Goal: Task Accomplishment & Management: Complete application form

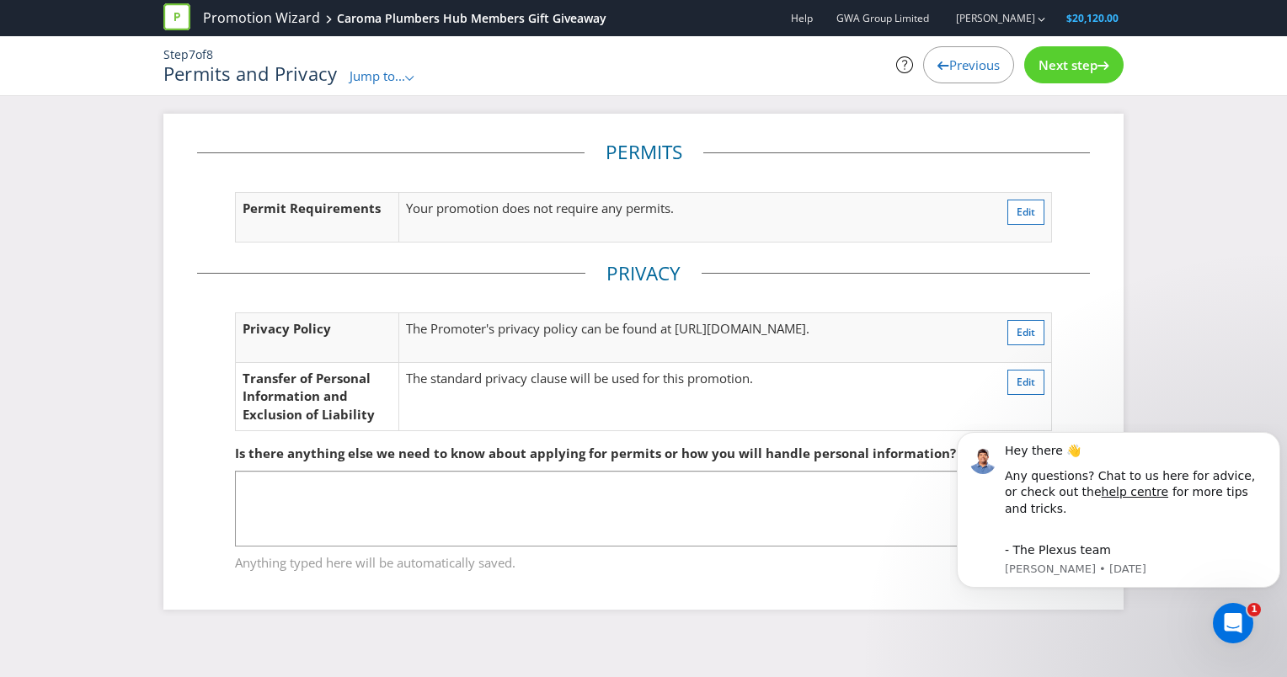
click at [1071, 64] on span "Next step" at bounding box center [1068, 64] width 59 height 17
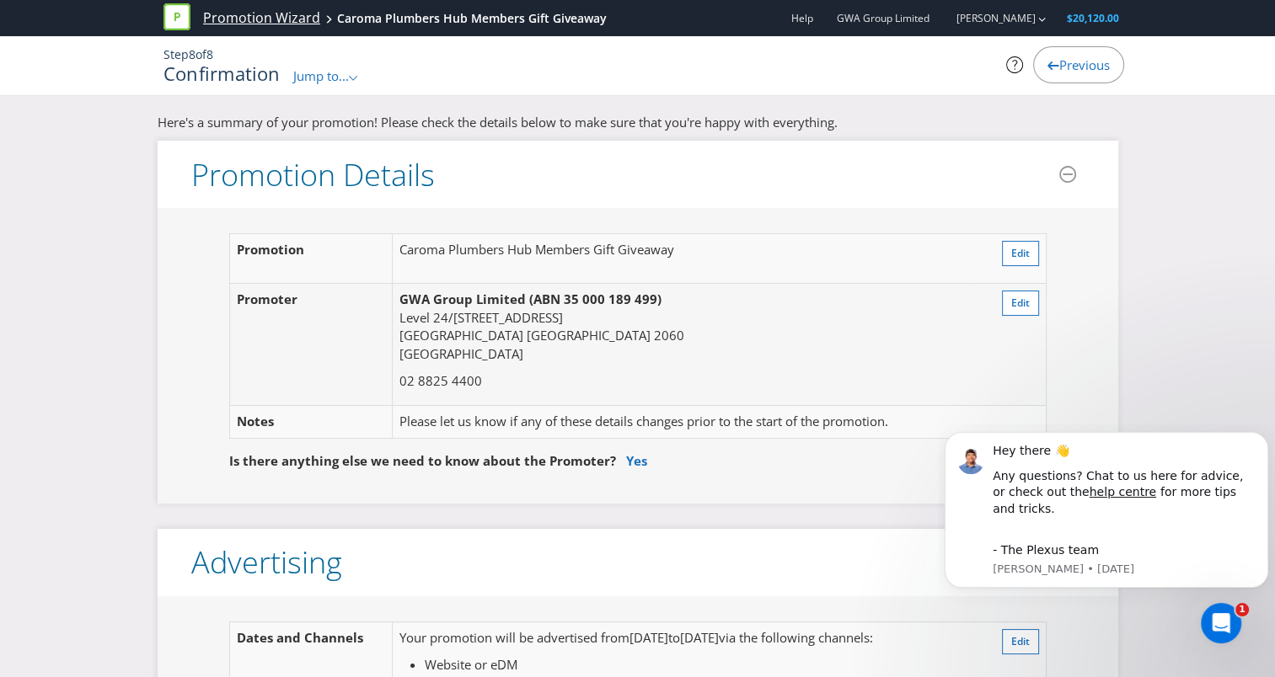
click at [287, 19] on link "Promotion Wizard" at bounding box center [261, 17] width 117 height 19
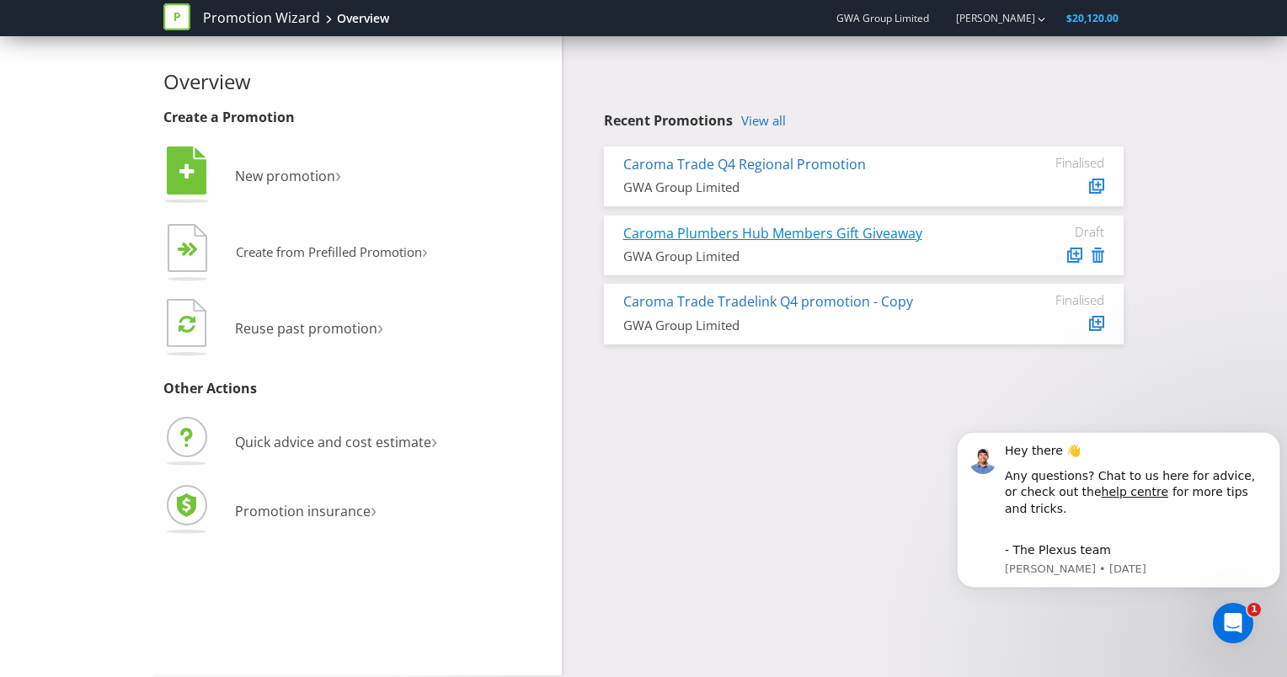
click at [796, 235] on link "Caroma Plumbers Hub Members Gift Giveaway" at bounding box center [772, 233] width 299 height 19
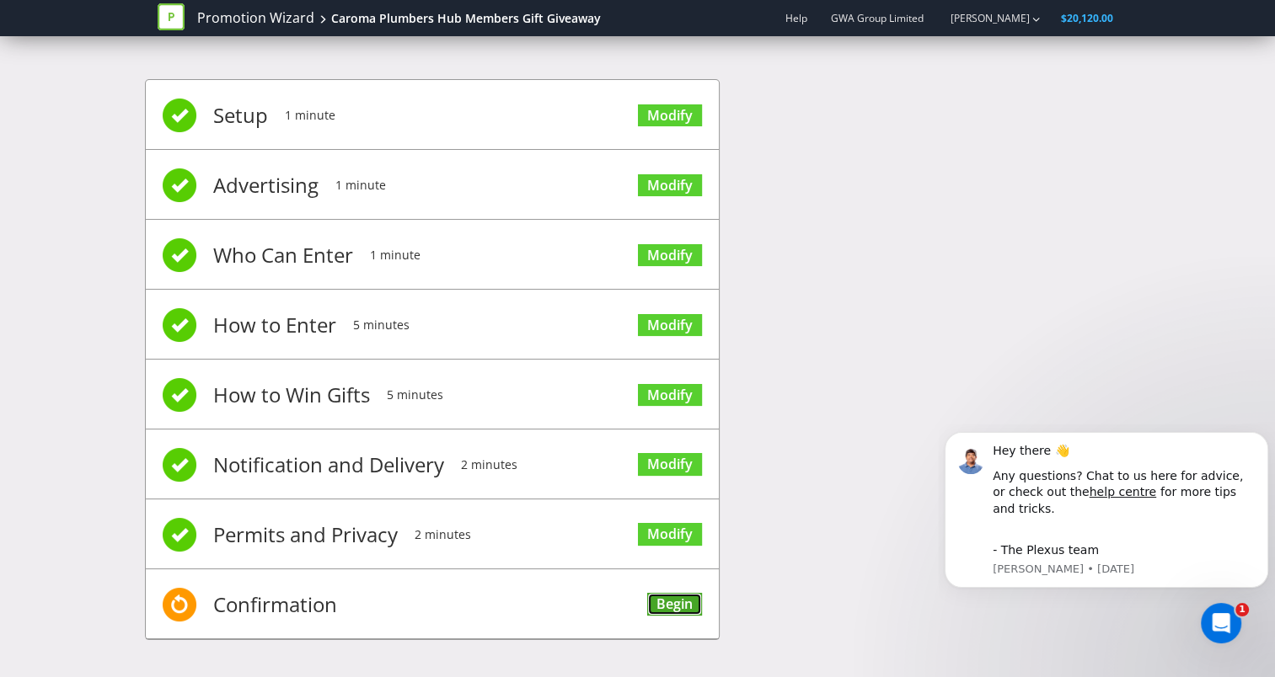
click at [676, 602] on link "Begin" at bounding box center [674, 604] width 55 height 23
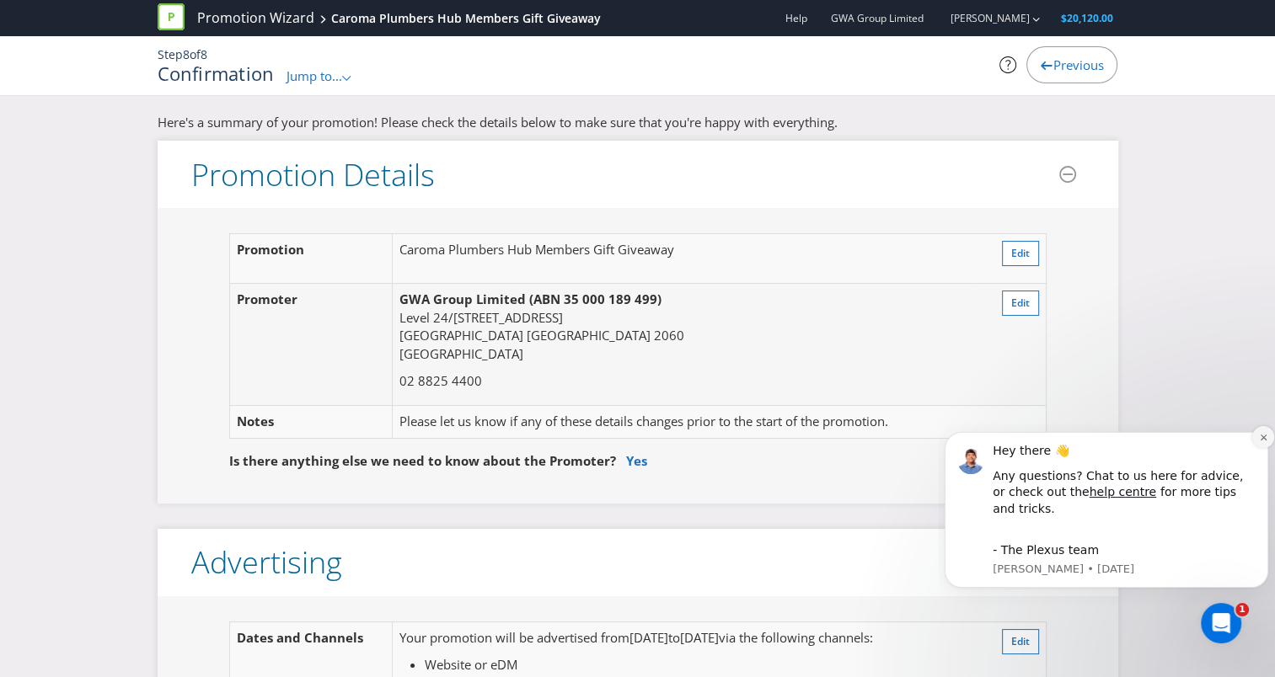
click at [1261, 442] on icon "Dismiss notification" at bounding box center [1263, 437] width 9 height 9
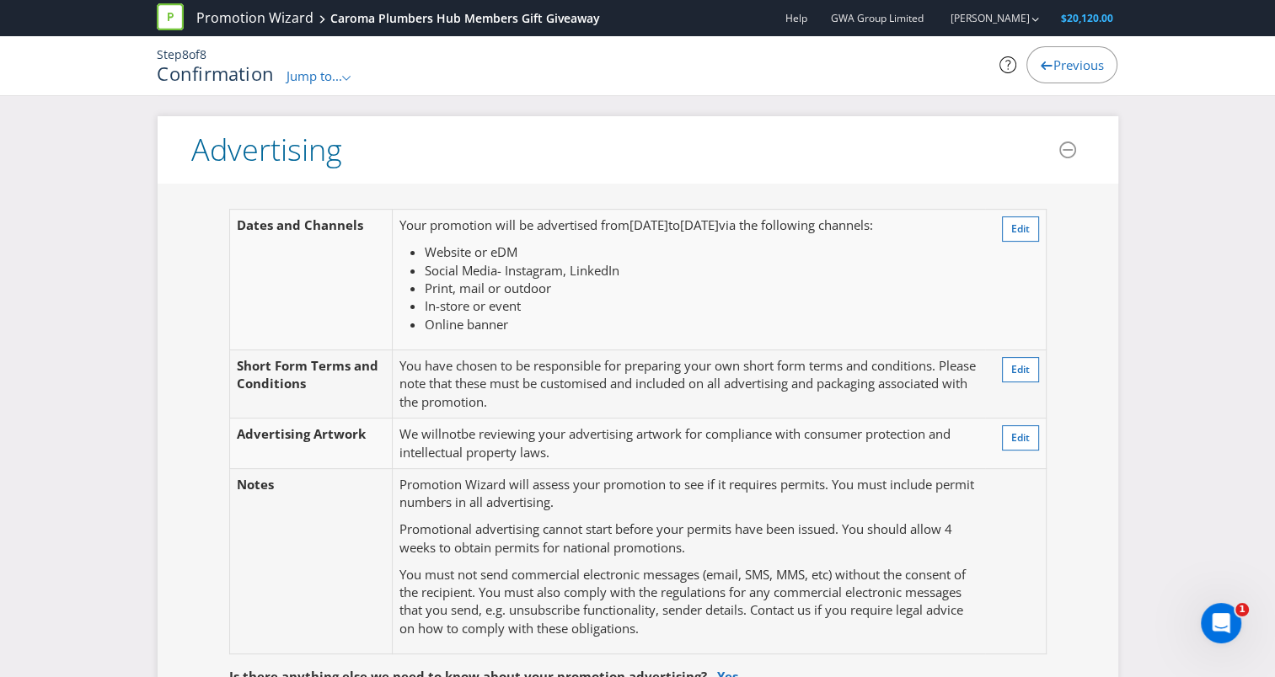
scroll to position [505, 0]
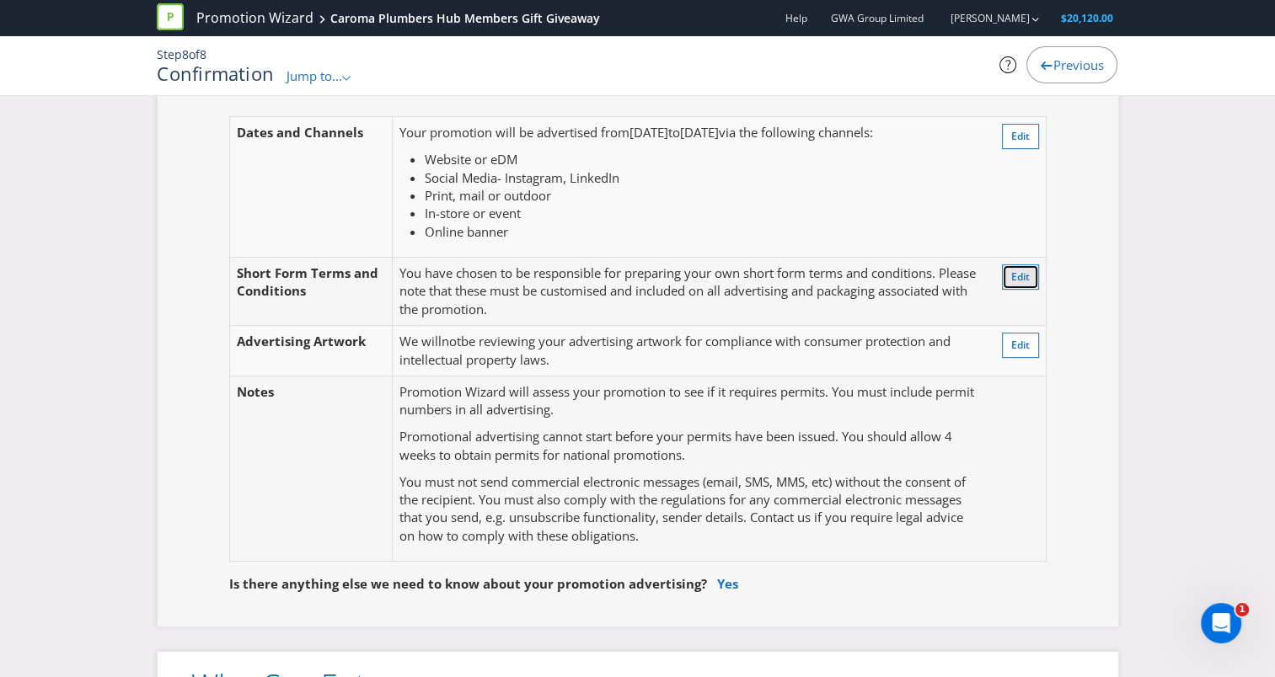
click at [1014, 278] on span "Edit" at bounding box center [1020, 277] width 19 height 14
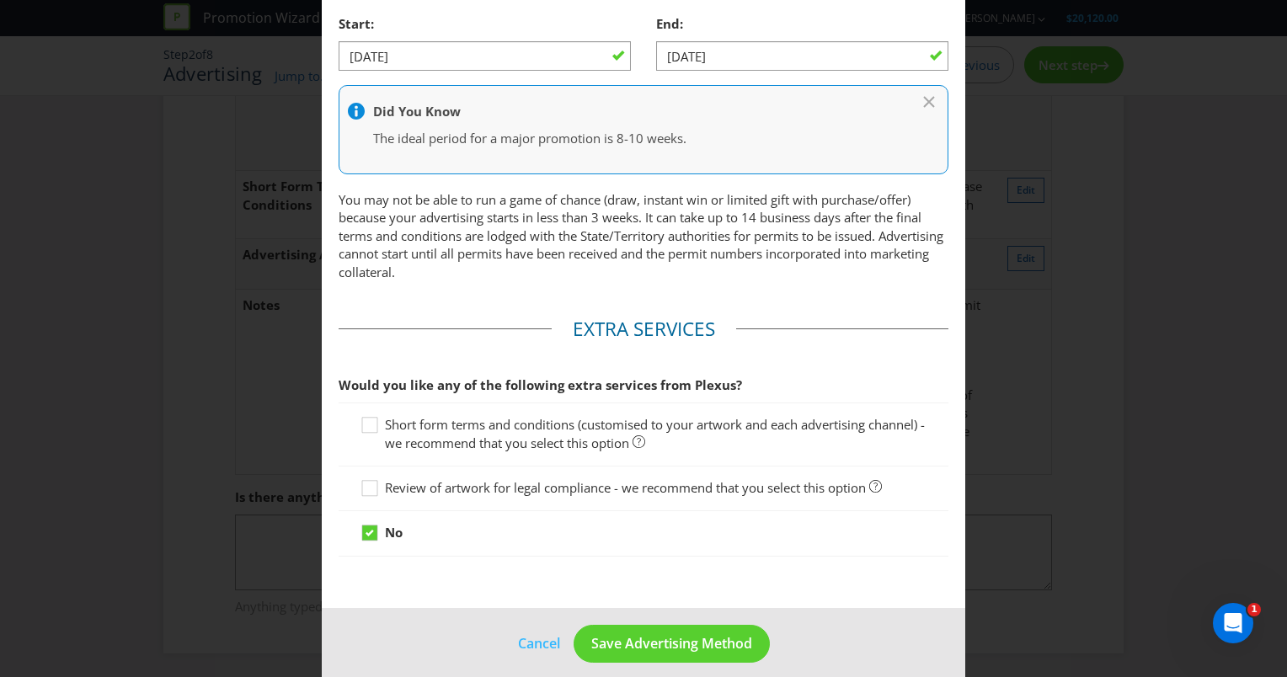
scroll to position [812, 0]
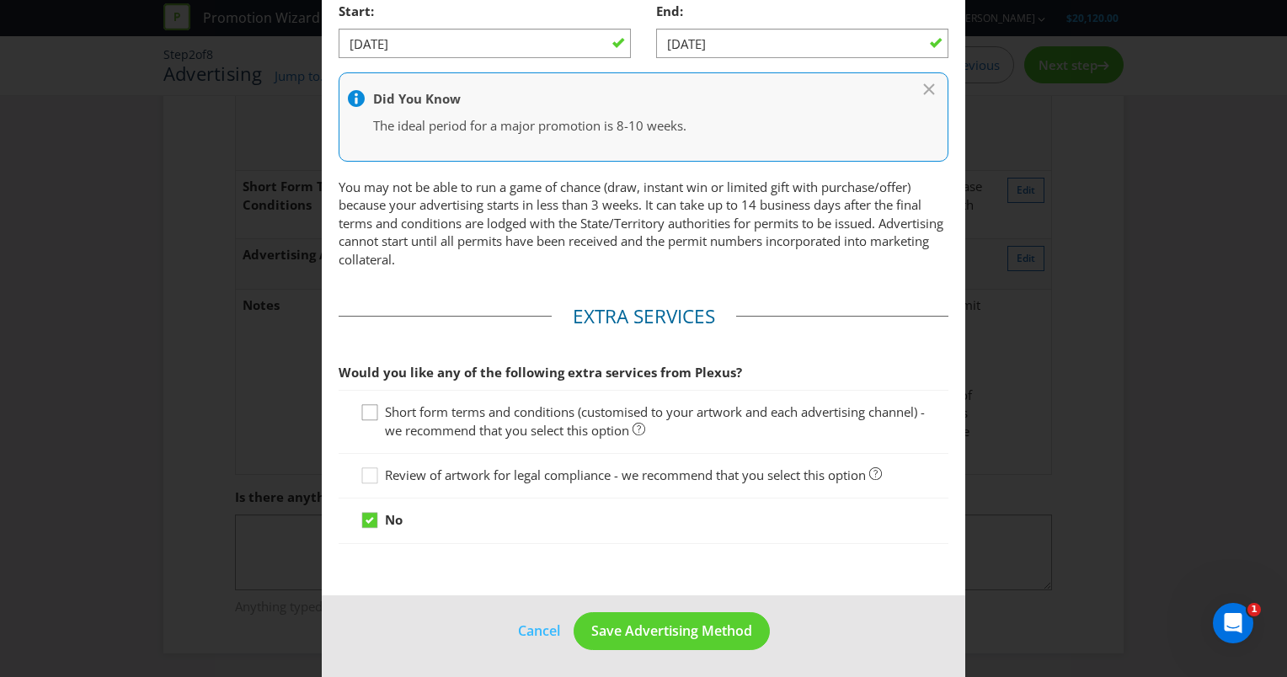
click at [371, 420] on icon at bounding box center [372, 415] width 25 height 25
click at [0, 0] on input "Short form terms and conditions (customised to your artwork and each advertisin…" at bounding box center [0, 0] width 0 height 0
click at [684, 632] on span "Save Advertising Method" at bounding box center [671, 631] width 161 height 19
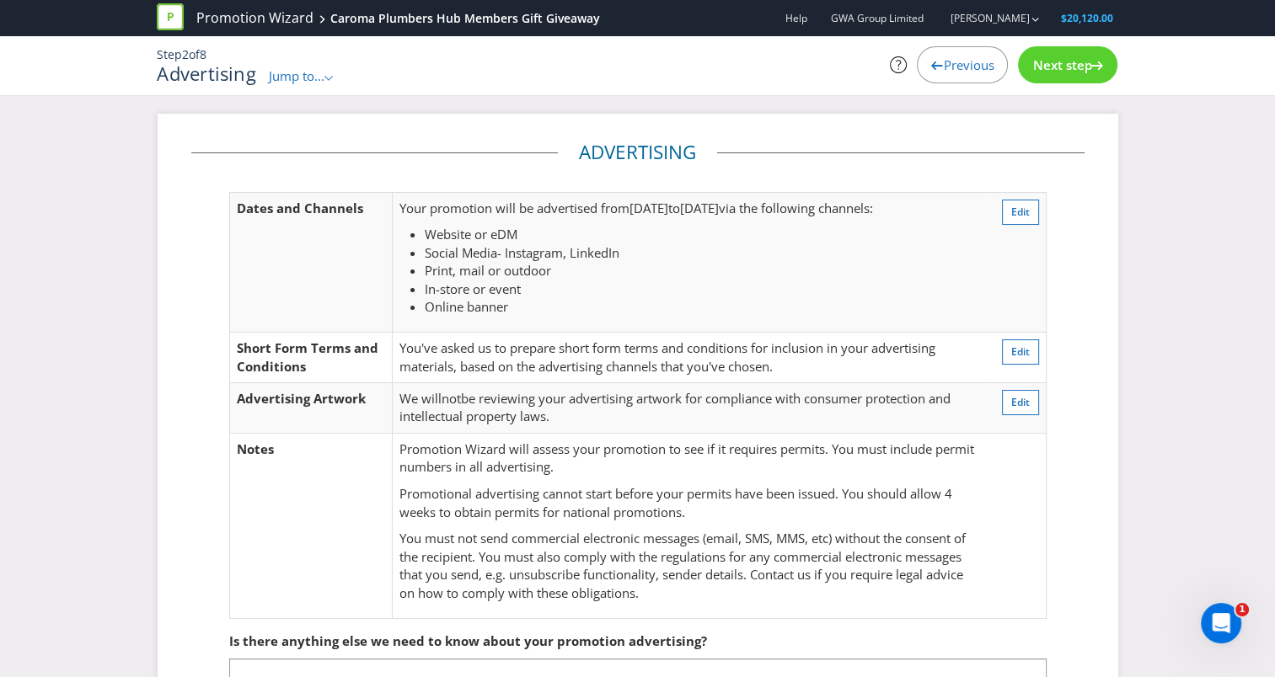
click at [1081, 69] on span "Next step" at bounding box center [1061, 64] width 59 height 17
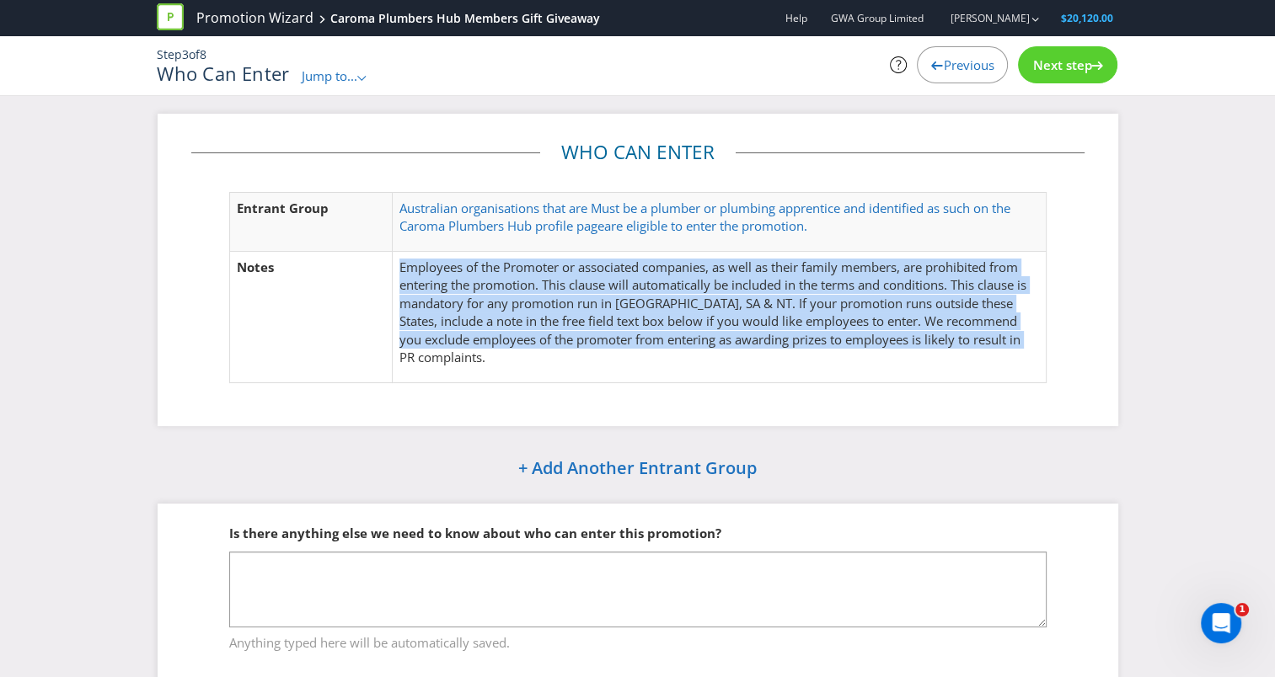
drag, startPoint x: 466, startPoint y: 359, endPoint x: 391, endPoint y: 259, distance: 124.5
click at [391, 259] on tr "Notes Employees of the Promoter or associated companies, as well as their famil…" at bounding box center [637, 316] width 816 height 131
click at [541, 374] on td "Employees of the Promoter or associated companies, as well as their family memb…" at bounding box center [719, 316] width 653 height 131
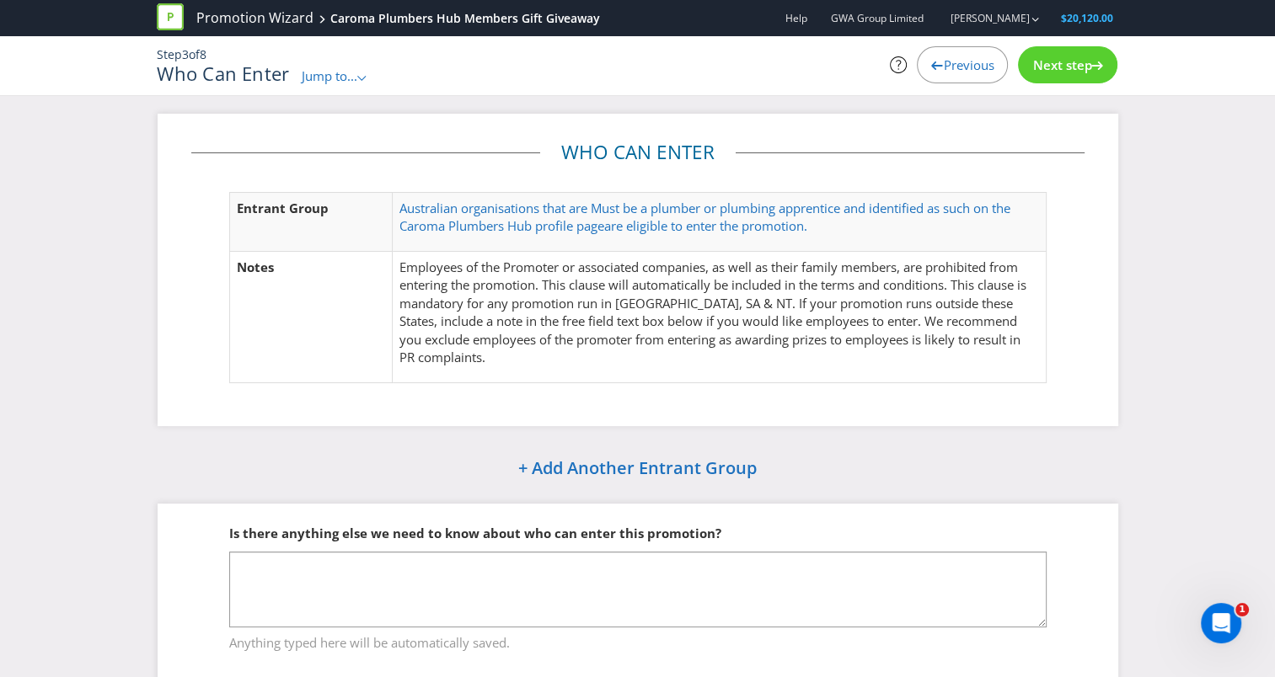
click at [1085, 72] on span "Next step" at bounding box center [1061, 64] width 59 height 17
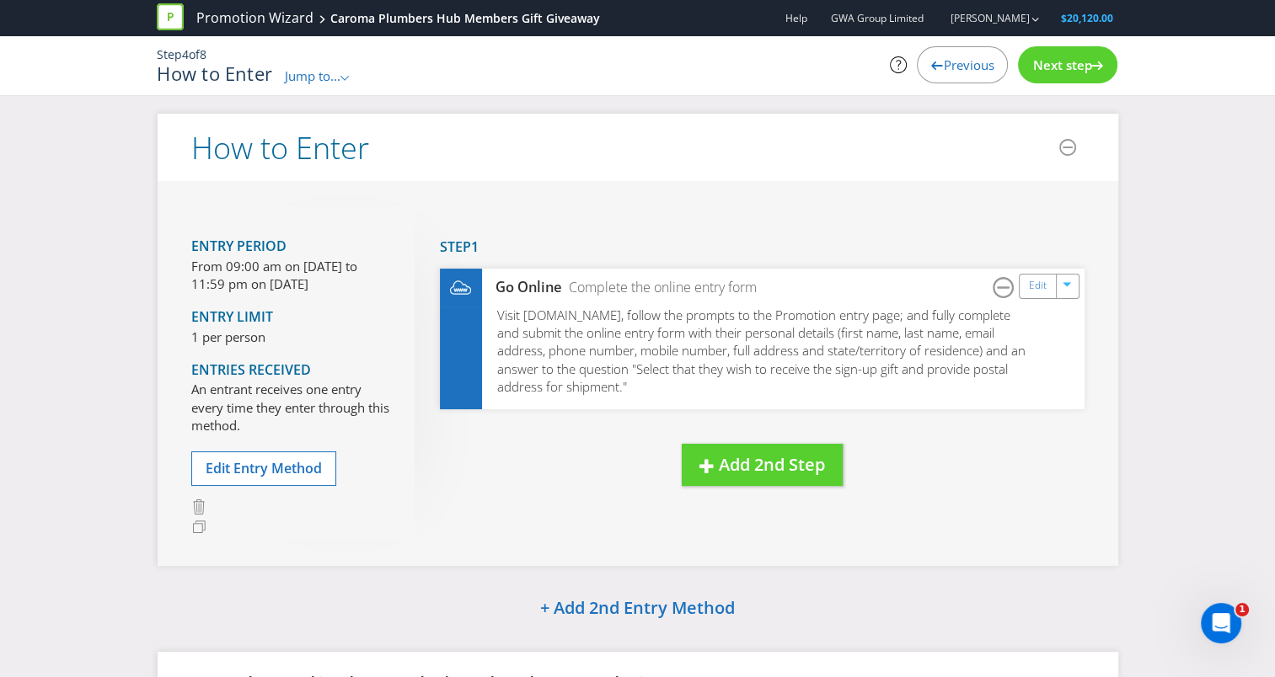
drag, startPoint x: 265, startPoint y: 277, endPoint x: 348, endPoint y: 281, distance: 82.6
click at [348, 281] on p "From 09:00 am on [DATE] to 11:59 pm on [DATE]" at bounding box center [290, 276] width 198 height 36
drag, startPoint x: 348, startPoint y: 281, endPoint x: 285, endPoint y: 314, distance: 71.6
click at [350, 286] on p "From 09:00 am on [DATE] to 11:59 pm on [DATE]" at bounding box center [290, 276] width 198 height 36
drag, startPoint x: 192, startPoint y: 310, endPoint x: 277, endPoint y: 347, distance: 92.8
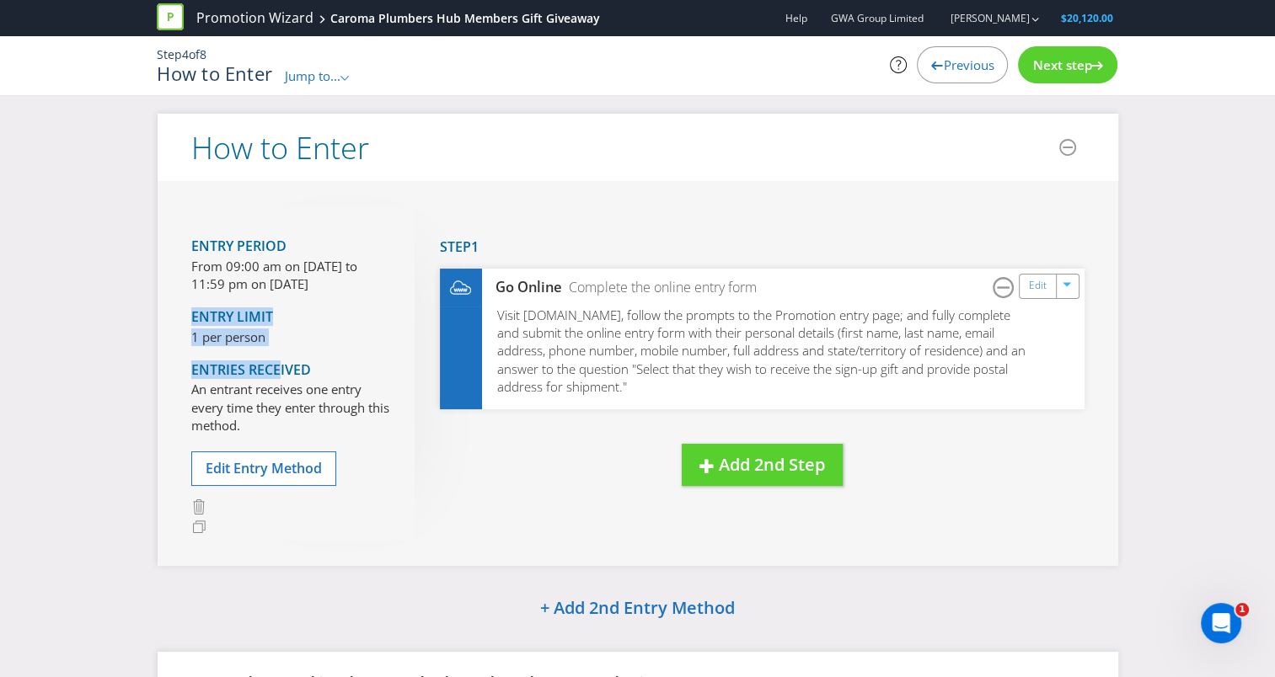
click at [277, 347] on div "Entry Period From 09:00 am on [DATE] to 11:59 pm on [DATE] Entry Limit 1 per pe…" at bounding box center [638, 373] width 960 height 384
drag, startPoint x: 277, startPoint y: 347, endPoint x: 337, endPoint y: 390, distance: 73.6
click at [337, 390] on p "An entrant receives one entry every time they enter through this method." at bounding box center [290, 408] width 198 height 54
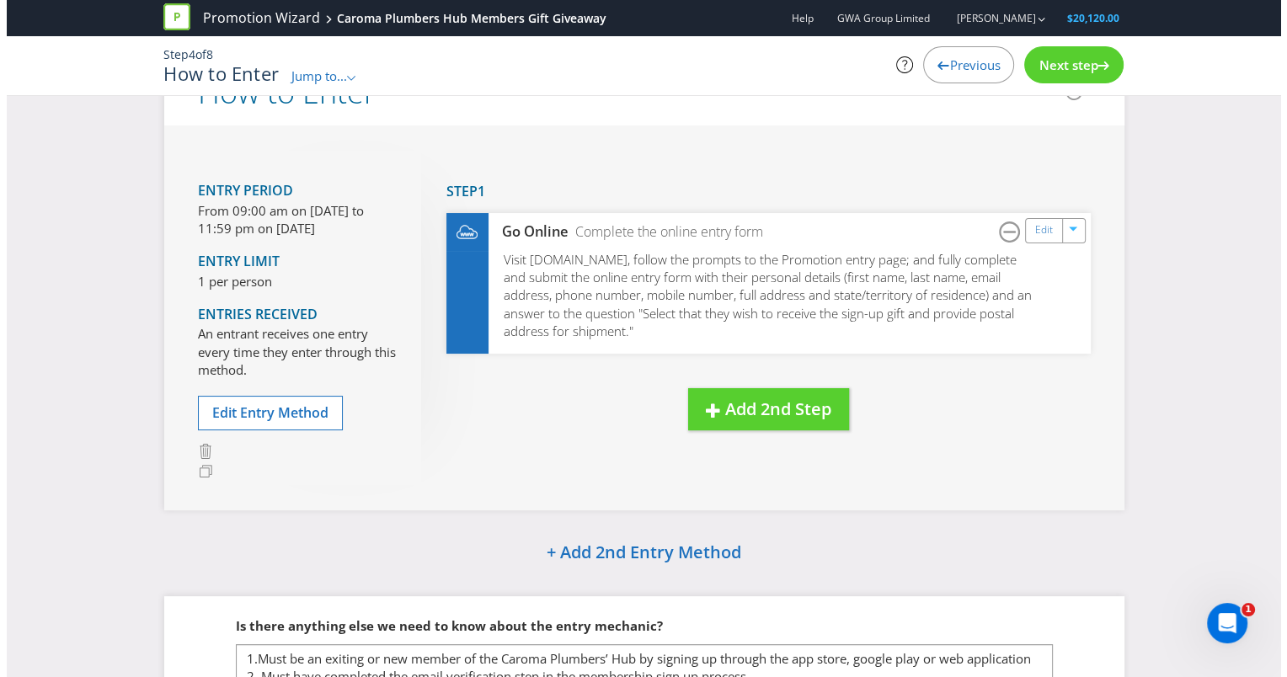
scroll to position [37, 0]
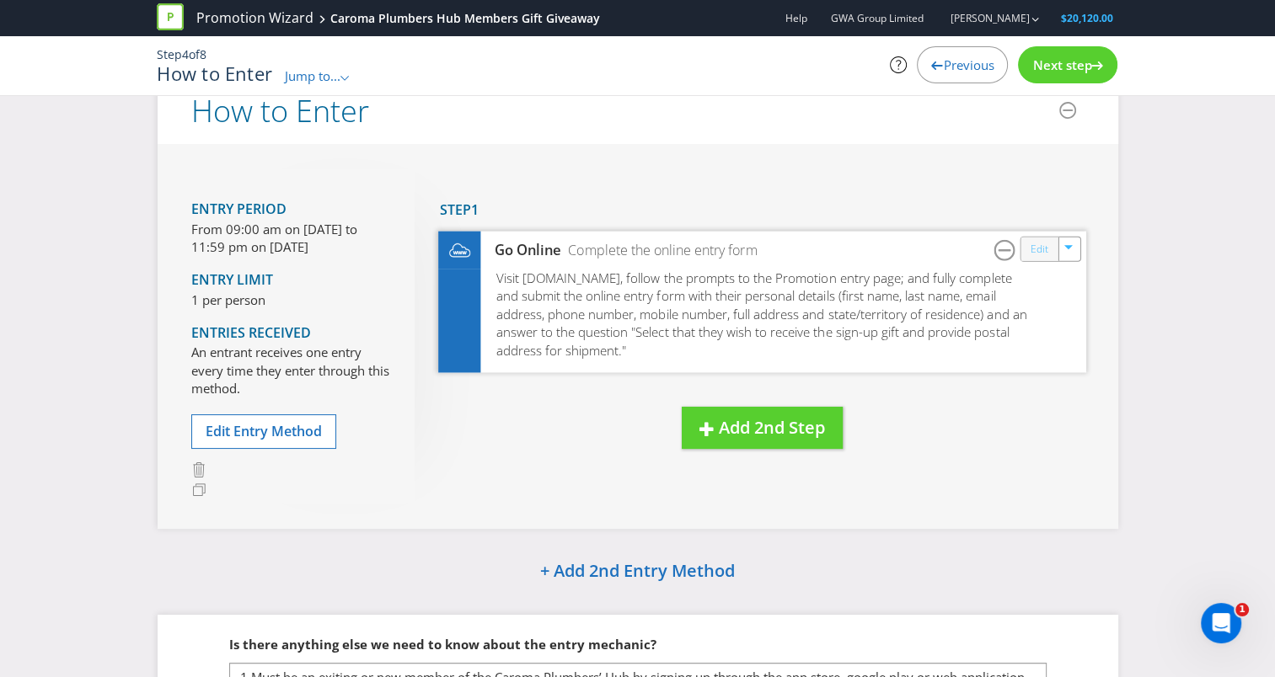
click at [1034, 252] on link "Edit" at bounding box center [1038, 248] width 18 height 19
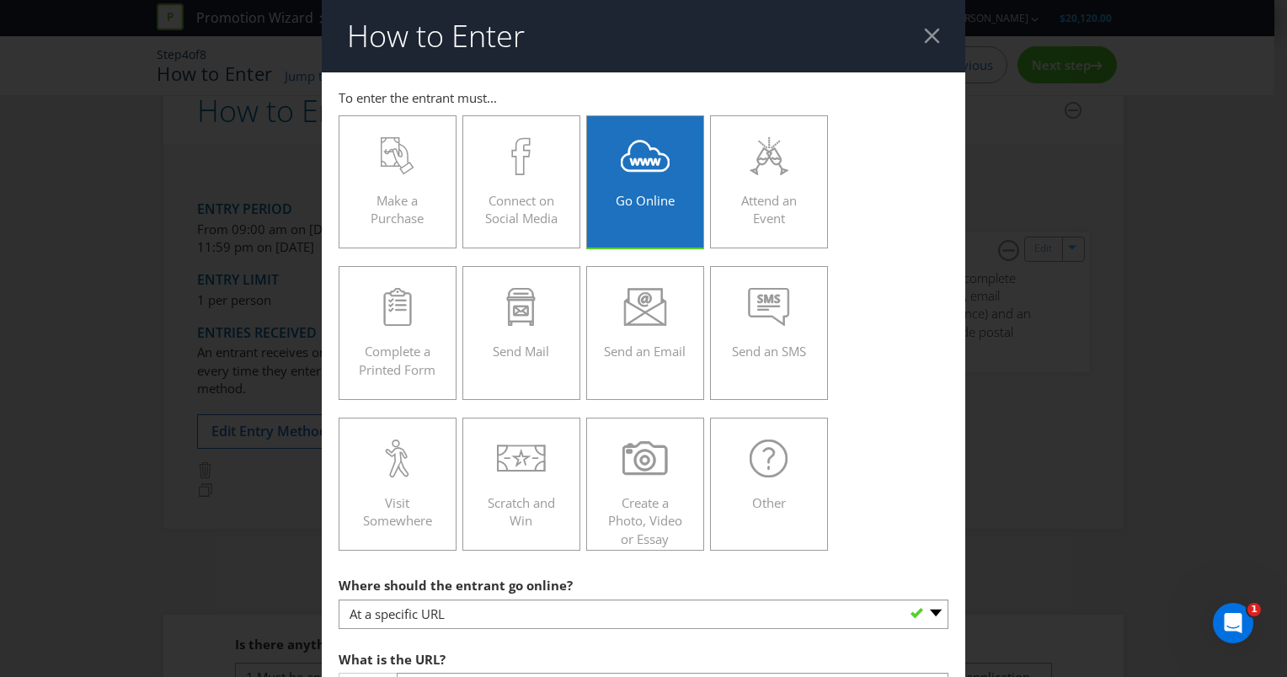
click at [931, 37] on header "How to Enter" at bounding box center [644, 36] width 644 height 72
click at [928, 38] on div at bounding box center [932, 36] width 16 height 16
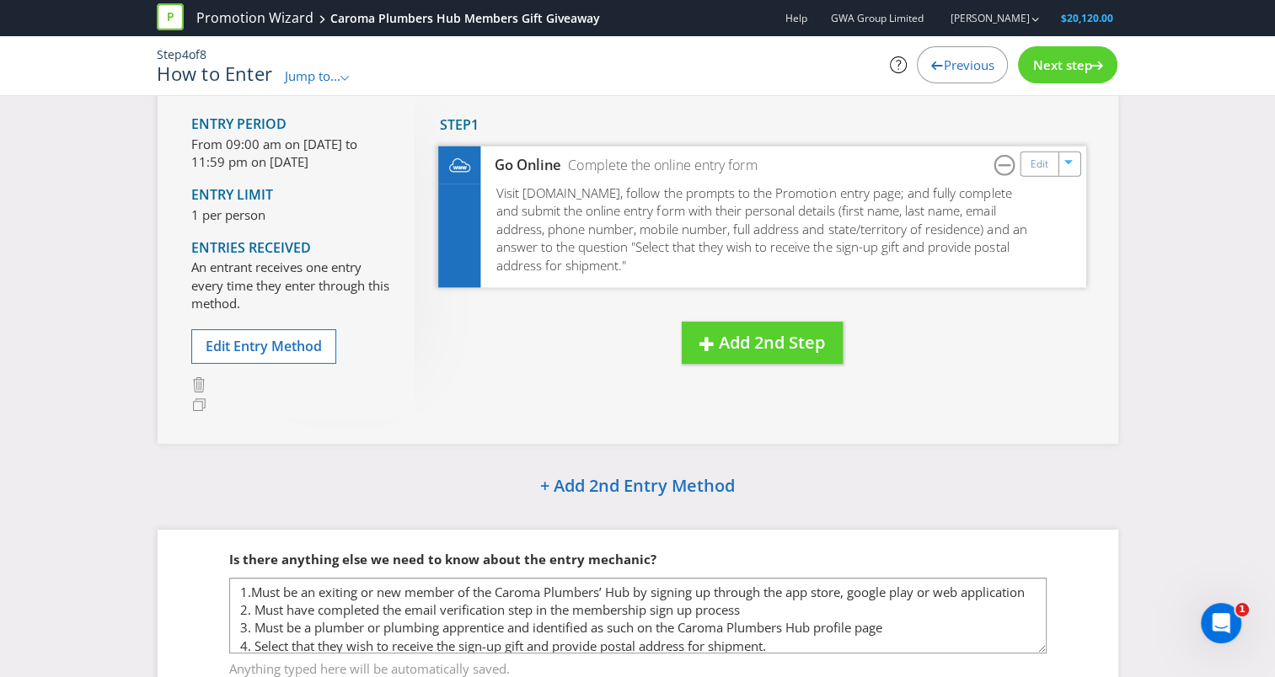
scroll to position [168, 0]
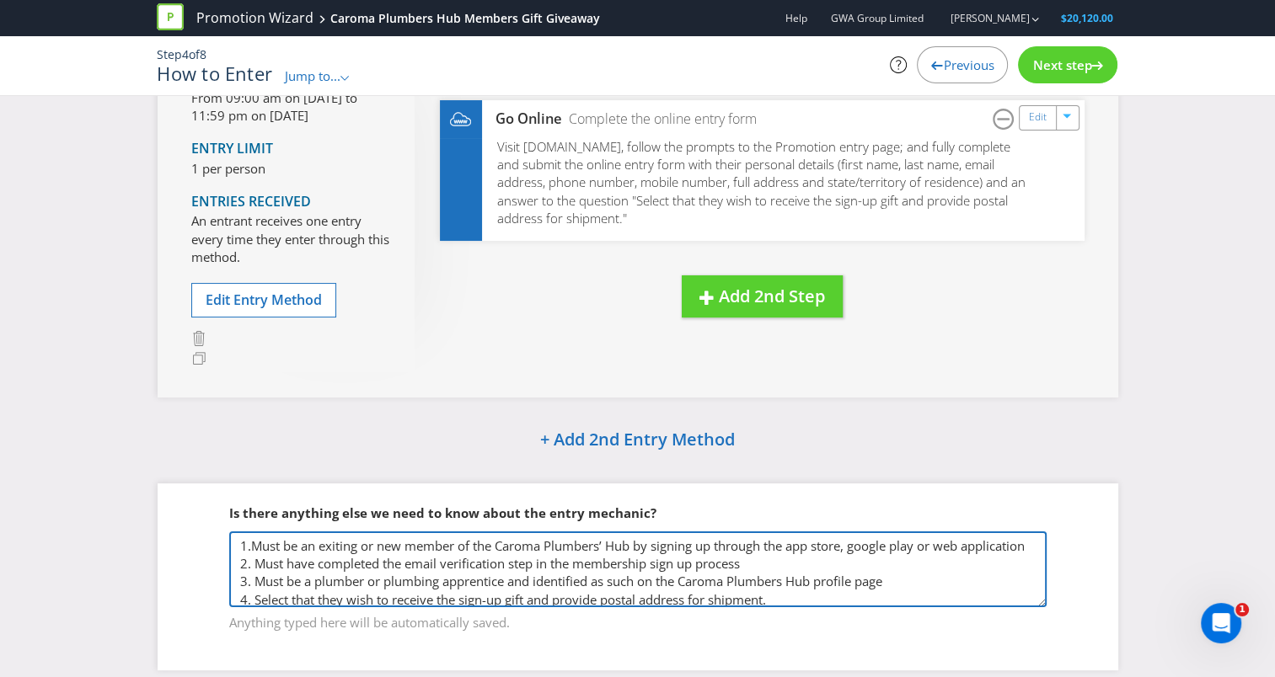
click at [377, 544] on textarea "1.Must be an exiting or new member of the Caroma Plumbers’ Hub by signing up th…" at bounding box center [637, 570] width 817 height 76
drag, startPoint x: 377, startPoint y: 544, endPoint x: 304, endPoint y: 544, distance: 73.3
click at [304, 544] on textarea "1.Must be an exiting or new member of the Caroma Plumbers’ Hub by signing up th…" at bounding box center [637, 570] width 817 height 76
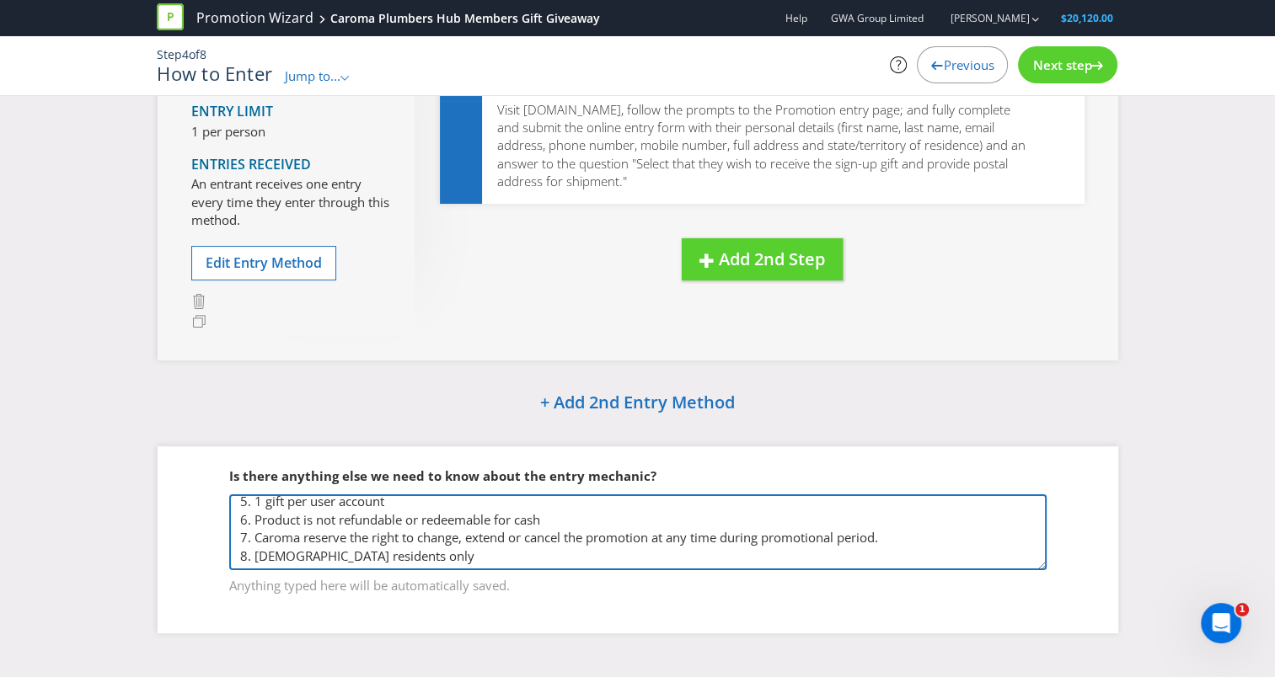
scroll to position [0, 0]
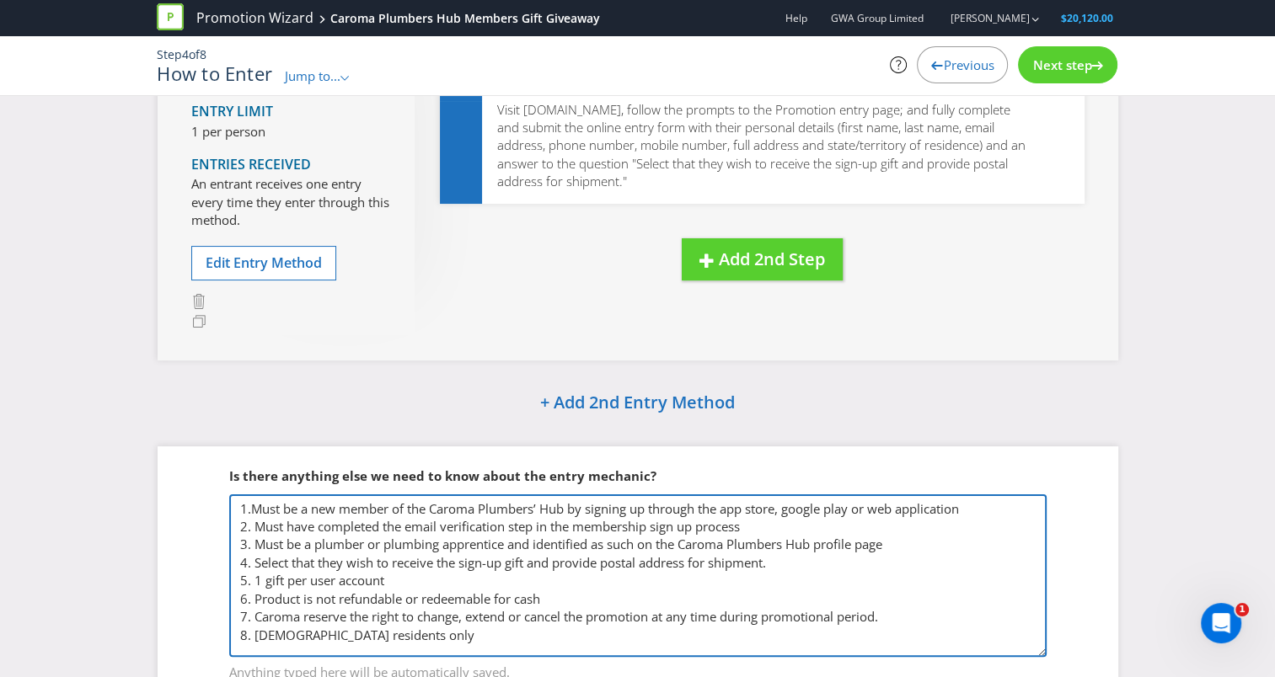
drag, startPoint x: 1041, startPoint y: 565, endPoint x: 1044, endPoint y: 652, distance: 86.8
click at [1044, 652] on textarea "1.Must be an exiting or new member of the Caroma Plumbers’ Hub by signing up th…" at bounding box center [637, 575] width 817 height 163
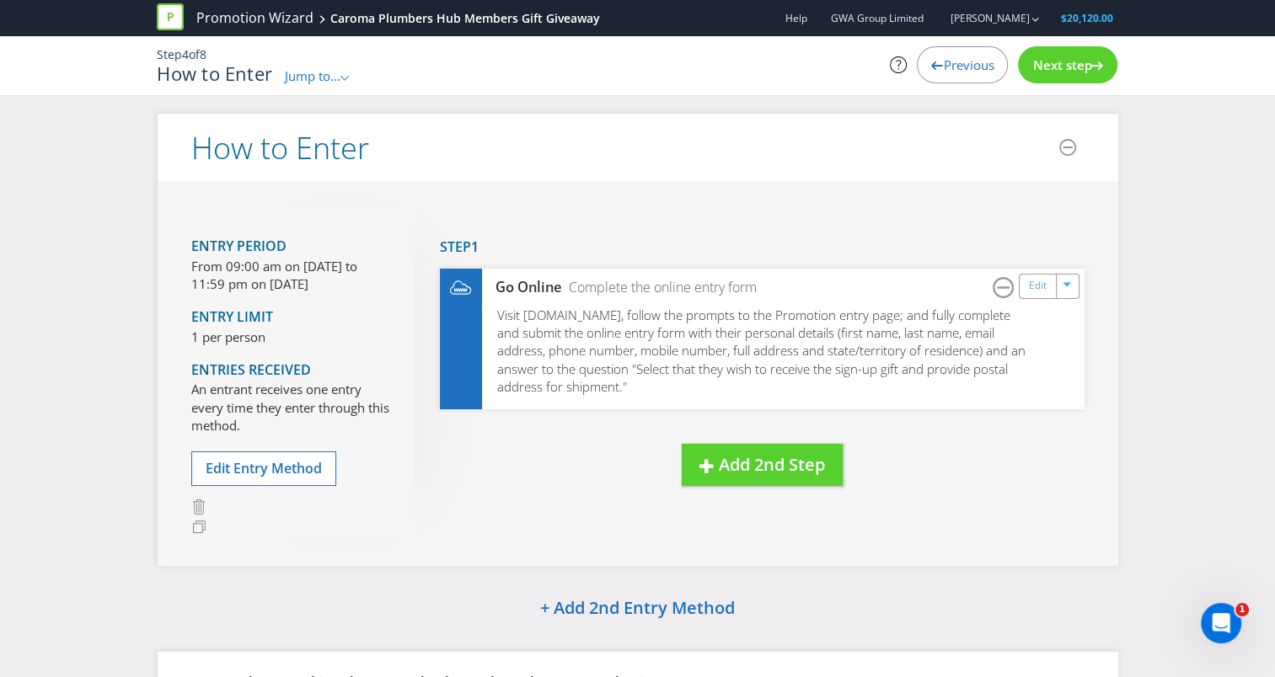
type textarea "1.Must be a new member of the Caroma Plumbers’ Hub by signing up through the ap…"
click at [961, 67] on span "Previous" at bounding box center [968, 64] width 51 height 17
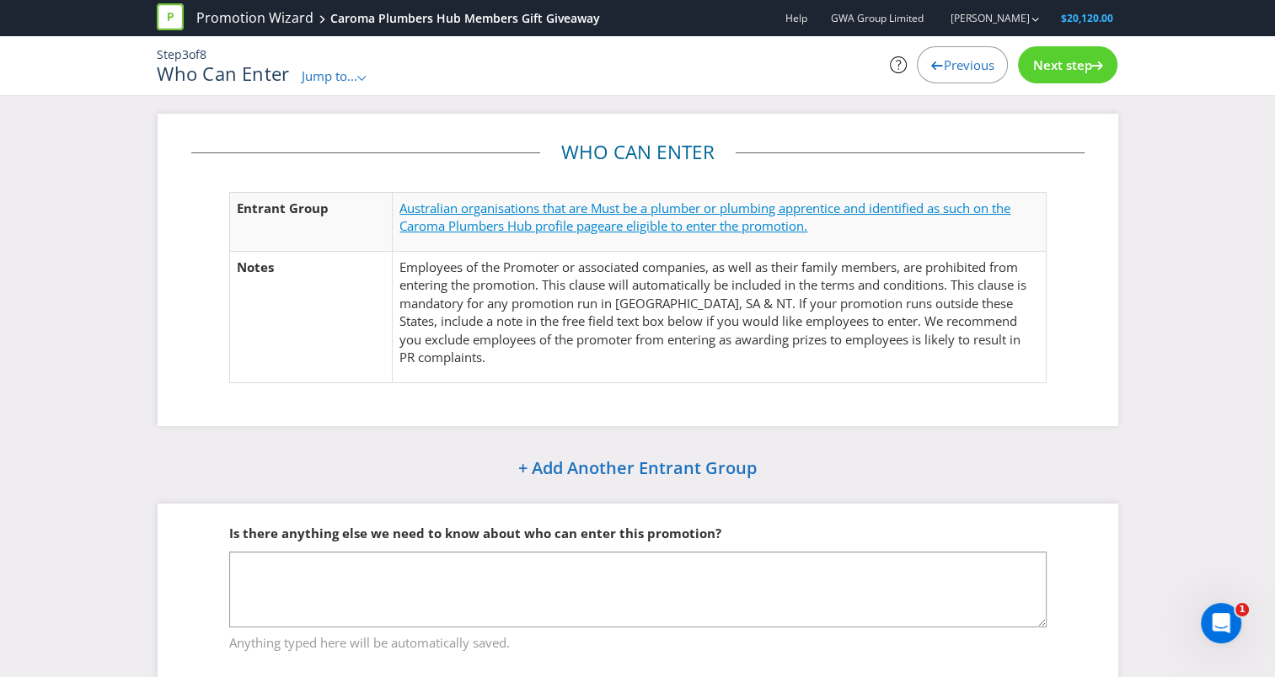
click at [451, 222] on span "Australian organisations that are Must be a plumber or plumbing apprentice and …" at bounding box center [704, 217] width 611 height 35
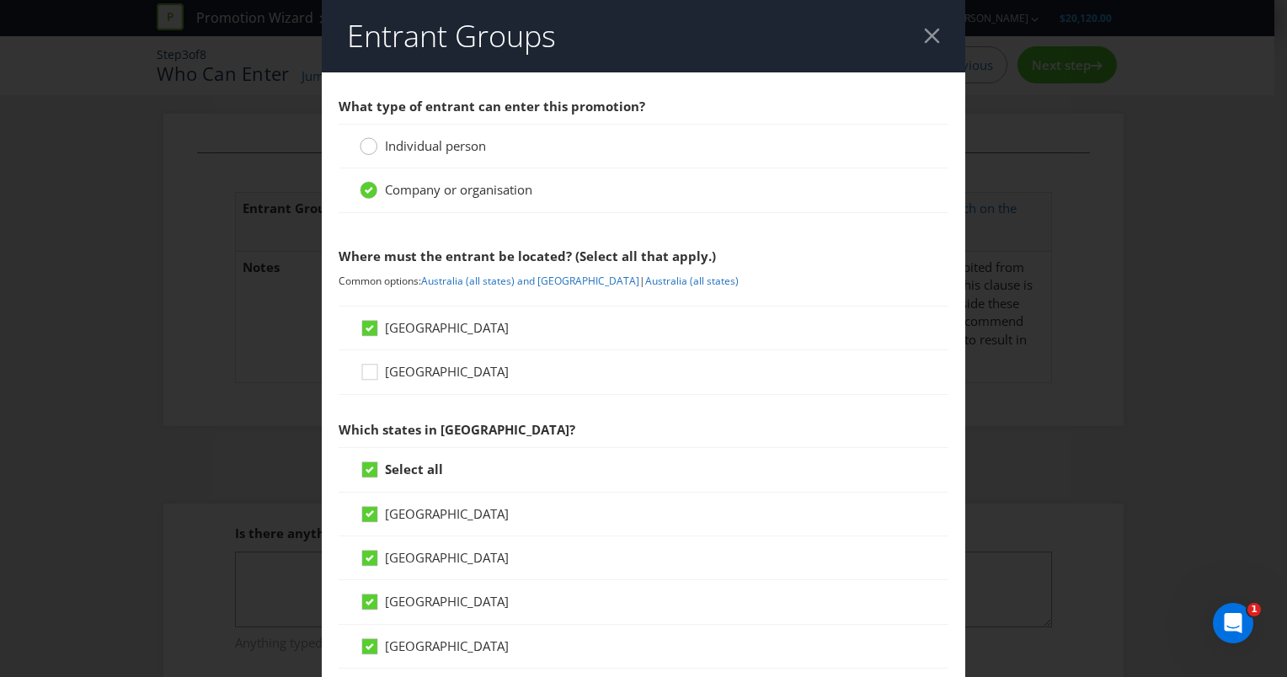
click at [360, 142] on icon at bounding box center [369, 146] width 18 height 18
click at [0, 0] on input "Individual person" at bounding box center [0, 0] width 0 height 0
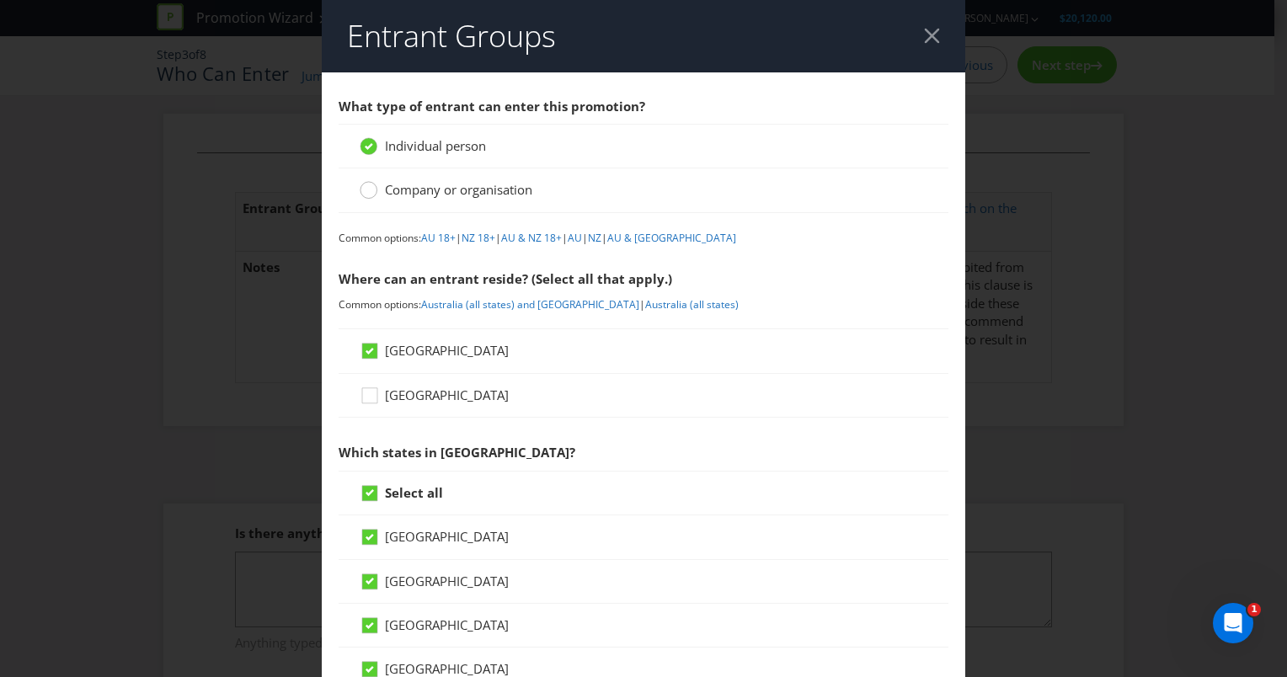
click at [365, 188] on div at bounding box center [369, 184] width 8 height 8
click at [0, 0] on input "Company or organisation" at bounding box center [0, 0] width 0 height 0
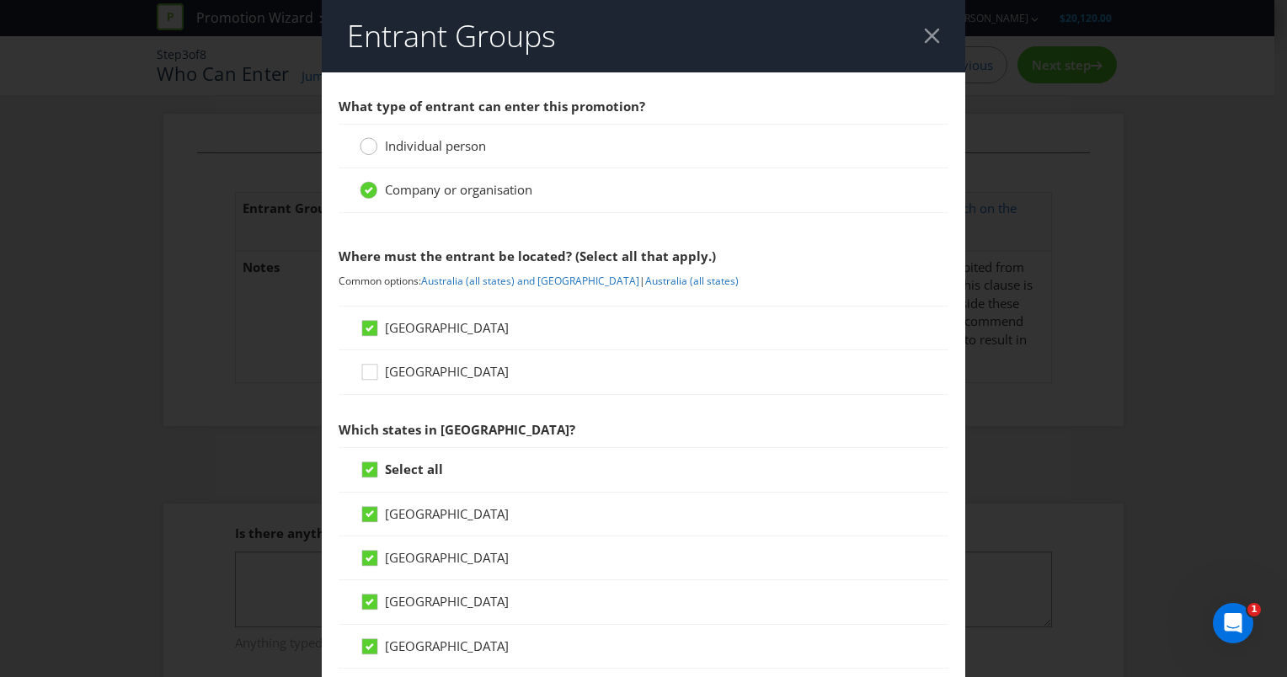
click at [363, 153] on circle at bounding box center [369, 146] width 17 height 17
click at [0, 0] on input "Individual person" at bounding box center [0, 0] width 0 height 0
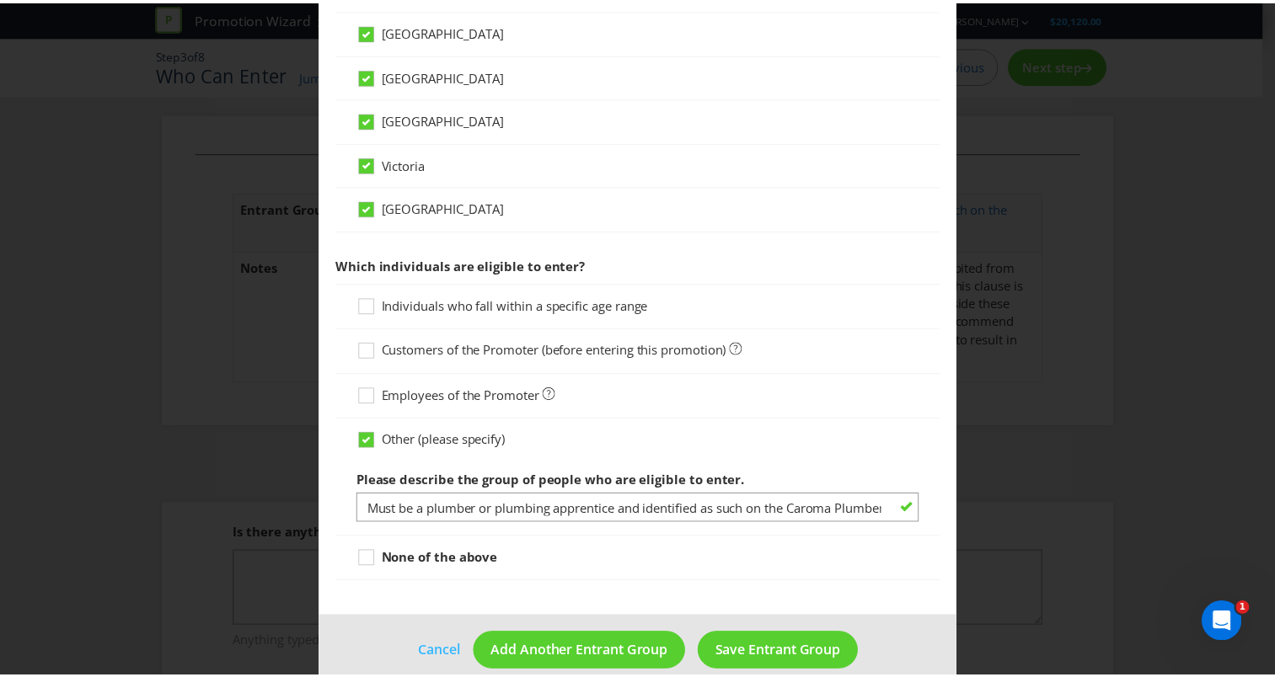
scroll to position [659, 0]
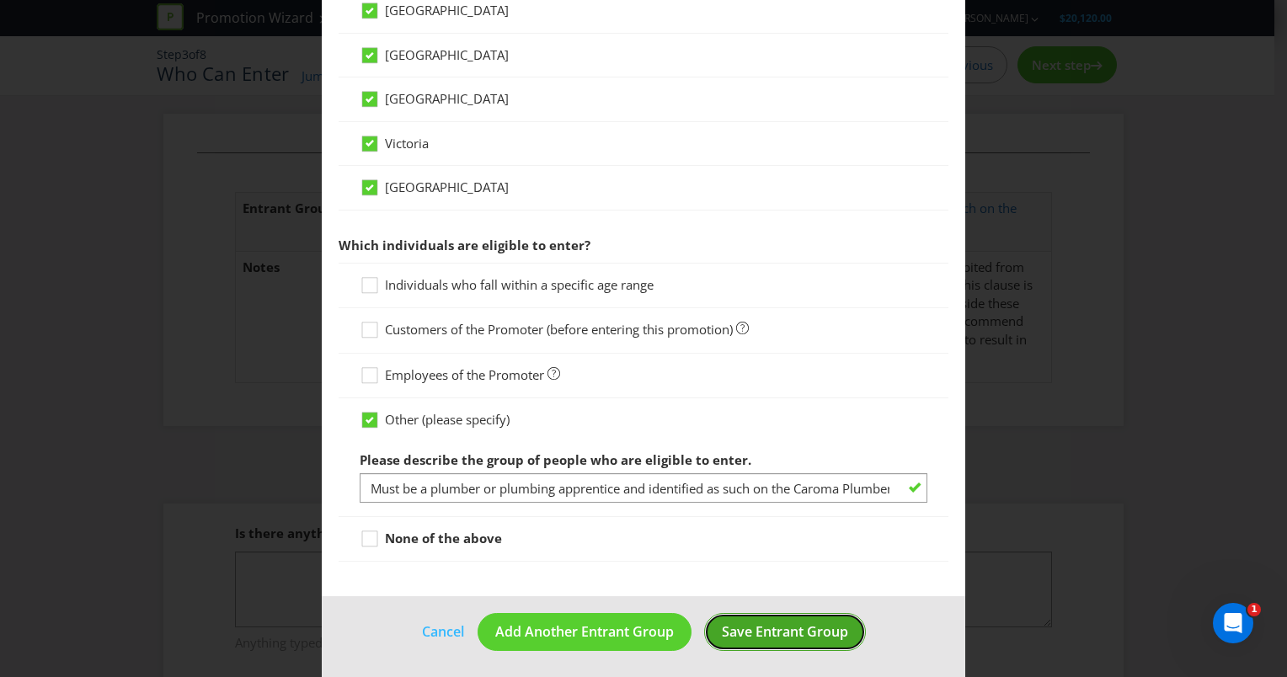
click at [741, 626] on span "Save Entrant Group" at bounding box center [785, 632] width 126 height 19
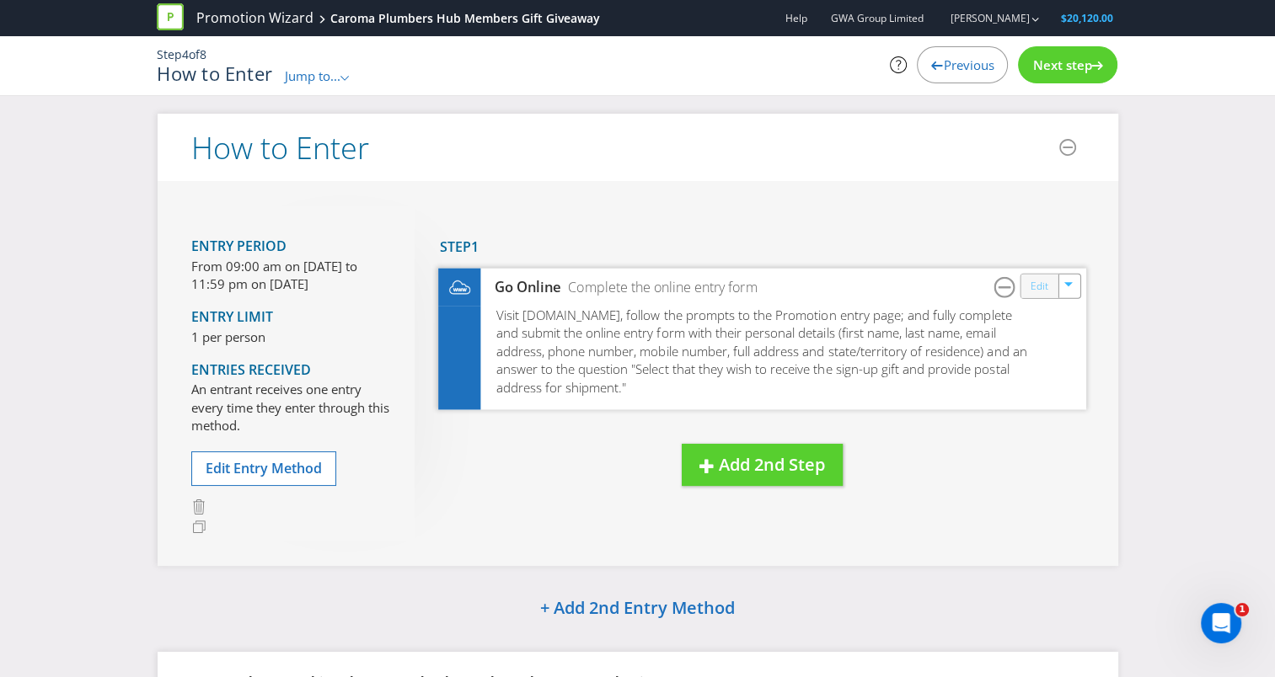
click at [1043, 284] on link "Edit" at bounding box center [1038, 285] width 18 height 19
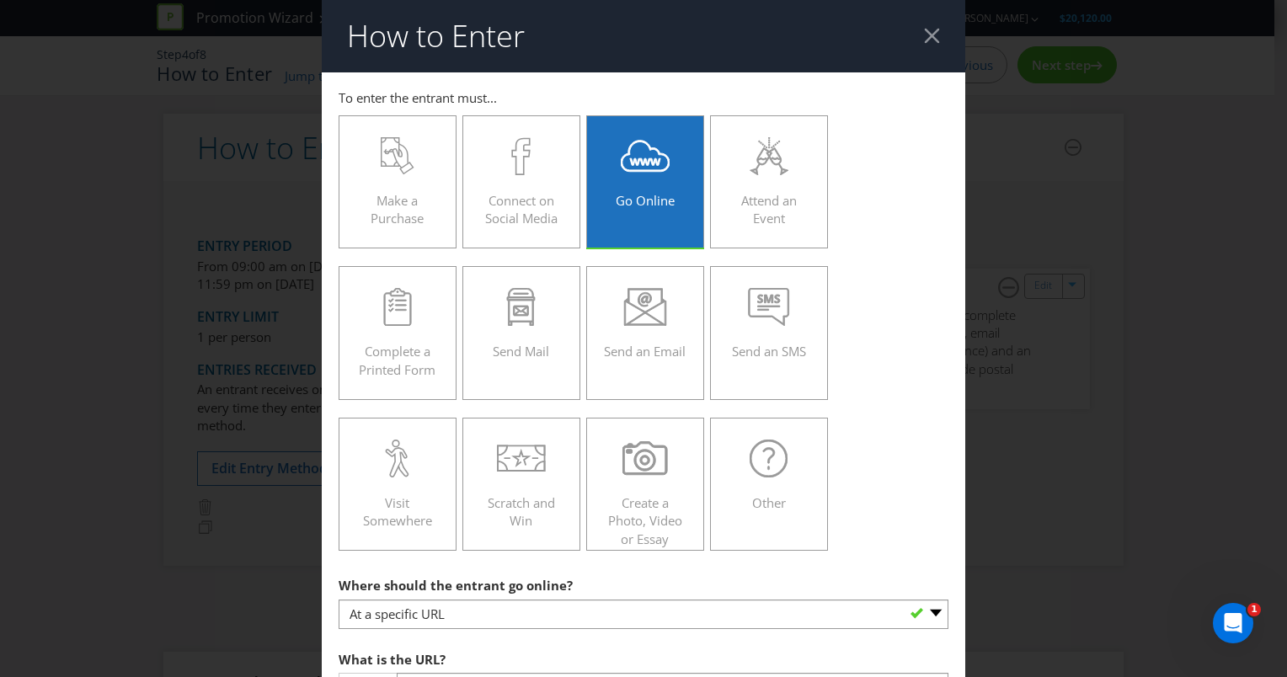
click at [1049, 196] on div "How to Enter To enter the entrant must... Make a Purchase Connect on Social Med…" at bounding box center [643, 338] width 1287 height 677
click at [924, 37] on div at bounding box center [932, 36] width 16 height 16
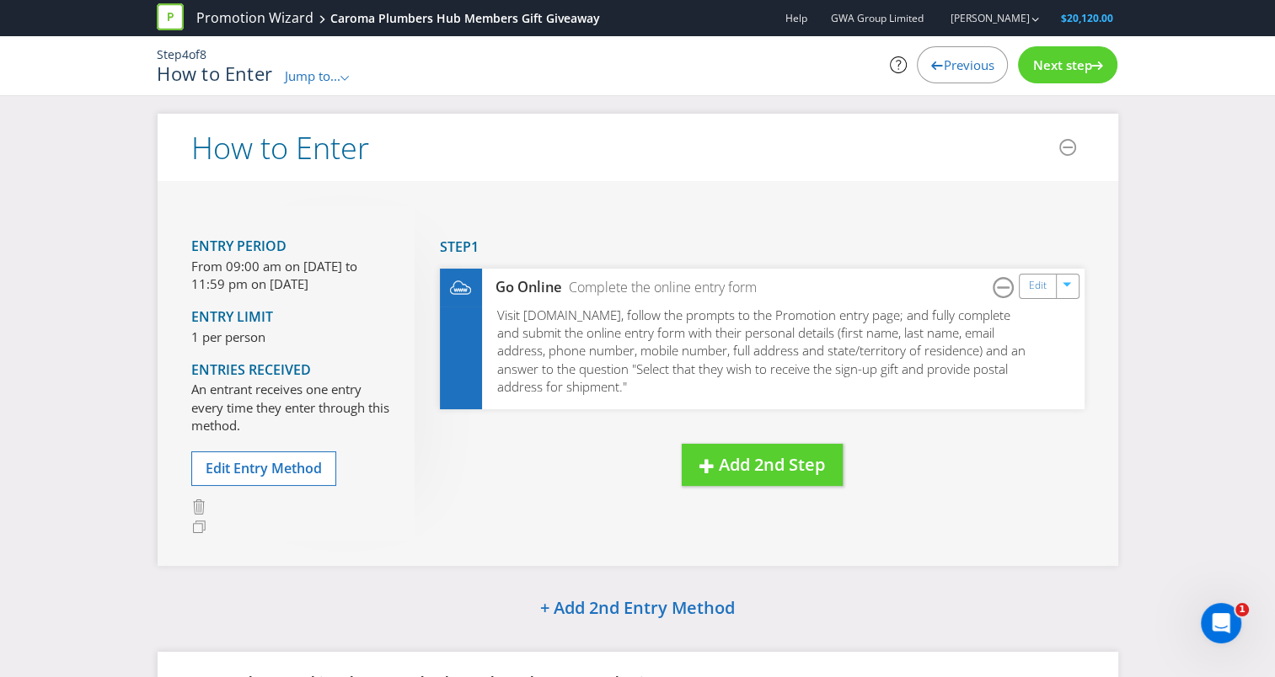
click at [944, 58] on span "Previous" at bounding box center [968, 64] width 51 height 17
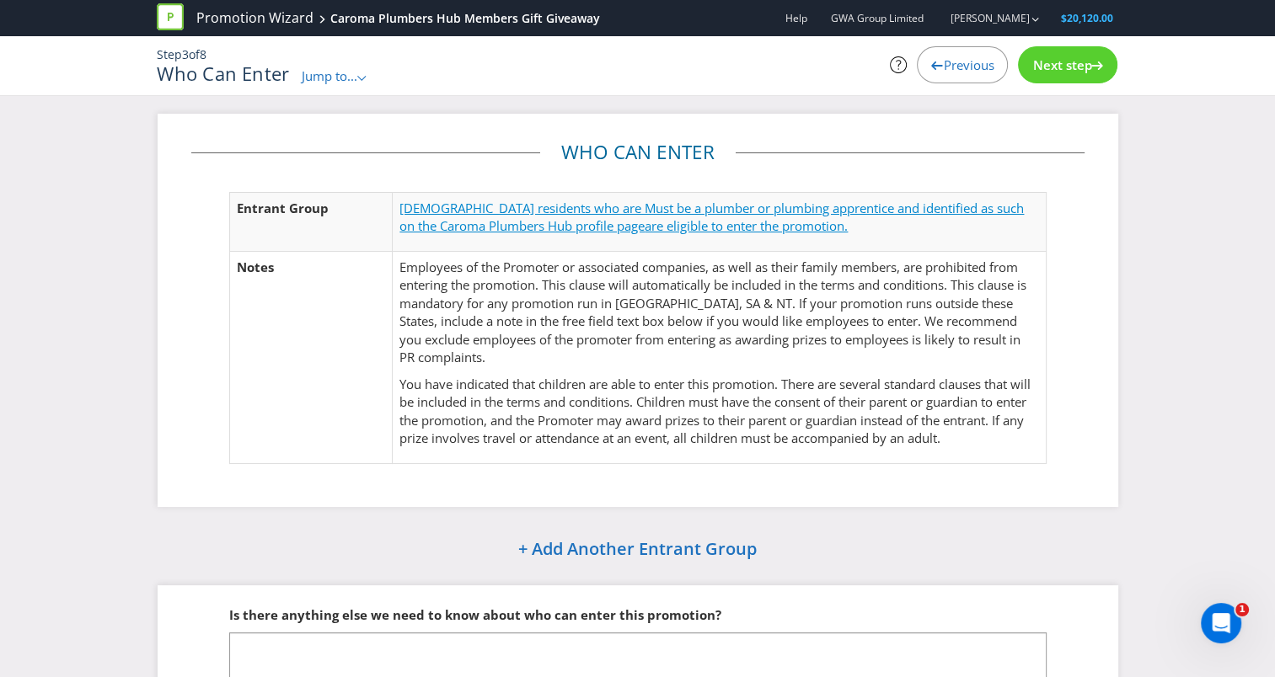
click at [516, 217] on span "[DEMOGRAPHIC_DATA] residents who are Must be a plumber or plumbing apprentice a…" at bounding box center [711, 217] width 624 height 35
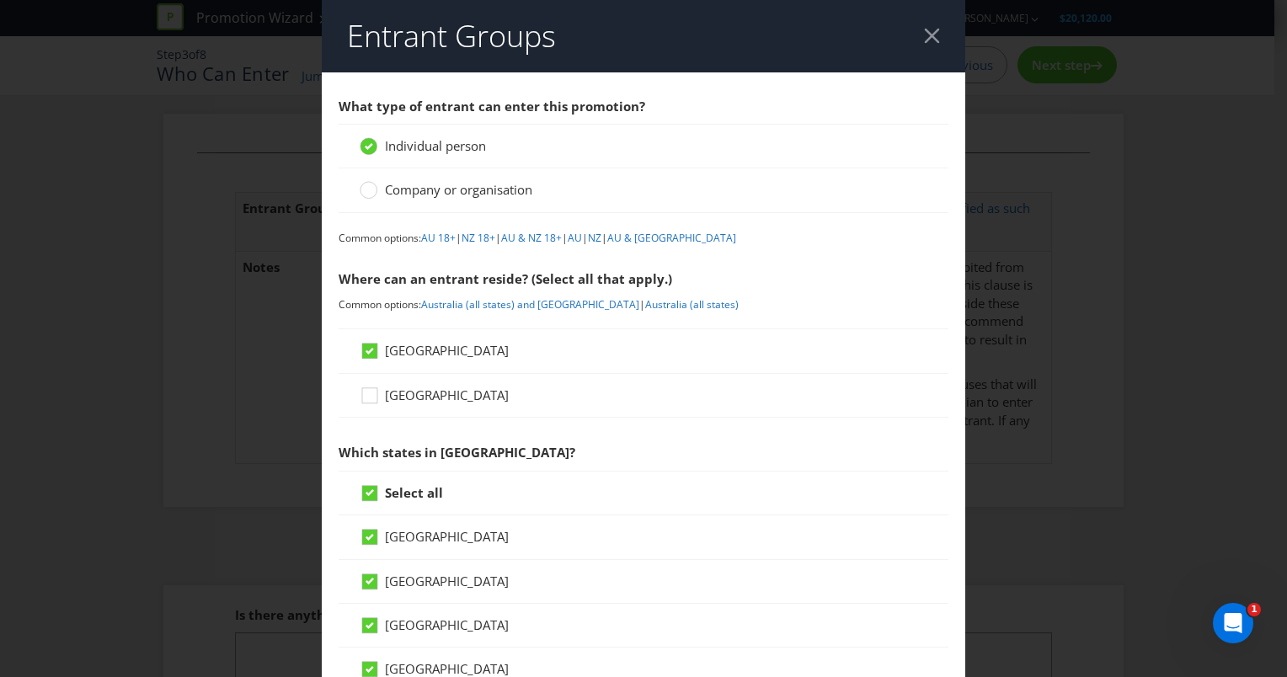
click at [1060, 214] on div "Entrant Groups What type of entrant can enter this promotion? Individual person…" at bounding box center [643, 338] width 1287 height 677
click at [924, 35] on div at bounding box center [932, 36] width 16 height 16
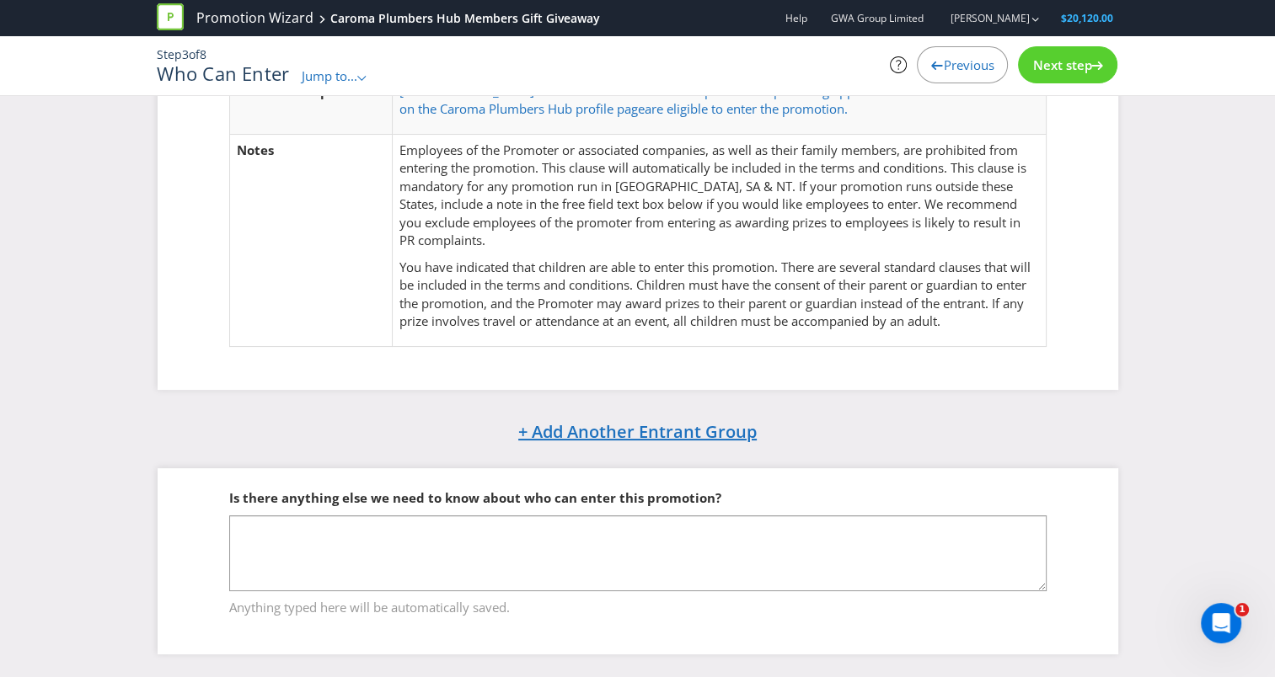
scroll to position [118, 0]
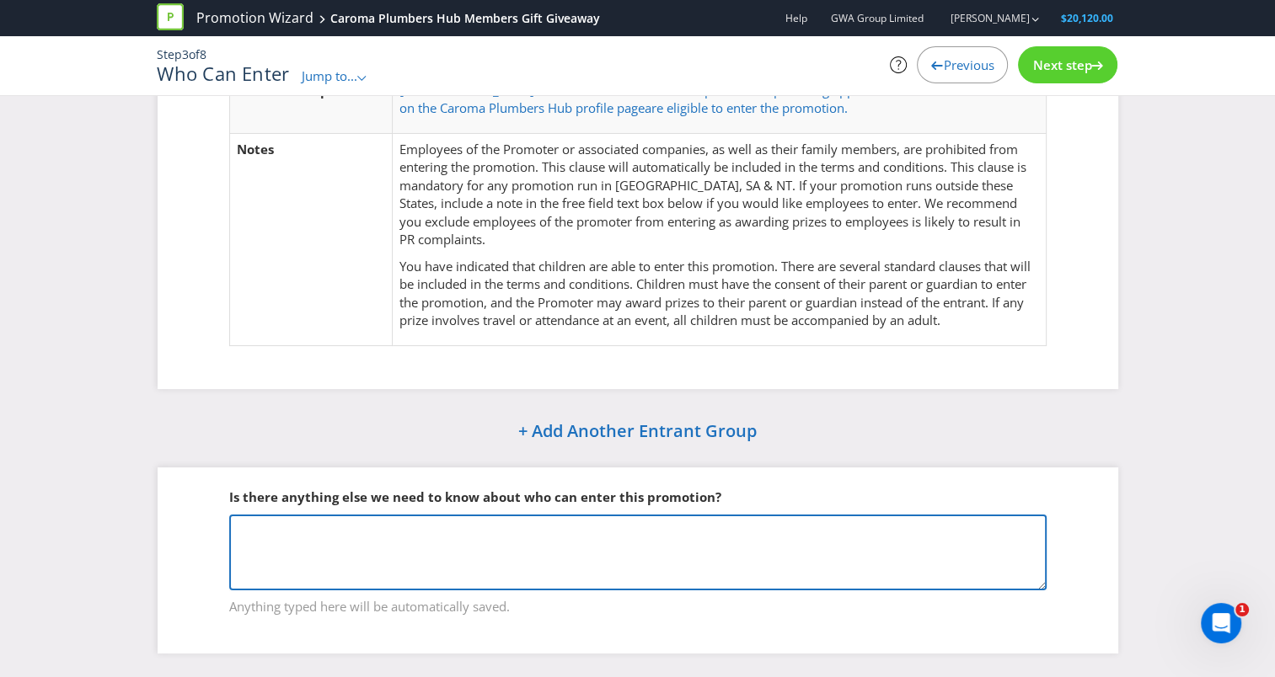
click at [382, 530] on textarea at bounding box center [637, 553] width 817 height 76
type textarea "M"
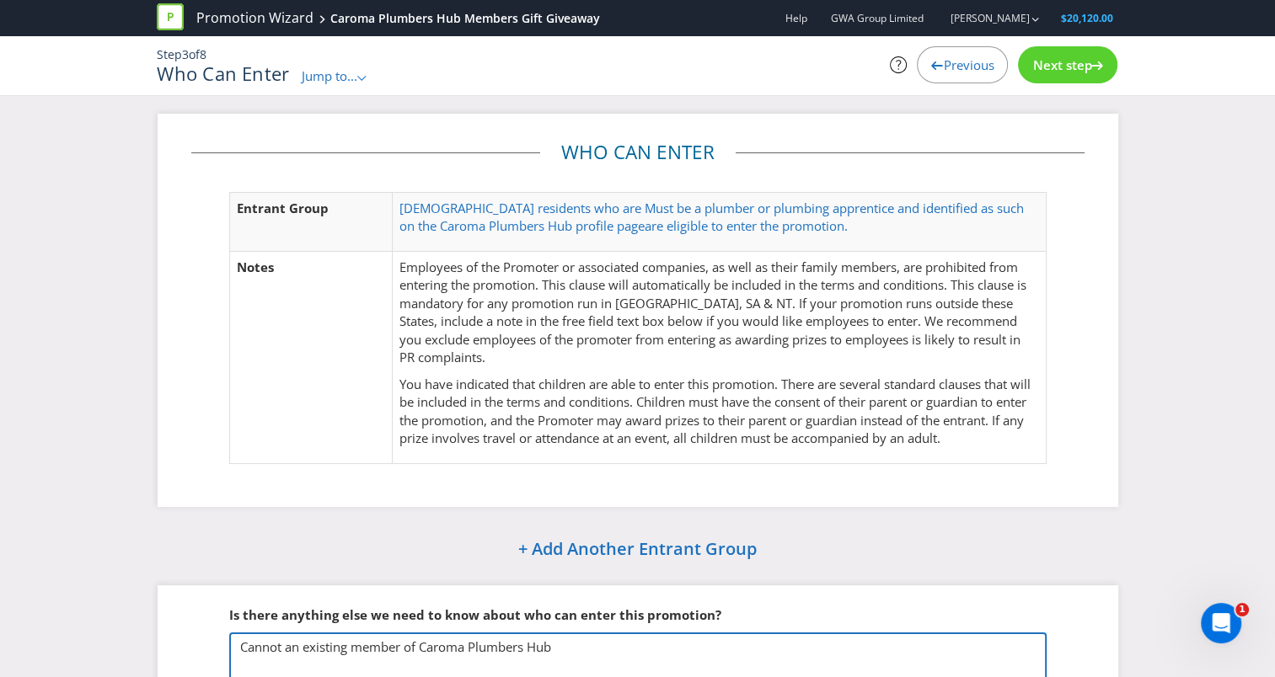
type textarea "Cannot an existing member of Caroma Plumbers Hub"
click at [1071, 65] on span "Next step" at bounding box center [1061, 64] width 59 height 17
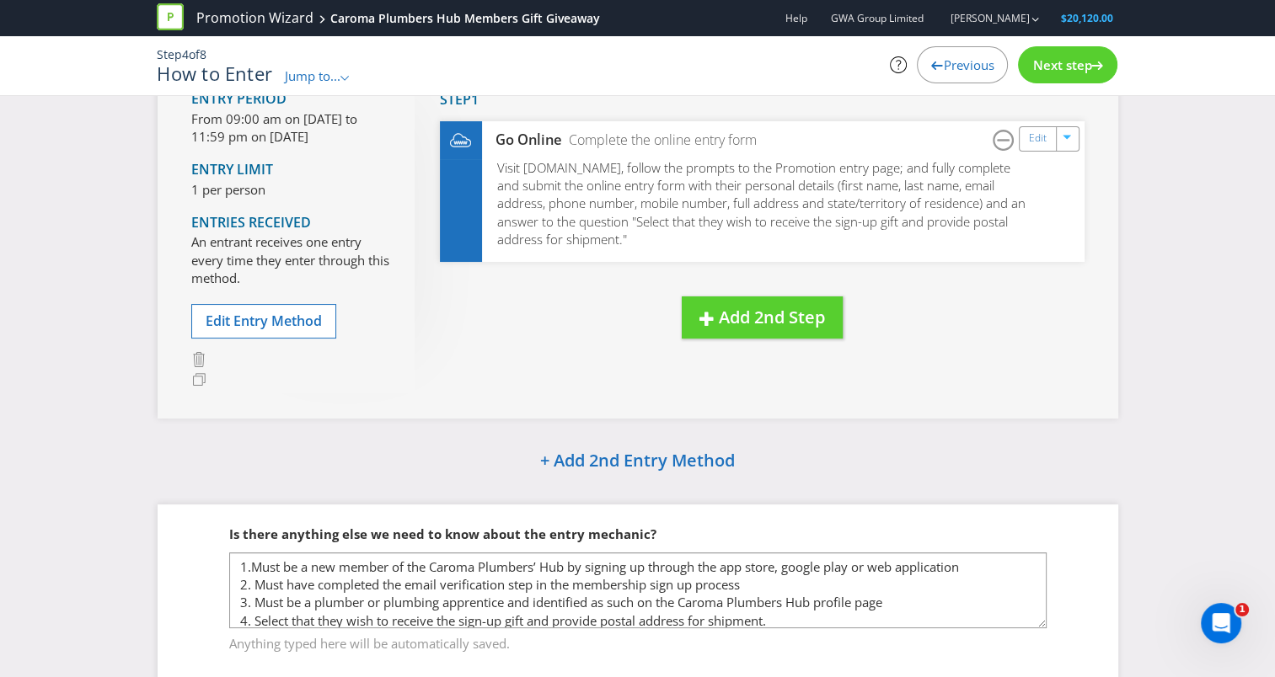
scroll to position [206, 0]
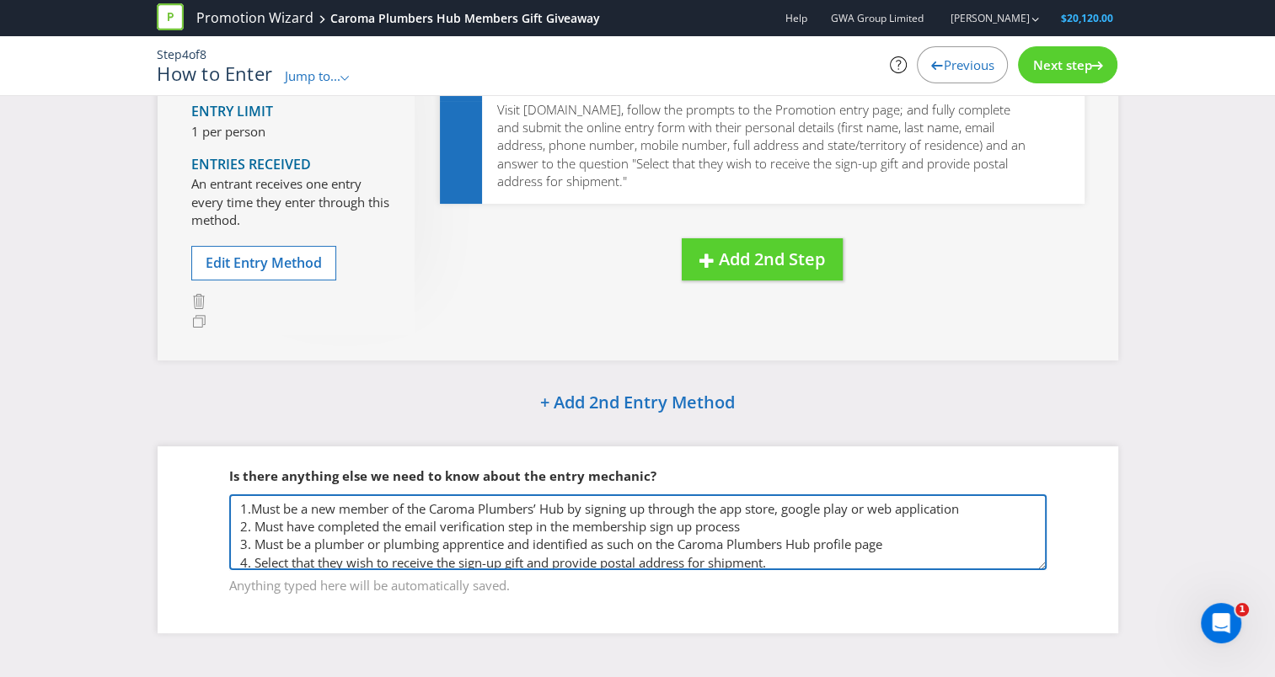
click at [553, 535] on textarea "1.Must be a new member of the Caroma Plumbers’ Hub by signing up through the ap…" at bounding box center [637, 532] width 817 height 76
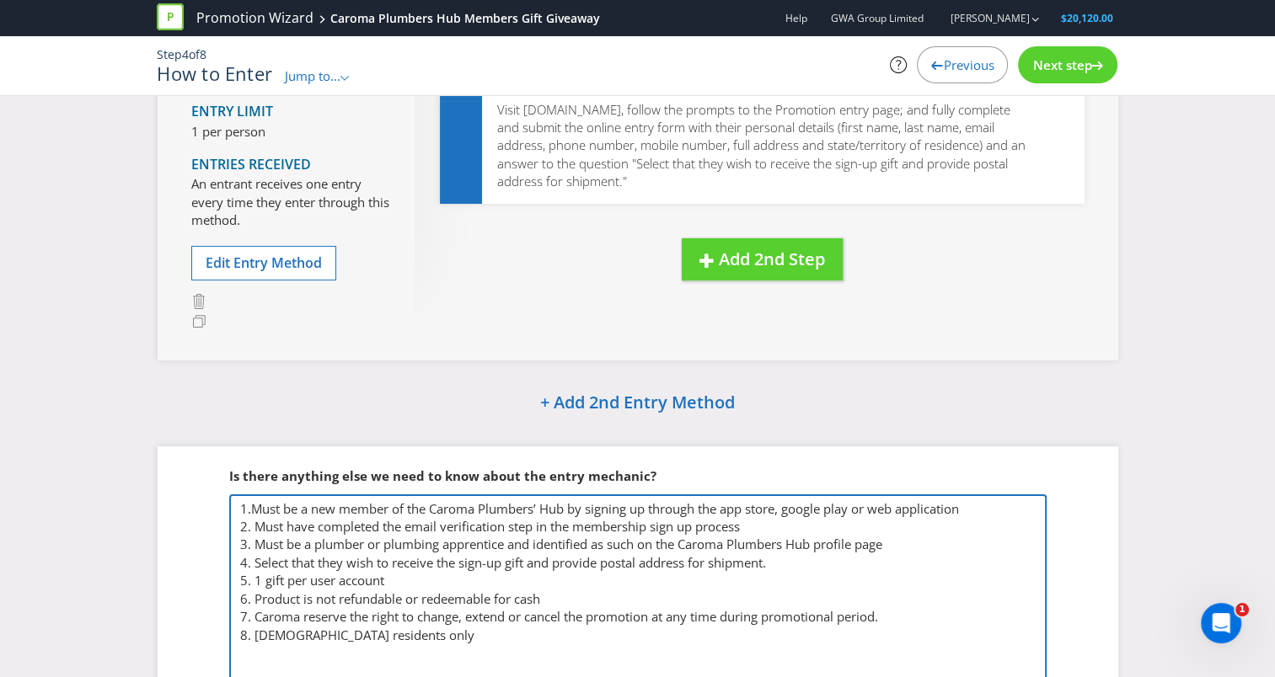
drag, startPoint x: 1038, startPoint y: 564, endPoint x: 1034, endPoint y: 691, distance: 126.4
click at [1034, 472] on html "Promotion Wizard Caroma Plumbers Hub Members Gift Giveaway Help GWA Group Limit…" at bounding box center [637, 132] width 1275 height 677
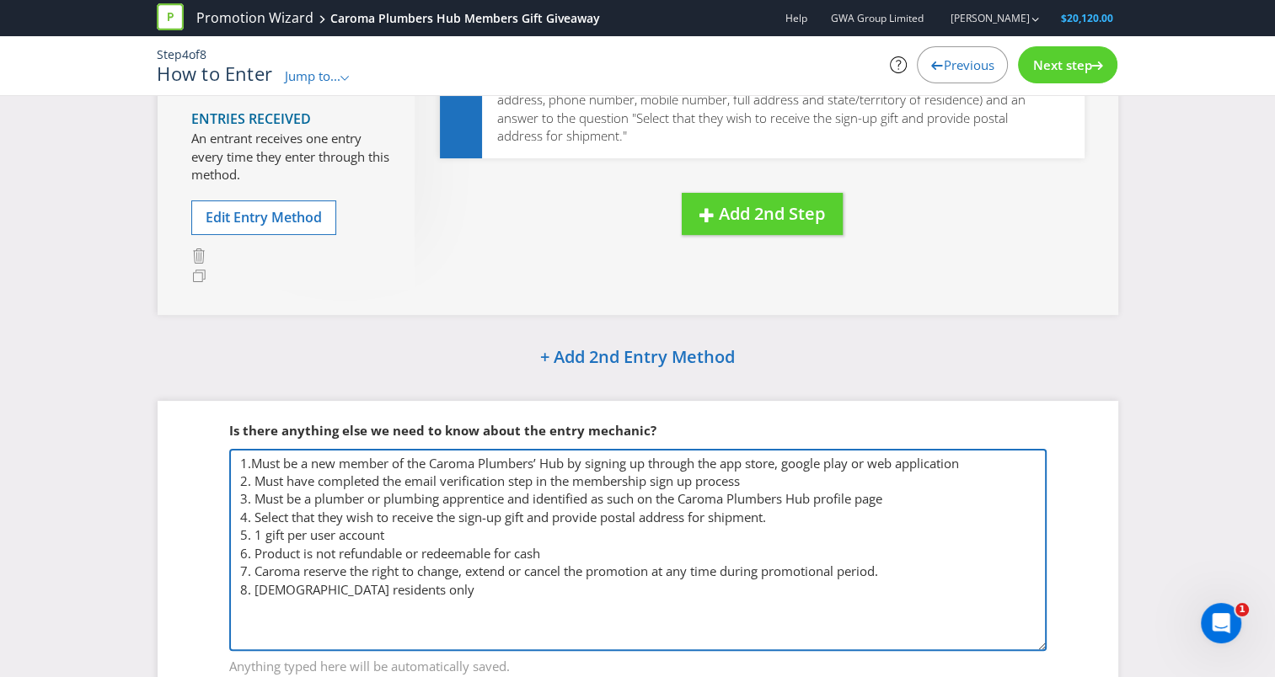
scroll to position [290, 0]
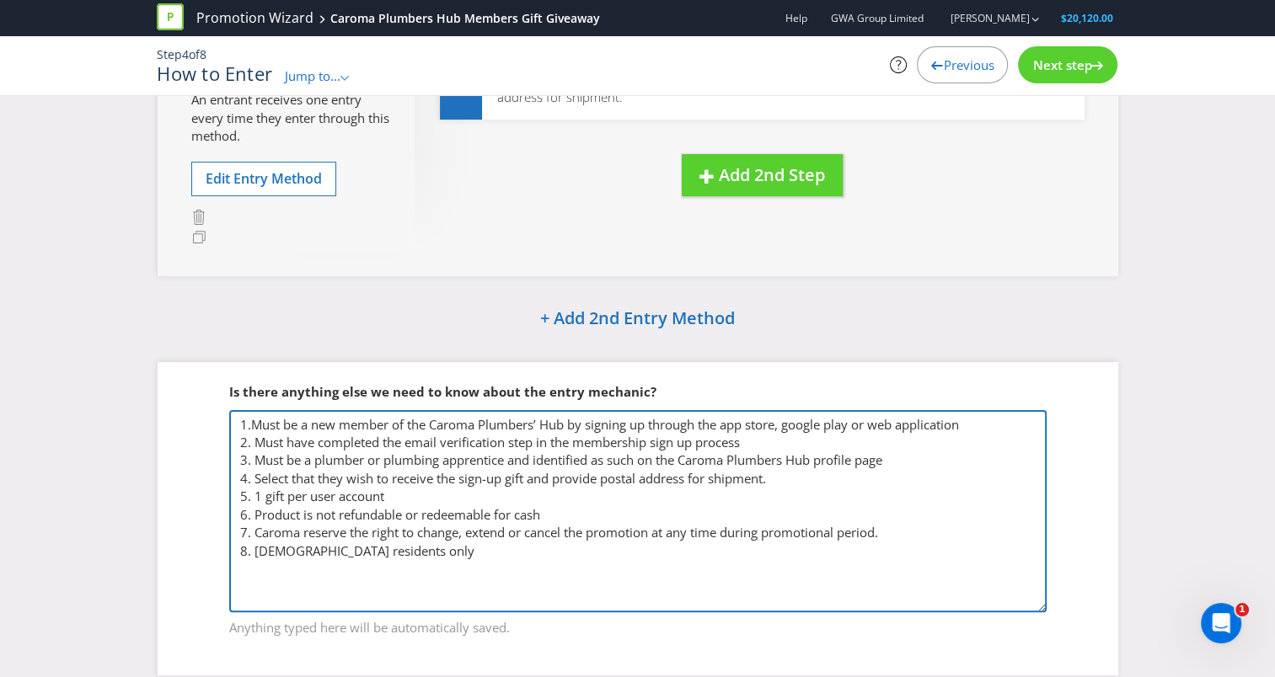
drag, startPoint x: 313, startPoint y: 420, endPoint x: 389, endPoint y: 419, distance: 75.8
click at [389, 419] on textarea "1.Must be a new member of the Caroma Plumbers’ Hub by signing up through the ap…" at bounding box center [637, 511] width 817 height 202
click at [434, 452] on textarea "1.Must be a new member of the Caroma Plumbers’ Hub by signing up through the ap…" at bounding box center [637, 511] width 817 height 202
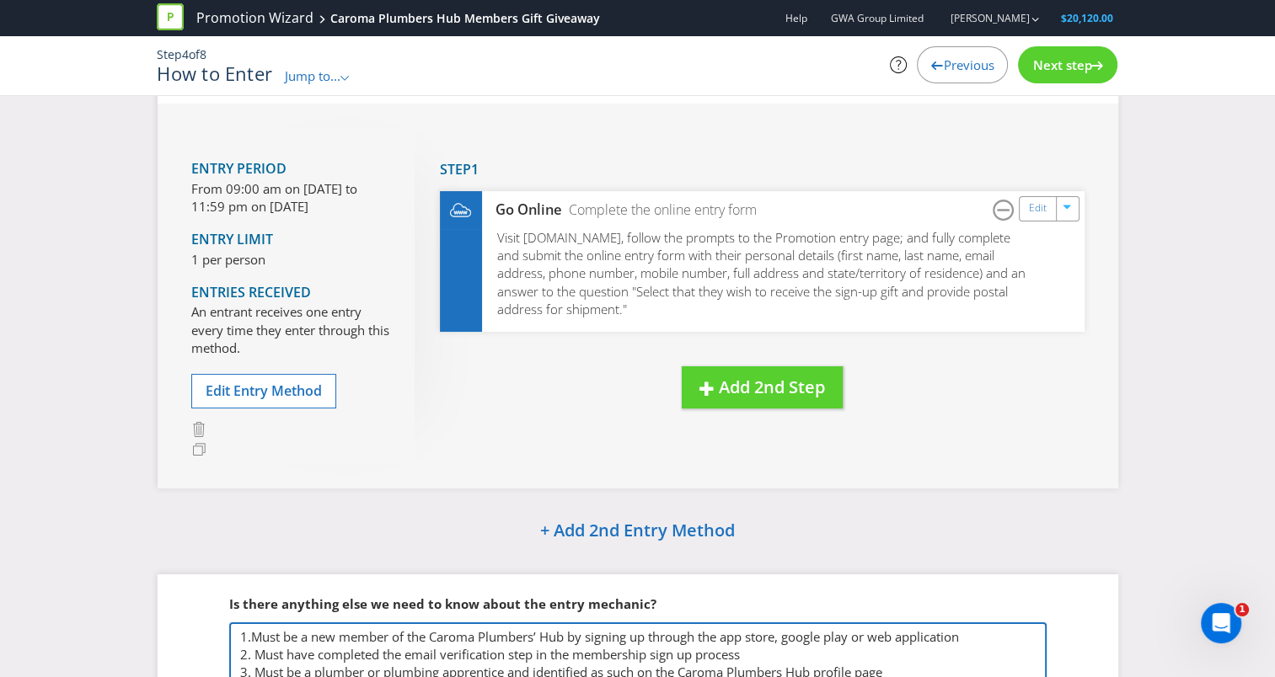
scroll to position [0, 0]
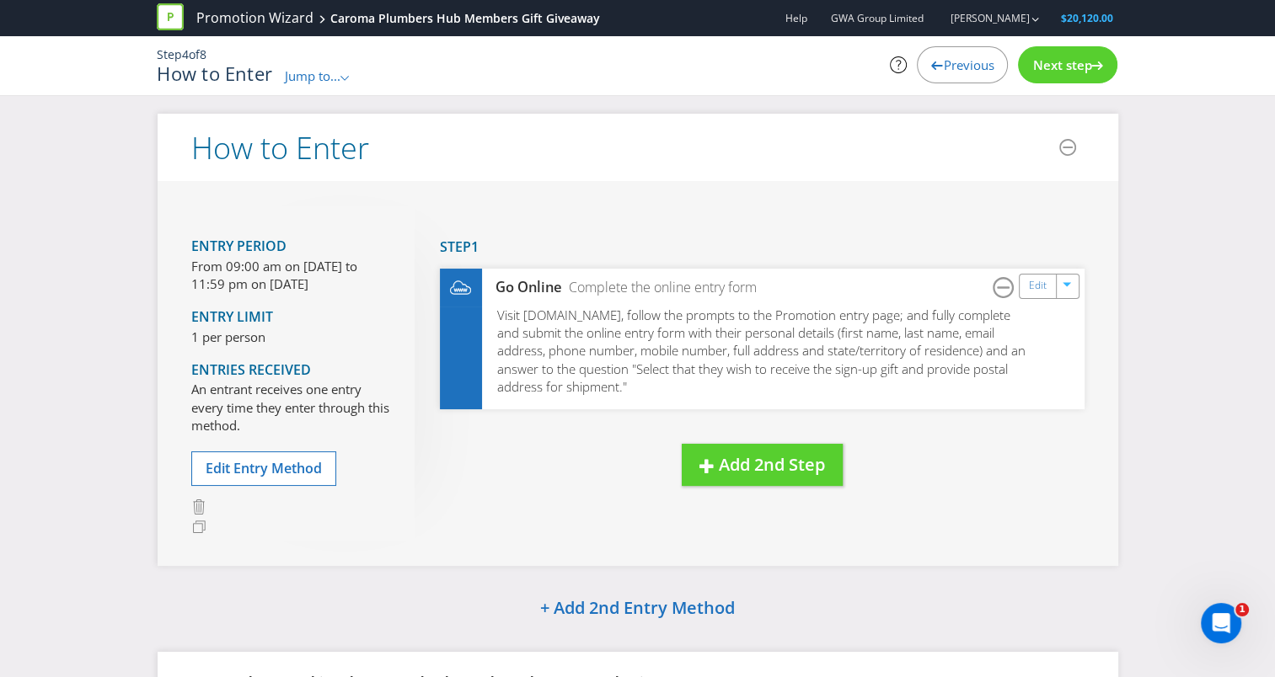
click at [1050, 63] on span "Next step" at bounding box center [1061, 64] width 59 height 17
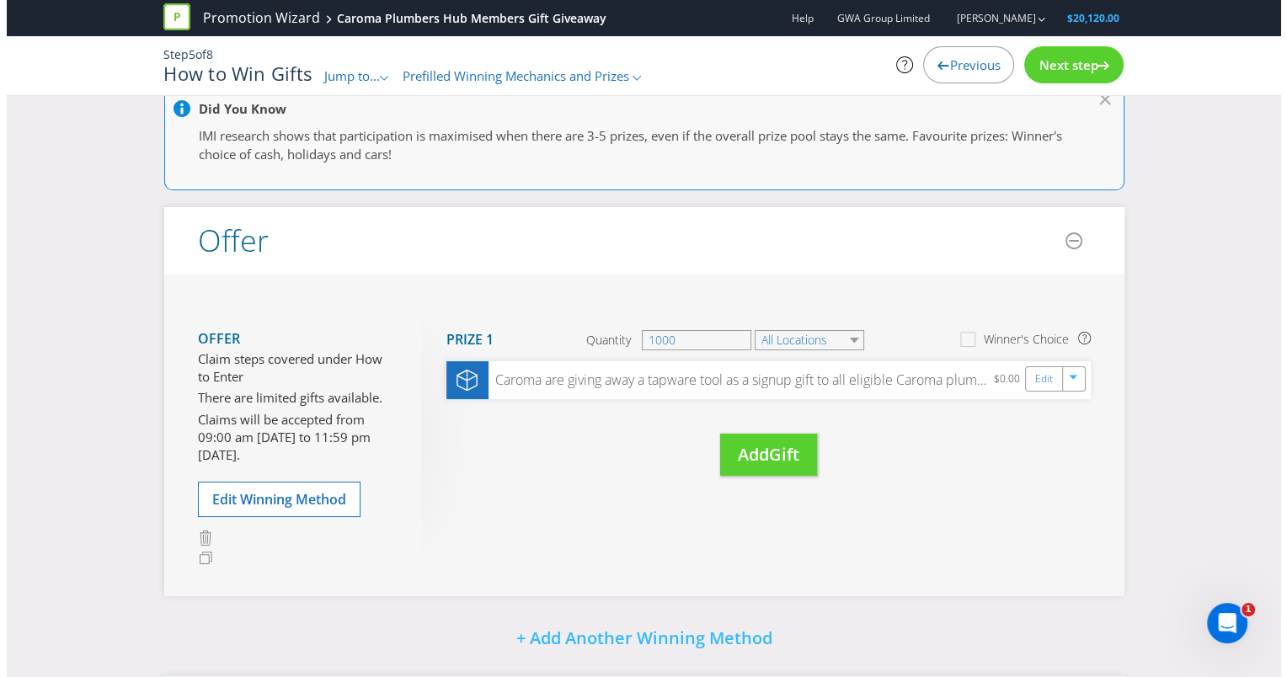
scroll to position [84, 0]
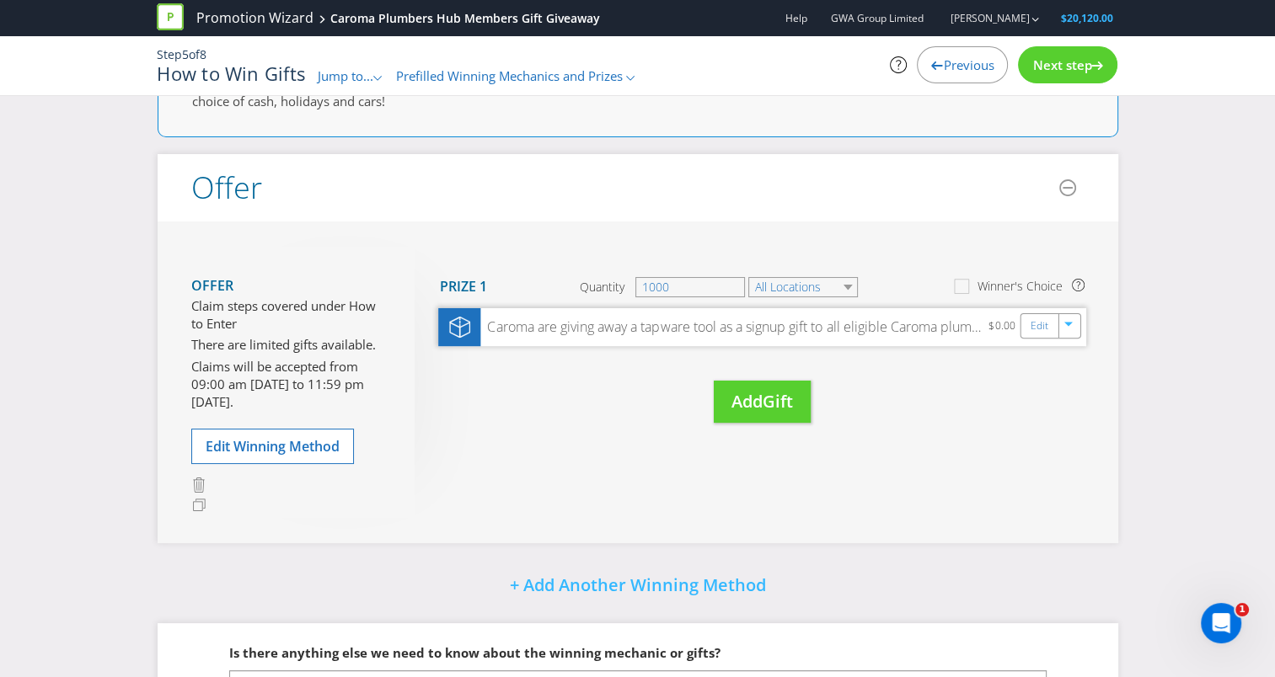
click at [646, 331] on div "Caroma are giving away a tapware tool as a signup gift to all eligible Caroma p…" at bounding box center [734, 327] width 508 height 19
click at [1028, 318] on div "Edit" at bounding box center [1039, 326] width 38 height 24
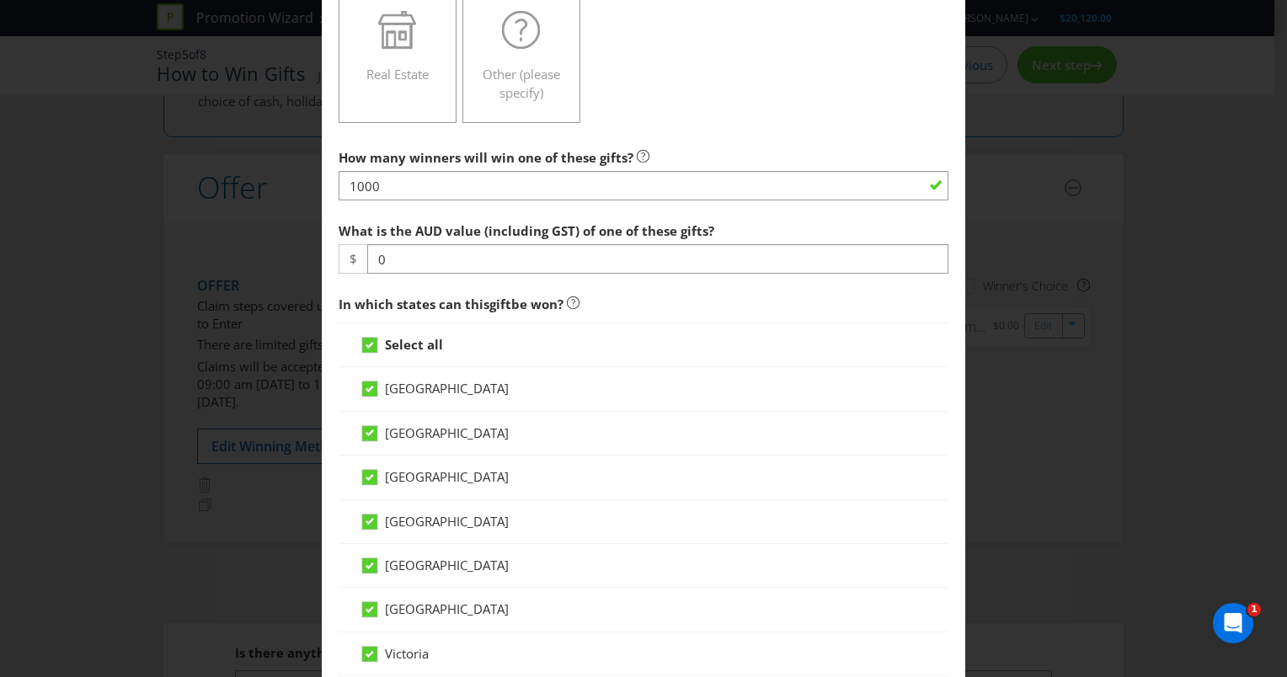
scroll to position [590, 0]
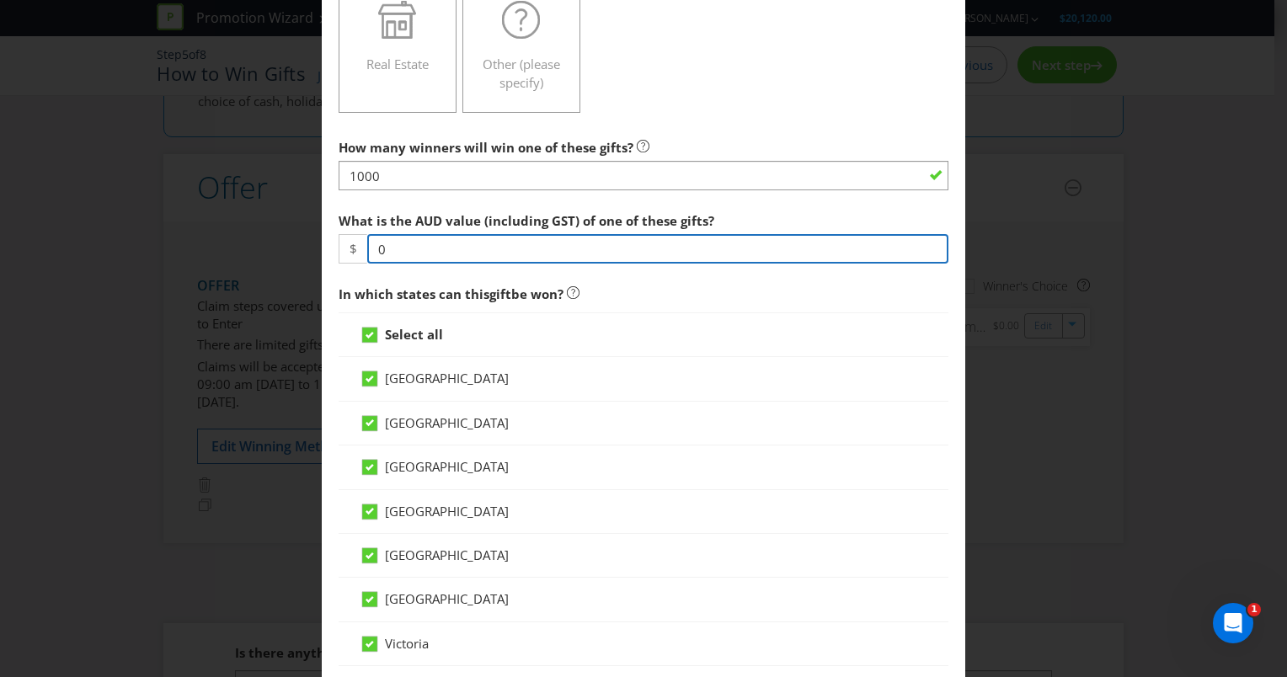
click at [445, 249] on input "0" at bounding box center [657, 248] width 581 height 29
type input "15"
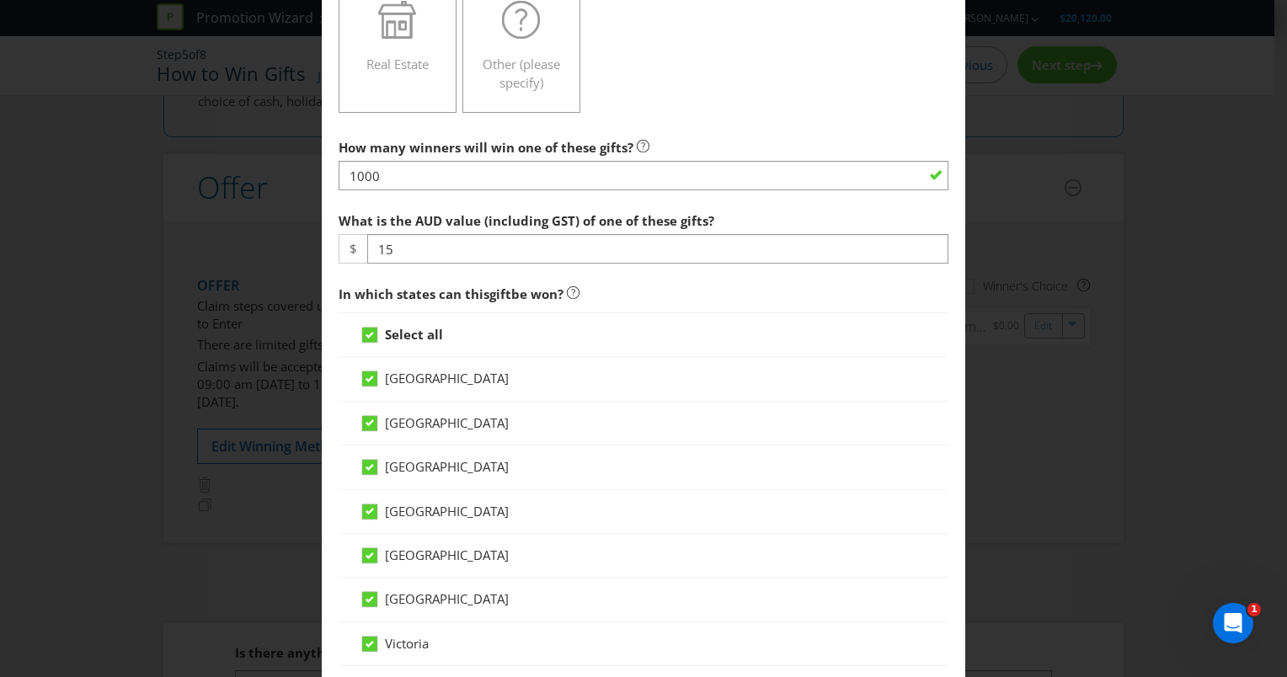
click at [689, 295] on span "In which states can this gift be won?" at bounding box center [644, 294] width 610 height 35
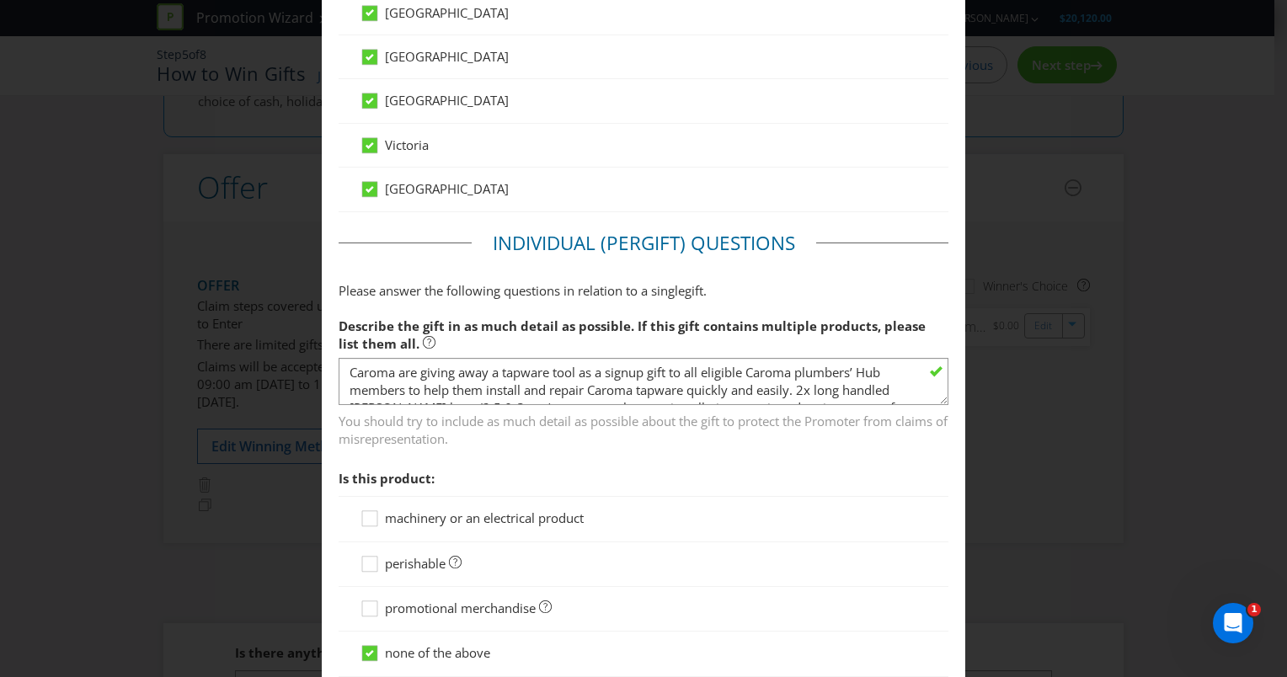
scroll to position [1095, 0]
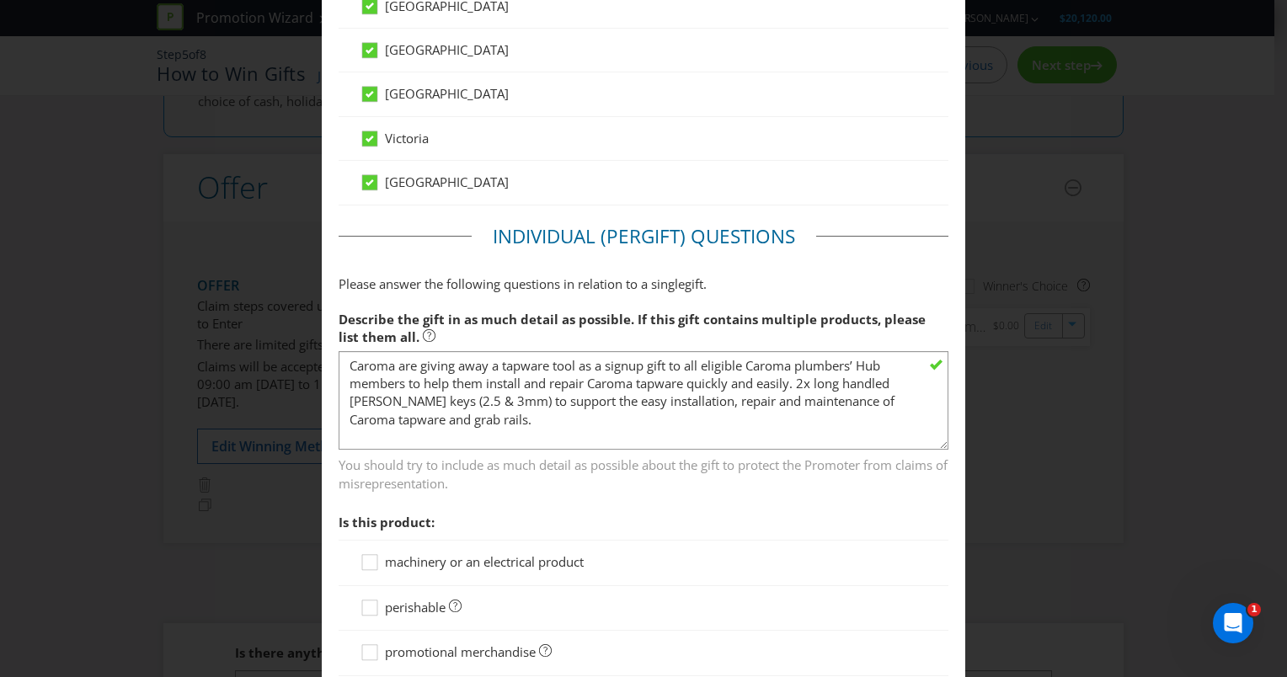
drag, startPoint x: 933, startPoint y: 390, endPoint x: 931, endPoint y: 441, distance: 51.4
click at [931, 441] on textarea "Caroma are giving away a tapware tool as a signup gift to all eligible Caroma p…" at bounding box center [644, 400] width 610 height 99
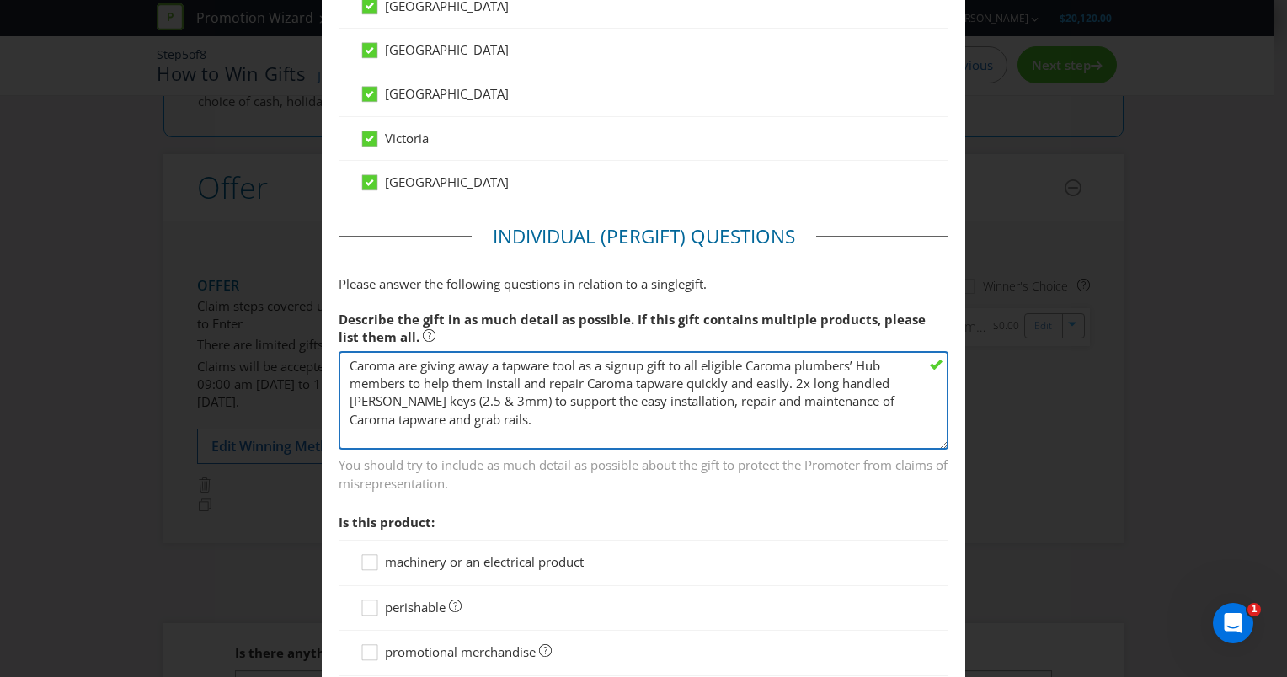
drag, startPoint x: 482, startPoint y: 360, endPoint x: 658, endPoint y: 364, distance: 176.1
click at [656, 358] on textarea "Caroma are giving away a tapware tool as a signup gift to all eligible Caroma p…" at bounding box center [644, 400] width 610 height 99
click at [580, 398] on textarea "Caroma are giving away a tapware tool as a signup gift to all eligible Caroma p…" at bounding box center [644, 400] width 610 height 99
drag, startPoint x: 368, startPoint y: 397, endPoint x: 510, endPoint y: 396, distance: 141.5
click at [509, 396] on textarea "Caroma are giving away a tapware tool as a signup gift to all eligible Caroma p…" at bounding box center [644, 400] width 610 height 99
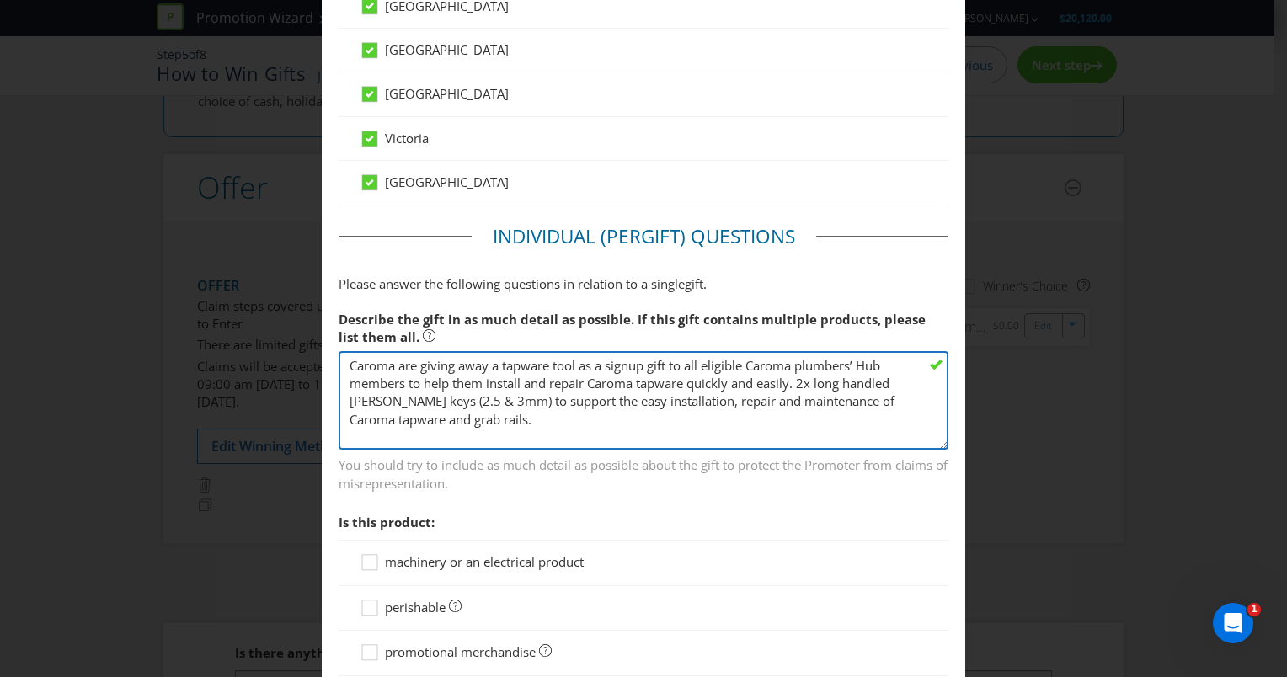
click at [538, 425] on textarea "Caroma are giving away a tapware tool as a signup gift to all eligible Caroma p…" at bounding box center [644, 400] width 610 height 99
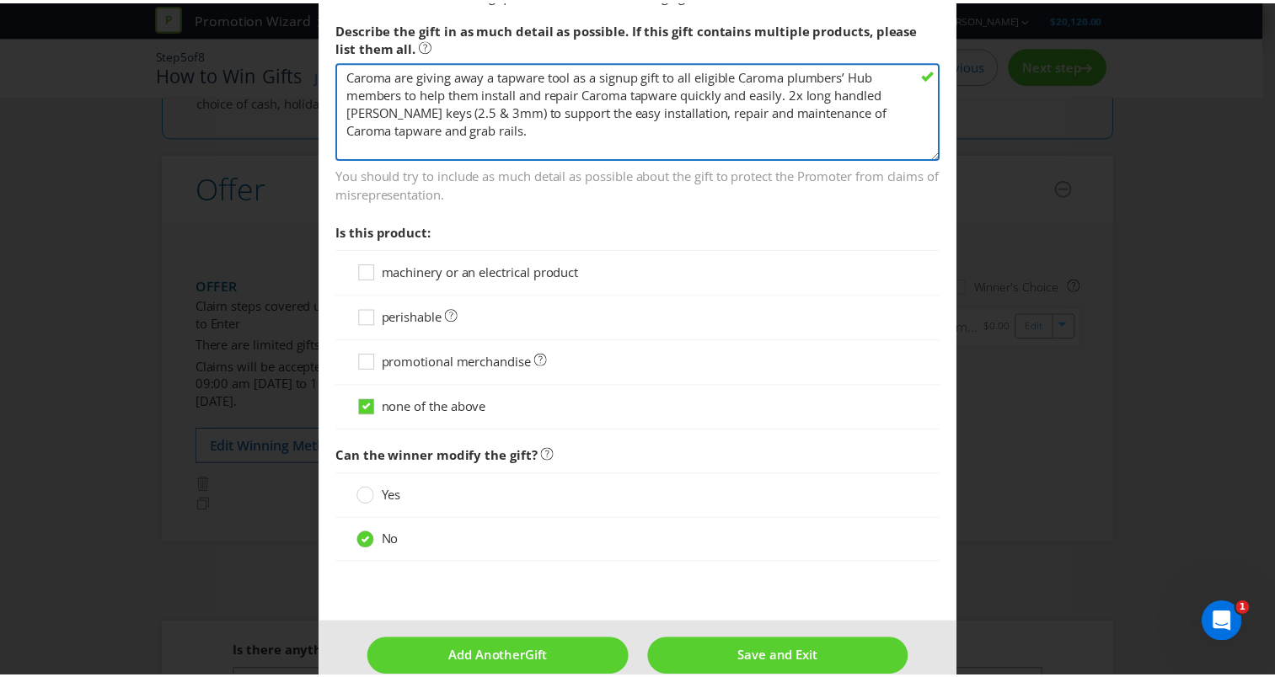
scroll to position [1410, 0]
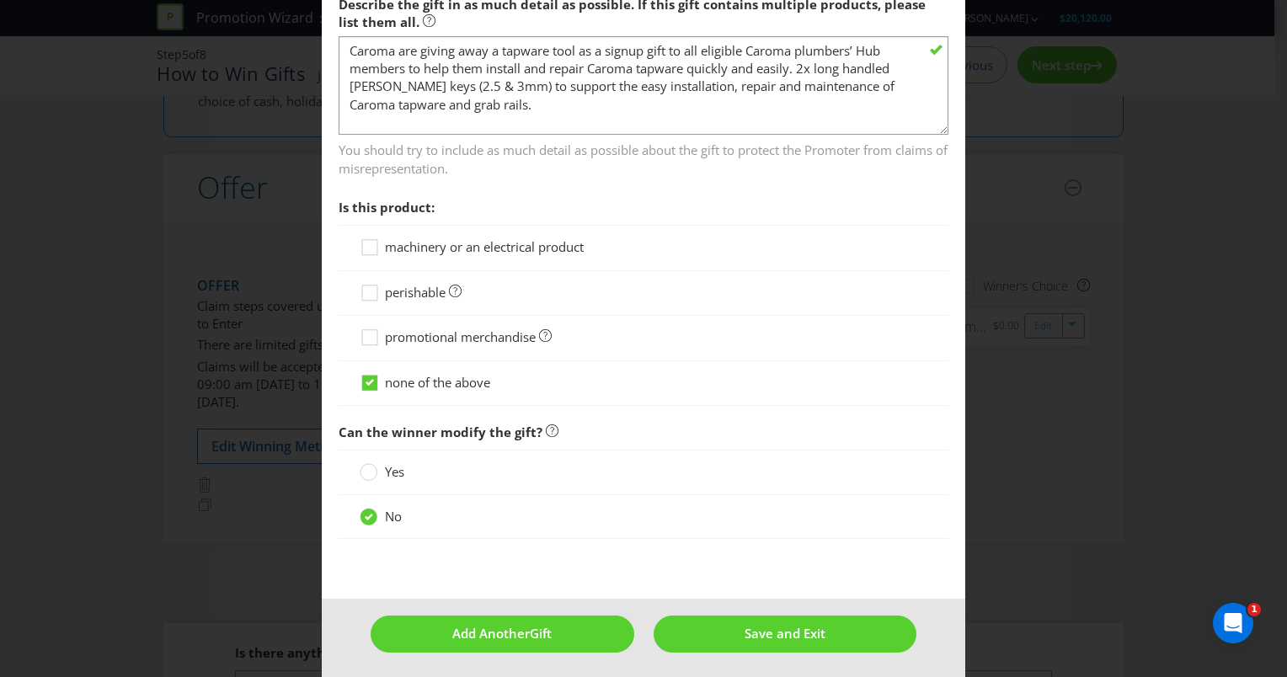
click at [409, 329] on span "promotional merchandise" at bounding box center [460, 337] width 151 height 17
click at [0, 0] on input "promotional merchandise" at bounding box center [0, 0] width 0 height 0
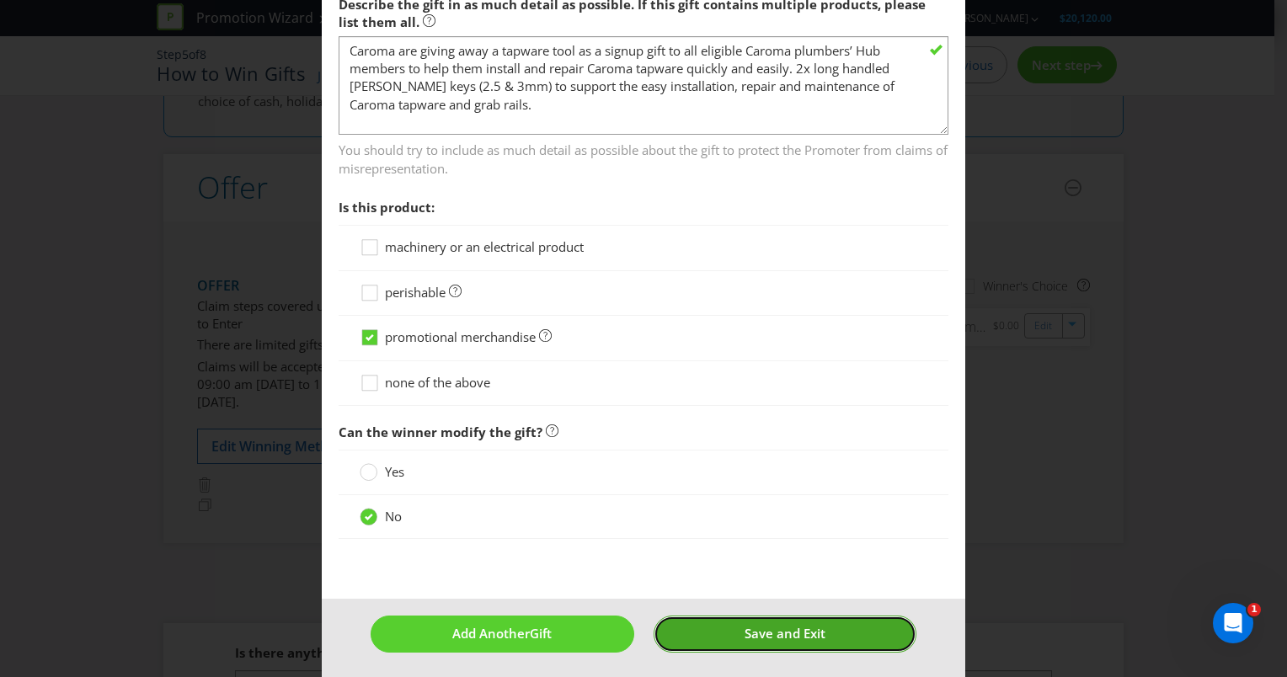
click at [758, 638] on button "Save and Exit" at bounding box center [785, 634] width 263 height 36
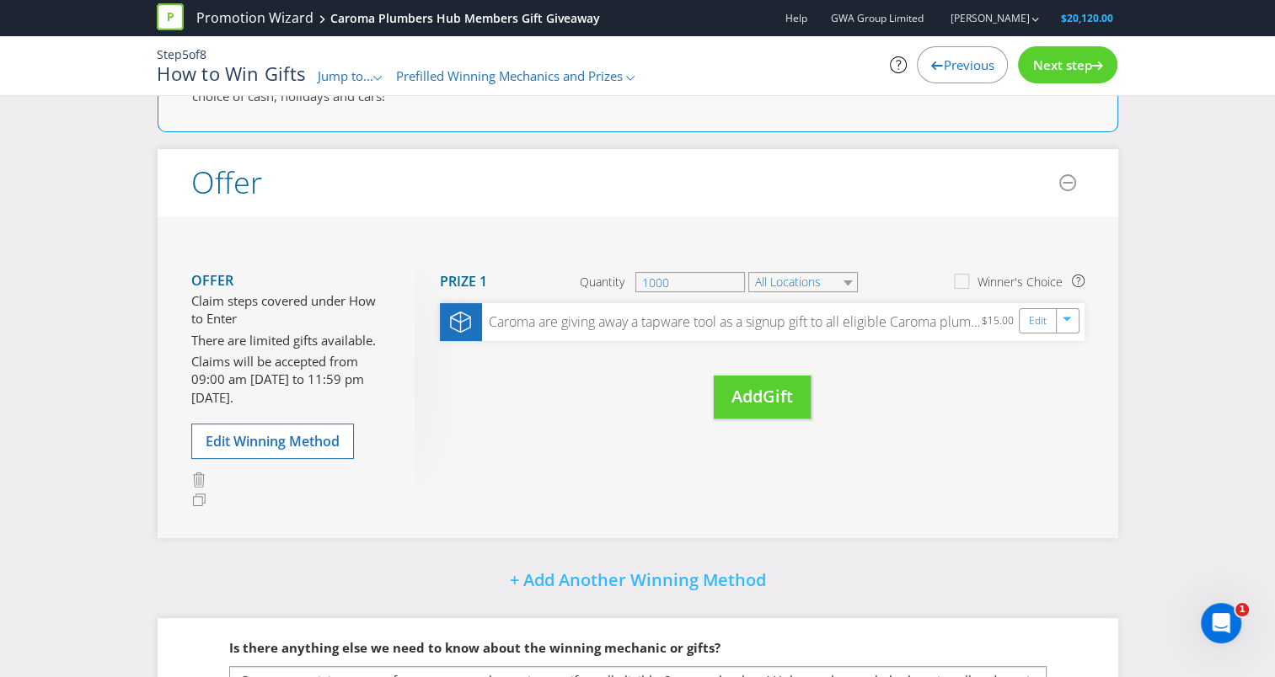
scroll to position [27, 0]
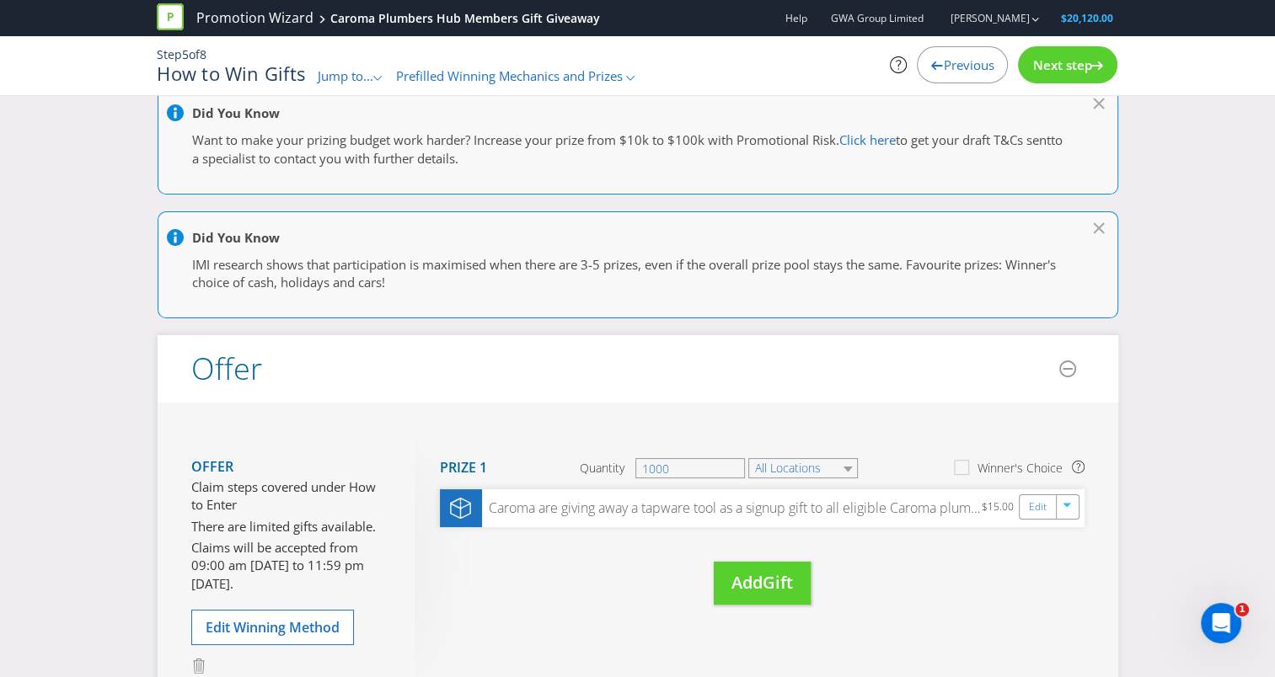
click at [1088, 61] on span "Next step" at bounding box center [1061, 64] width 59 height 17
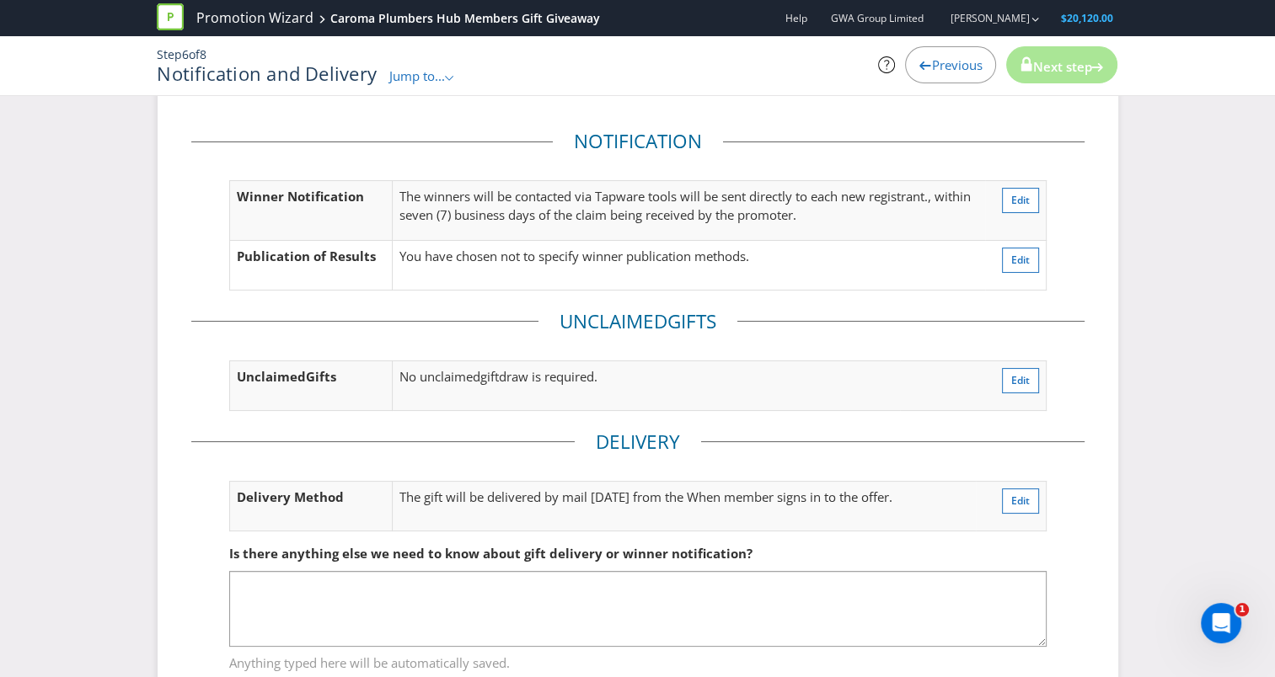
scroll to position [170, 0]
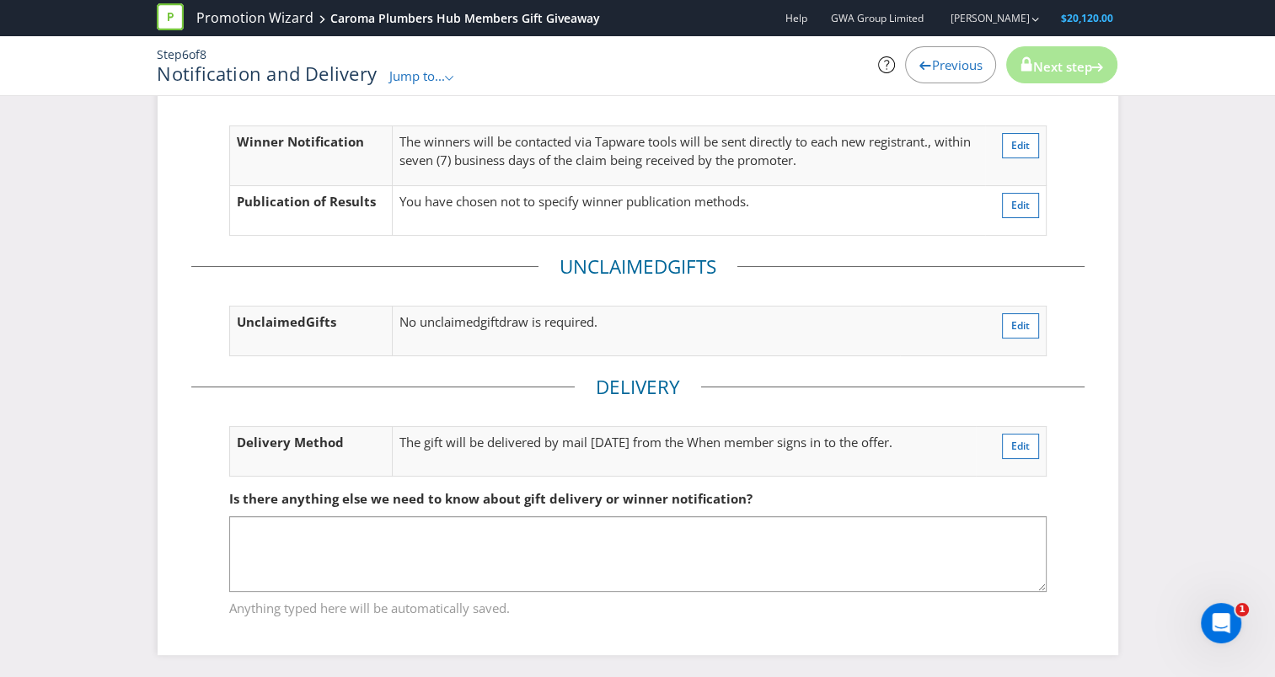
click at [874, 457] on fieldset "Is there anything else we need to know about gift delivery or winner notificati…" at bounding box center [637, 544] width 893 height 174
click at [876, 441] on p "The gift will be delivered by mail [DATE] from the When member signs in to the …" at bounding box center [683, 443] width 569 height 18
click at [813, 440] on p "The gift will be delivered by mail [DATE] from the When member signs in to the …" at bounding box center [683, 443] width 569 height 18
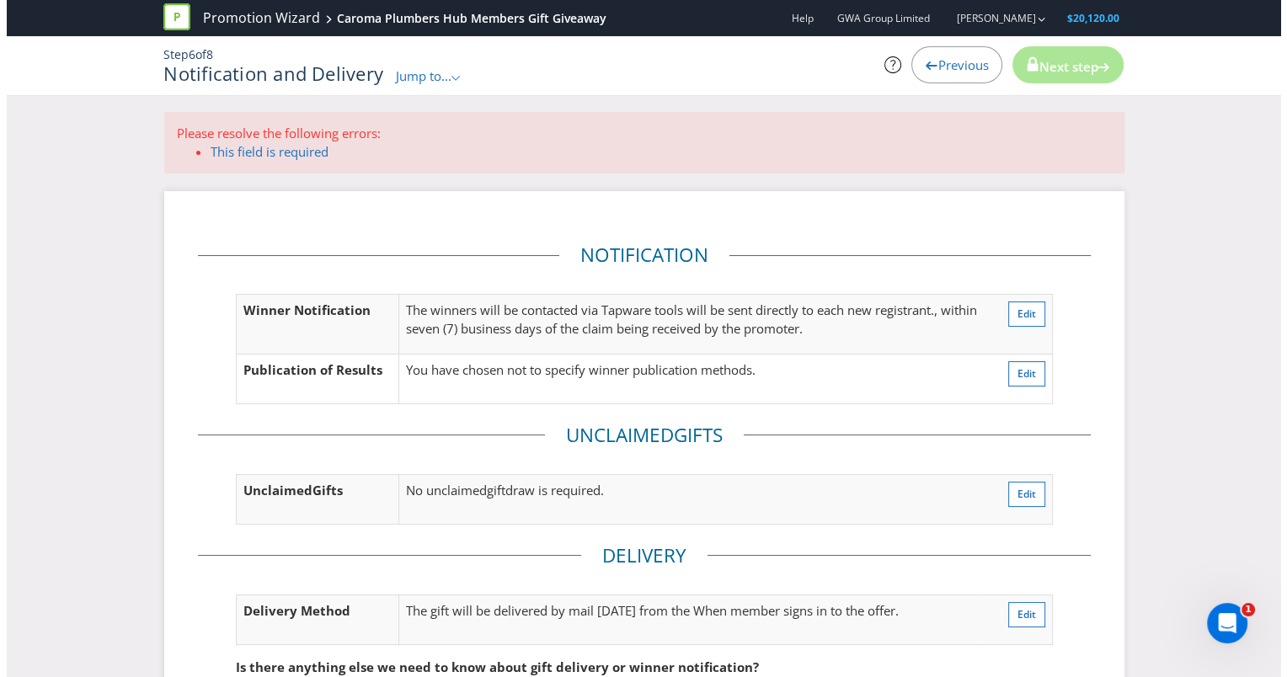
scroll to position [0, 0]
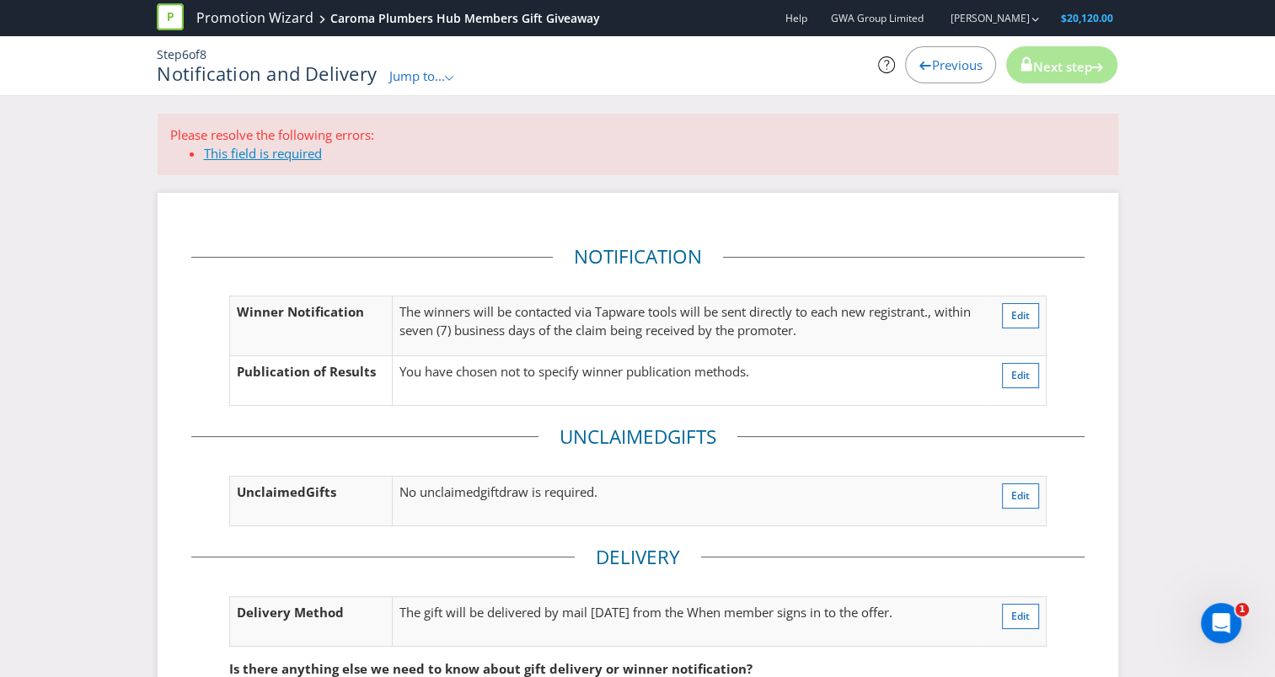
click at [232, 150] on link "This field is required" at bounding box center [263, 153] width 118 height 17
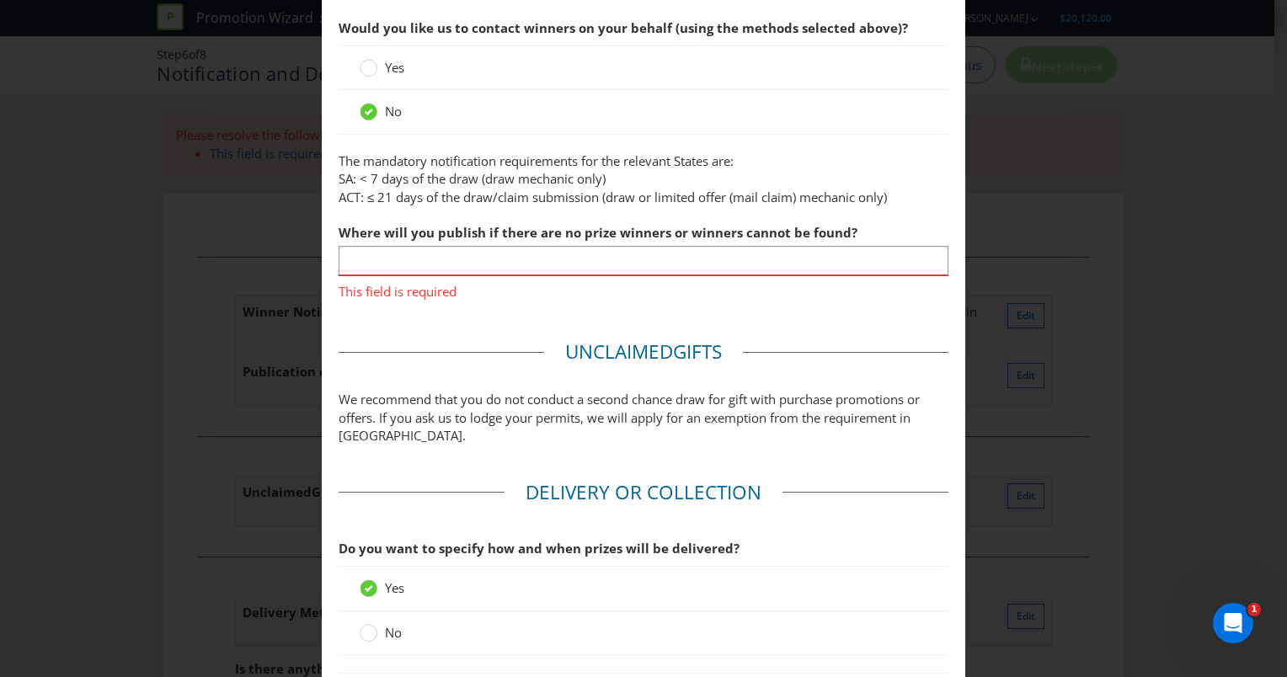
scroll to position [829, 0]
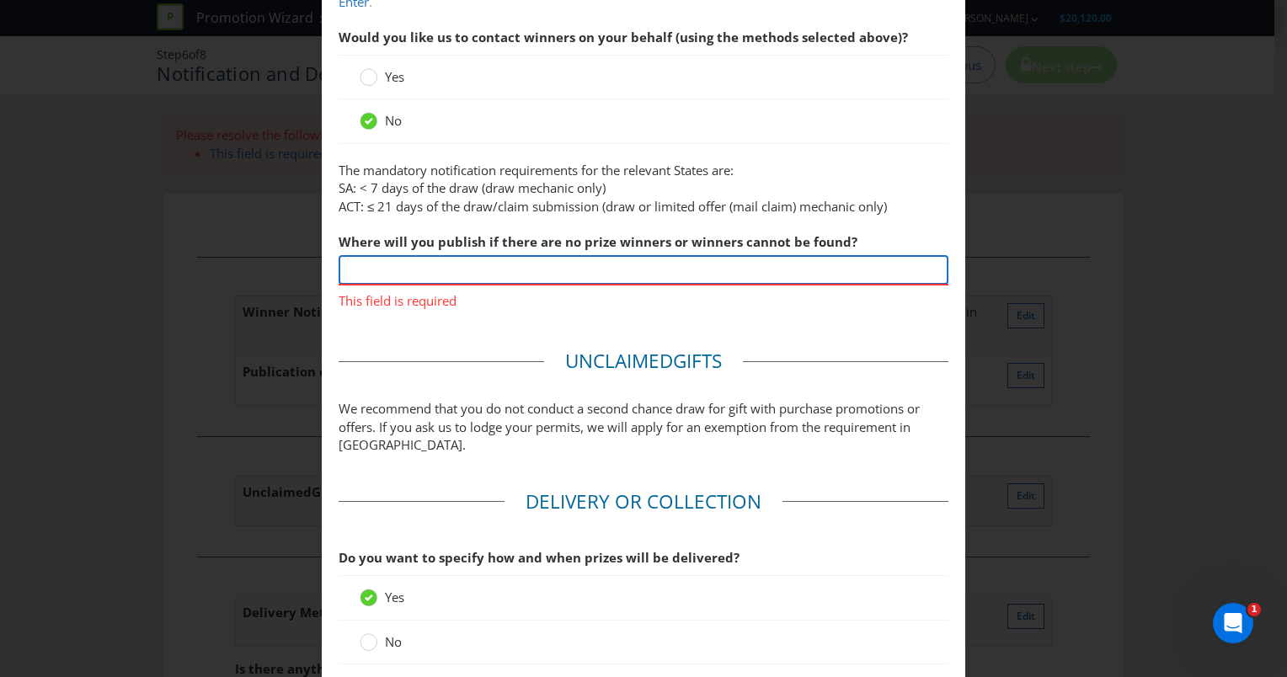
click at [537, 275] on input "text" at bounding box center [644, 269] width 610 height 29
type input "C"
type input "P"
type input "c"
click at [401, 270] on input "[DOMAIN_NAME]" at bounding box center [644, 269] width 610 height 29
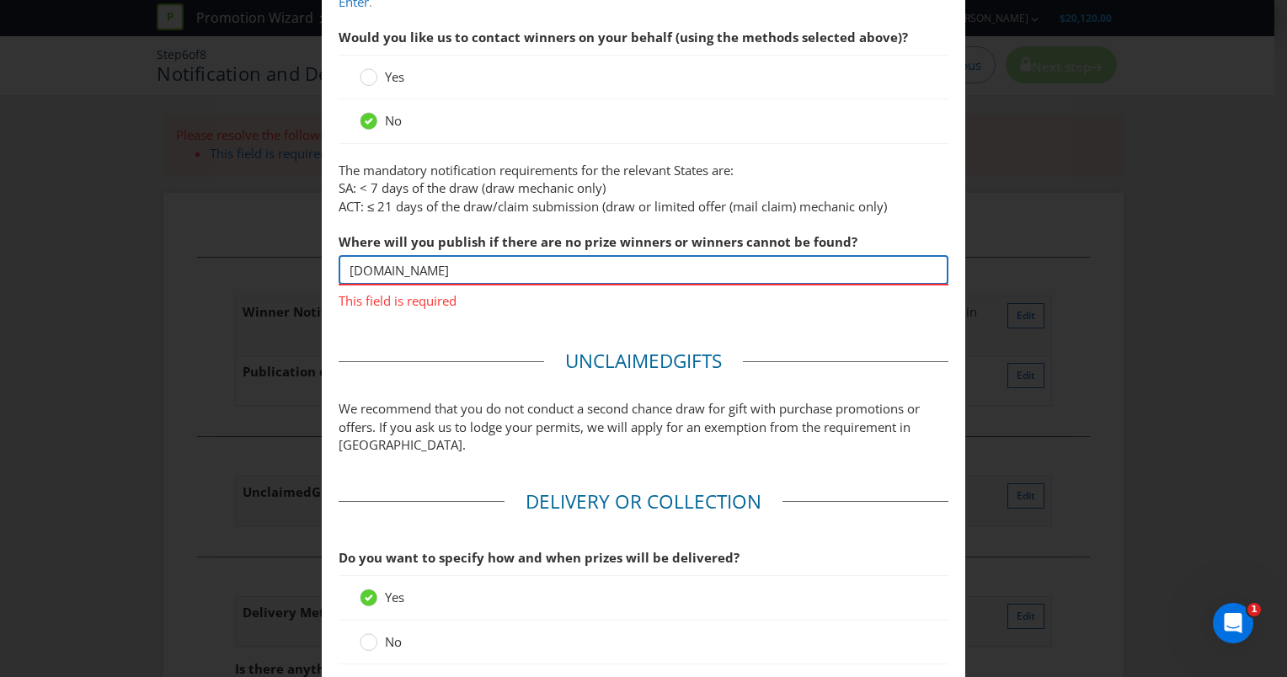
click at [497, 270] on input "[DOMAIN_NAME]" at bounding box center [644, 269] width 610 height 29
type input "[DOMAIN_NAME]"
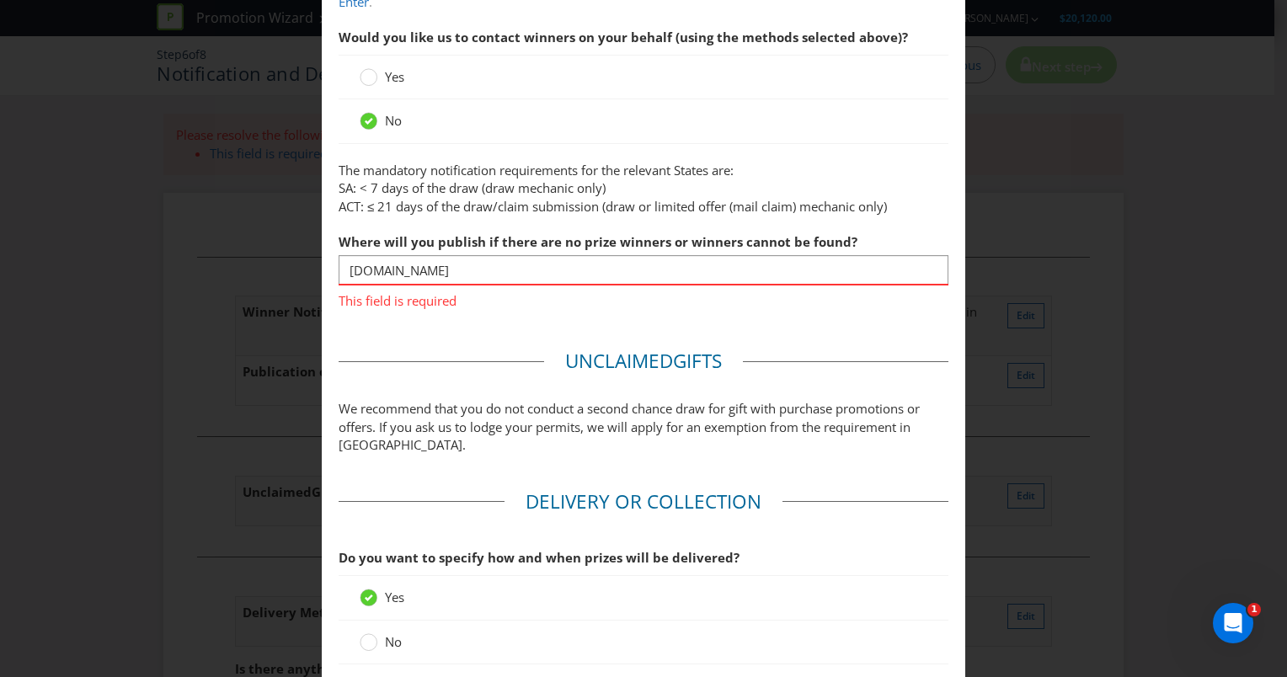
click at [537, 309] on main "Based on your previous answers, you are not required to specify how you will pu…" at bounding box center [644, 293] width 644 height 2099
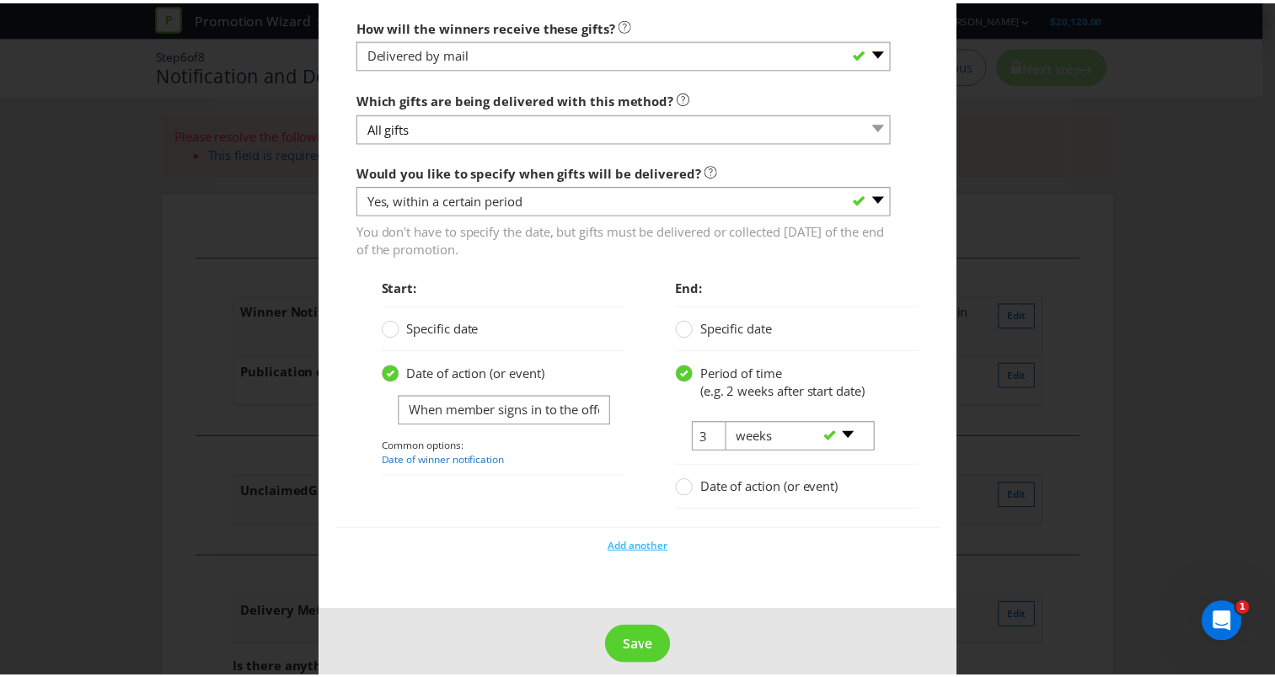
scroll to position [1550, 0]
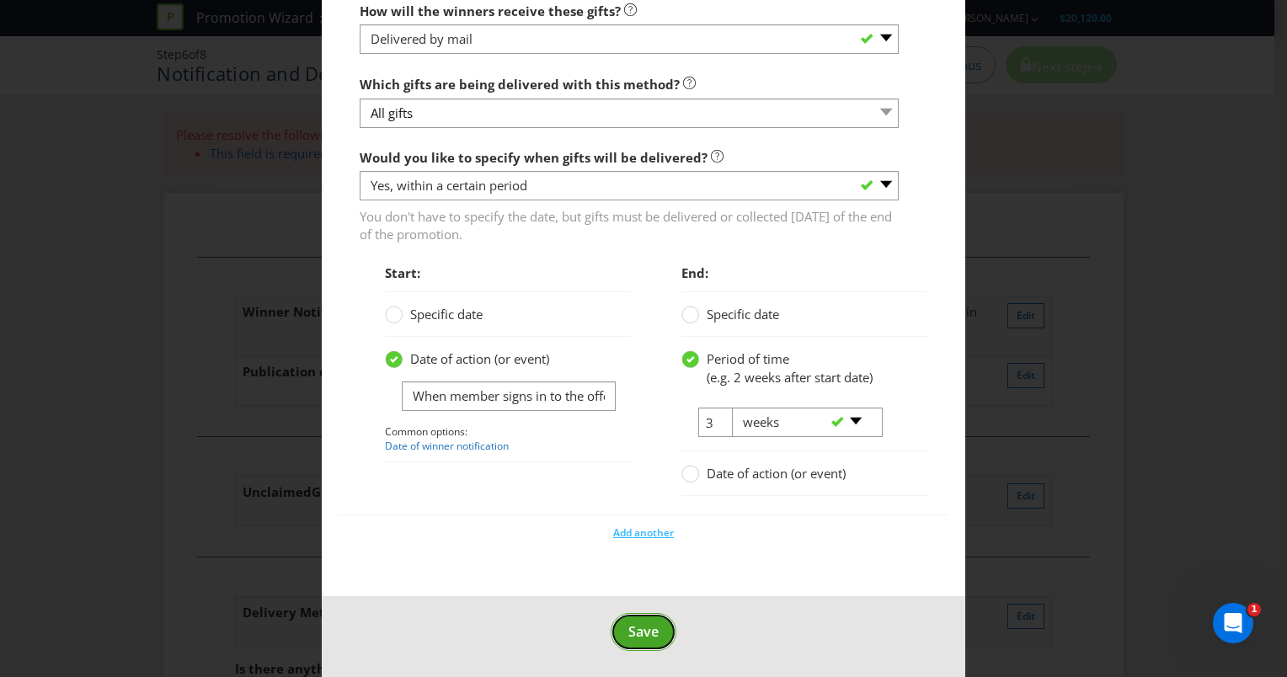
click at [634, 615] on button "Save" at bounding box center [644, 632] width 66 height 38
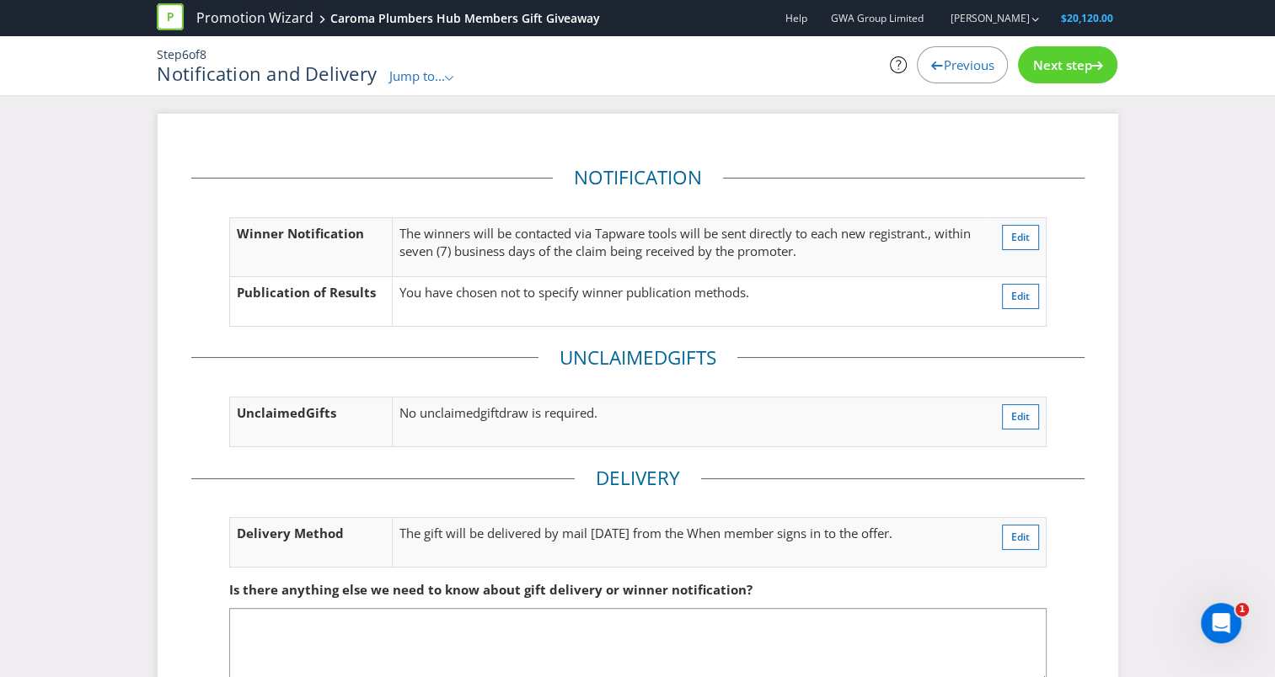
click at [1080, 71] on span "Next step" at bounding box center [1061, 64] width 59 height 17
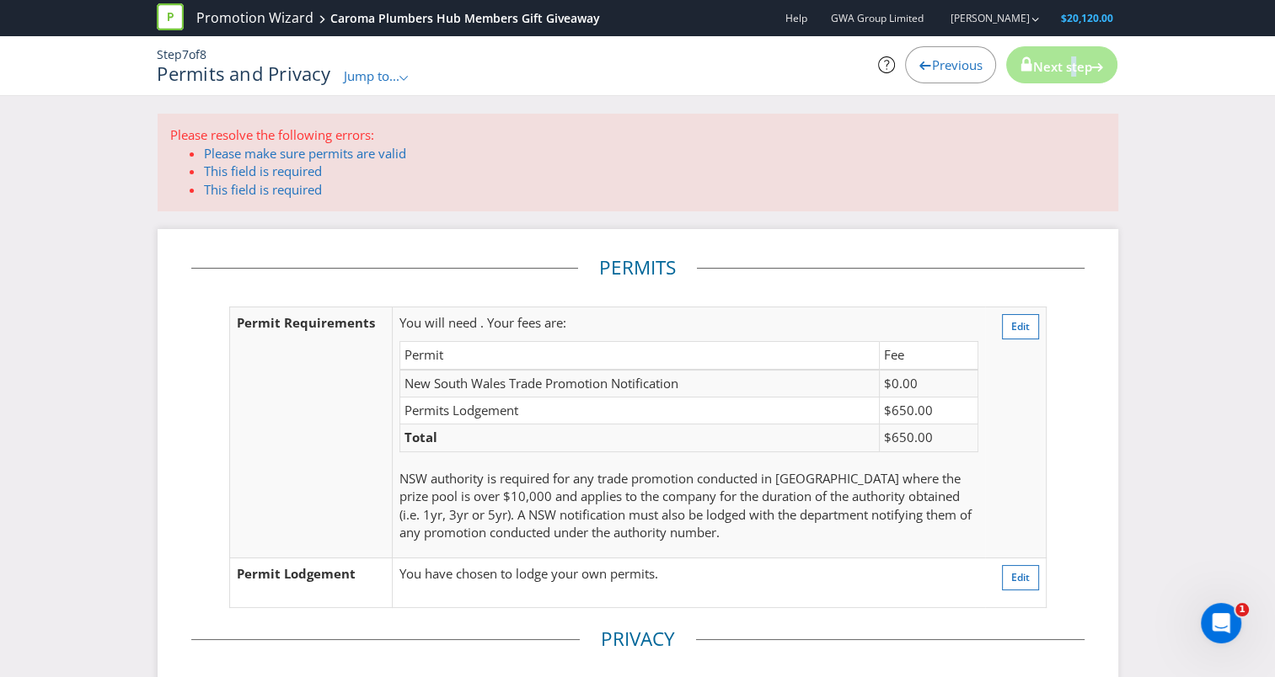
click at [1065, 55] on div "Next step" at bounding box center [1061, 64] width 111 height 37
click at [1021, 325] on span "Edit" at bounding box center [1020, 326] width 19 height 14
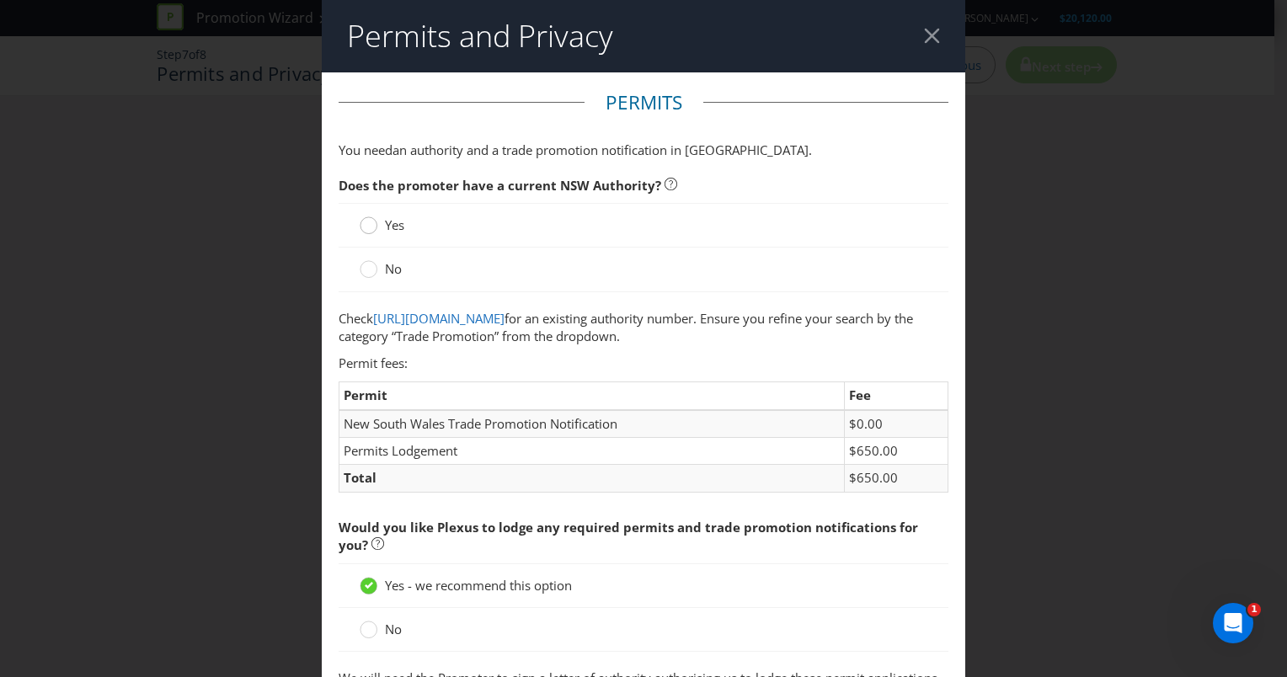
click at [366, 223] on div at bounding box center [369, 220] width 8 height 8
click at [0, 0] on input "Yes" at bounding box center [0, 0] width 0 height 0
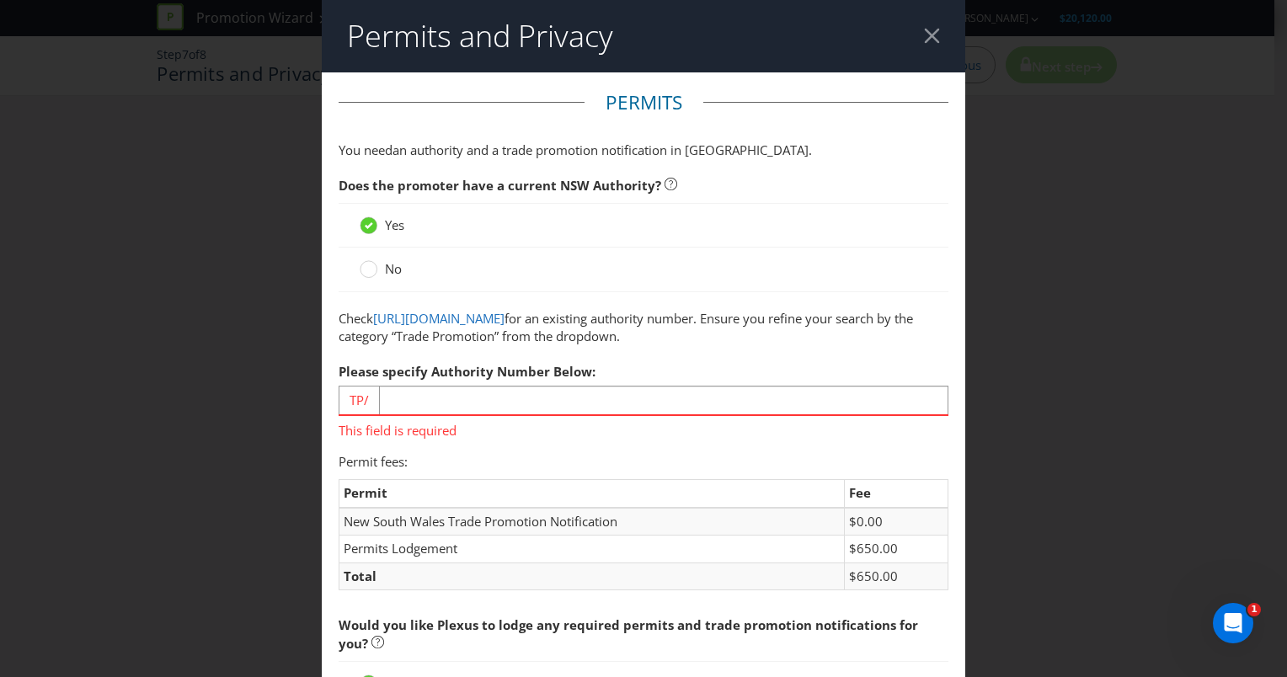
scroll to position [84, 0]
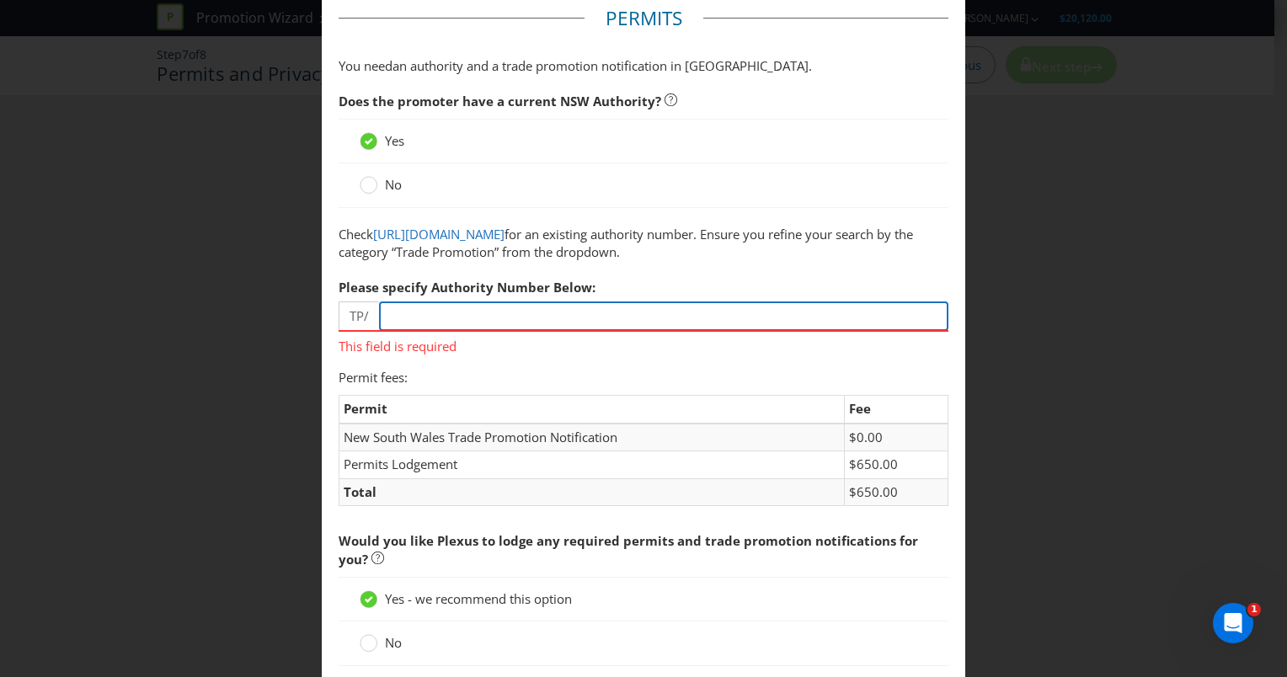
click at [455, 331] on input "number" at bounding box center [663, 316] width 569 height 29
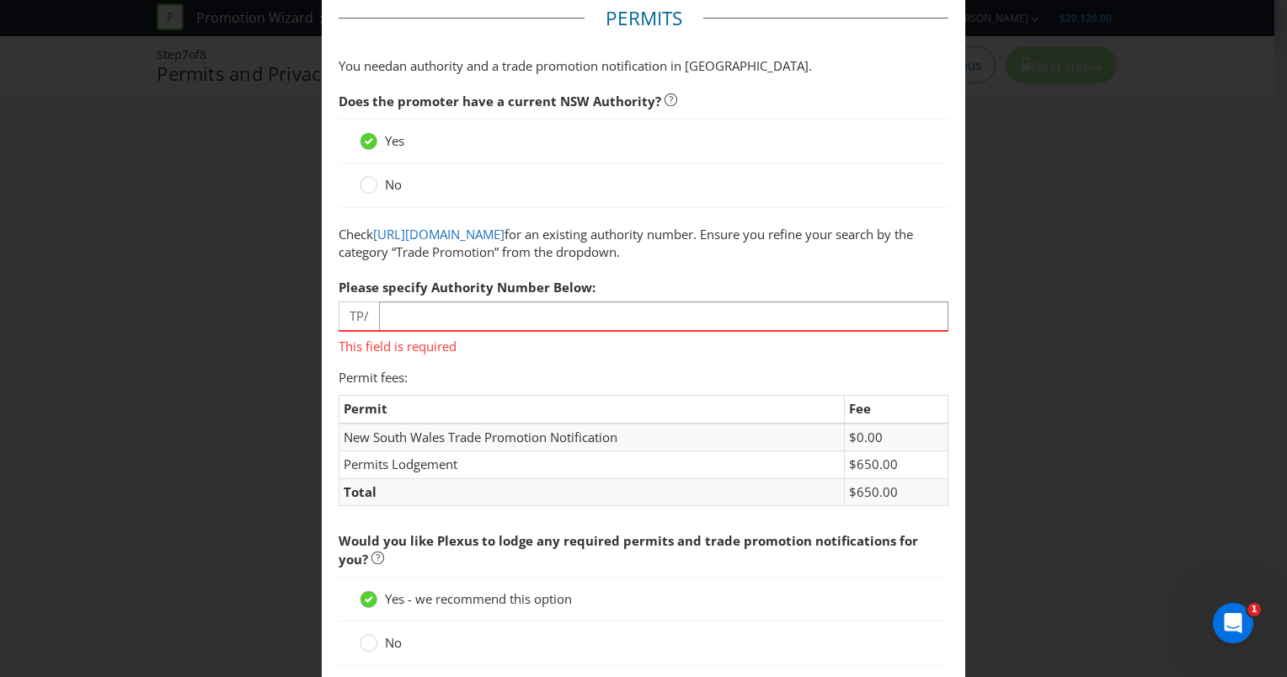
click at [378, 193] on label "No" at bounding box center [382, 185] width 45 height 18
click at [0, 0] on input "No" at bounding box center [0, 0] width 0 height 0
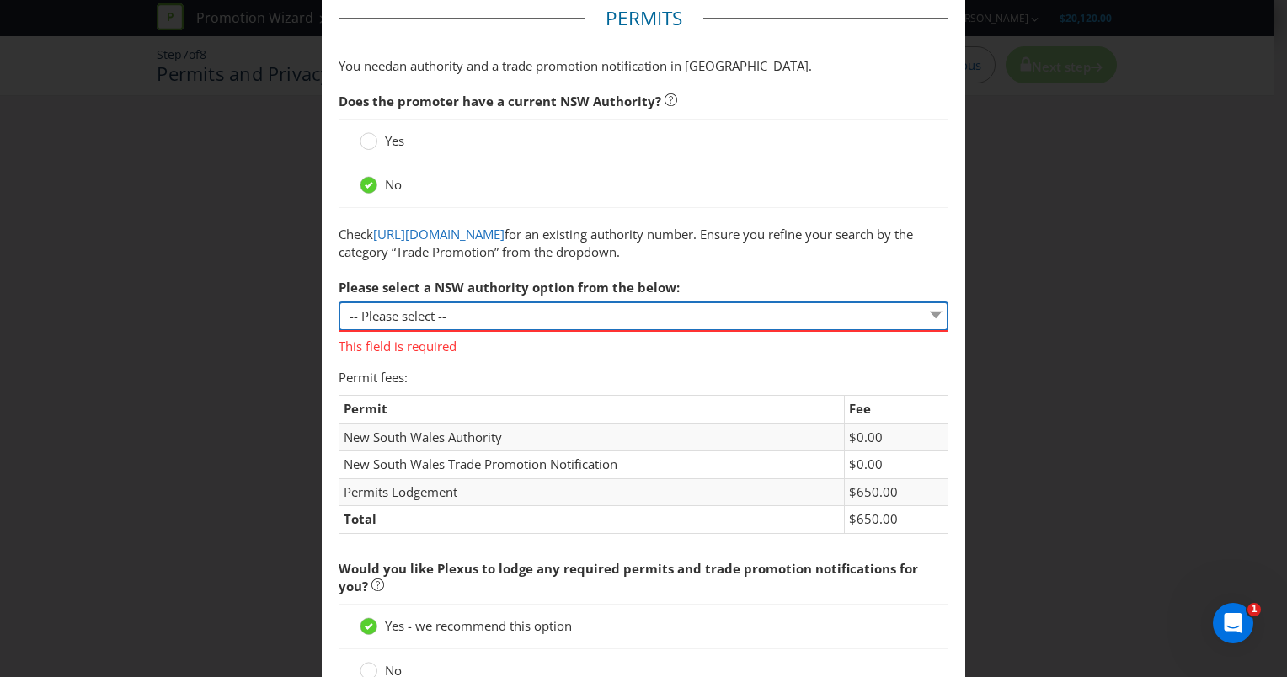
click at [434, 331] on select "-- Please select -- 1 year authority ($468) 3 year authority ($722) 5 year auth…" at bounding box center [644, 316] width 610 height 29
select select "PERMIT_NSW_1_YEAR_AUTHORITY"
click at [339, 318] on select "-- Please select -- 1 year authority ($468) 3 year authority ($722) 5 year auth…" at bounding box center [644, 316] width 610 height 29
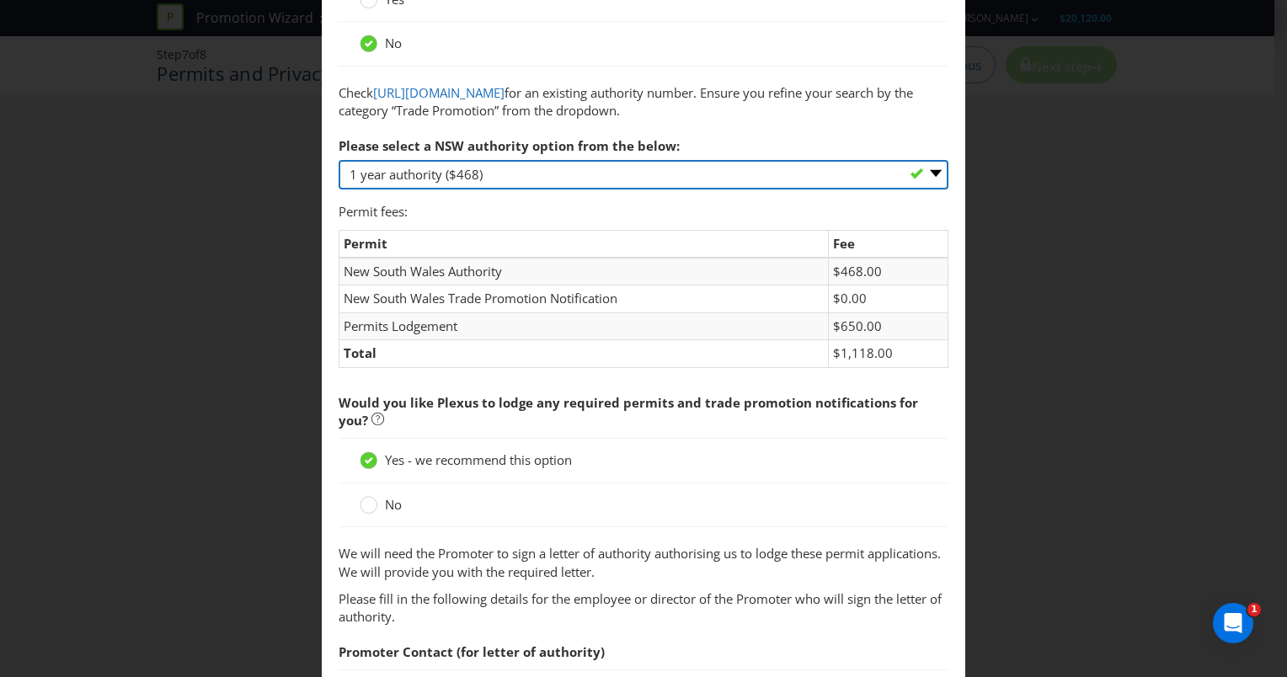
scroll to position [253, 0]
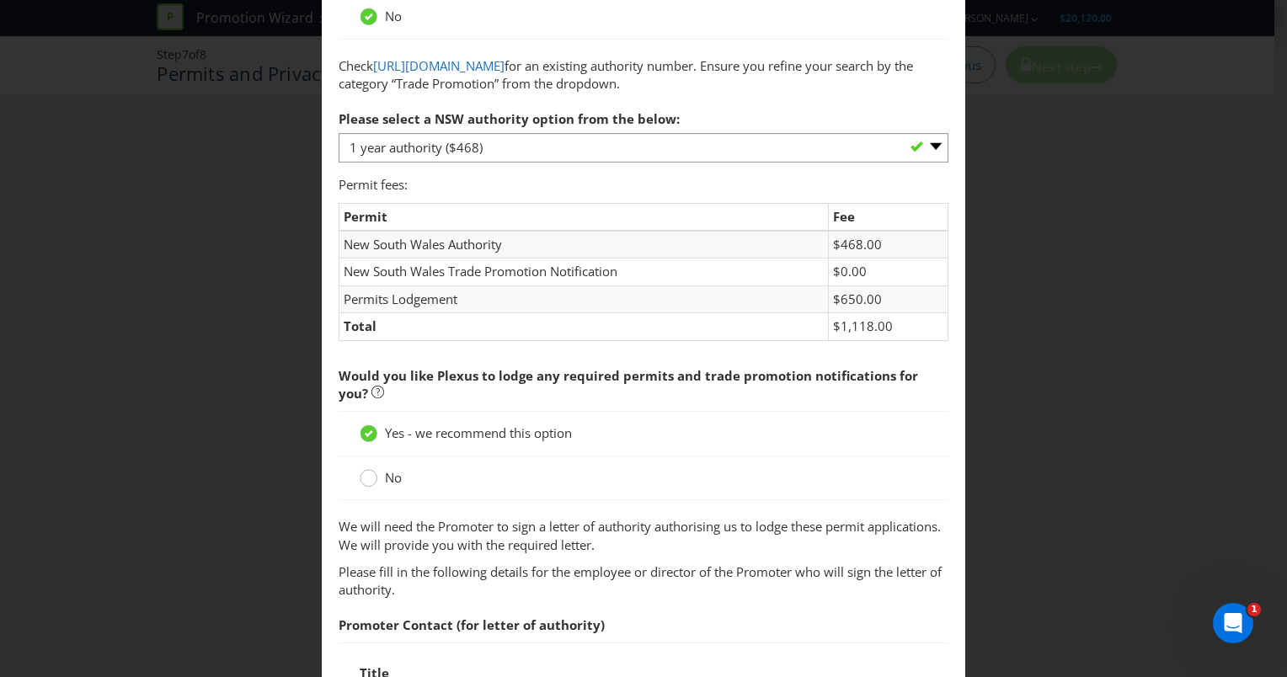
click at [371, 487] on circle at bounding box center [369, 478] width 17 height 17
click at [0, 0] on input "No" at bounding box center [0, 0] width 0 height 0
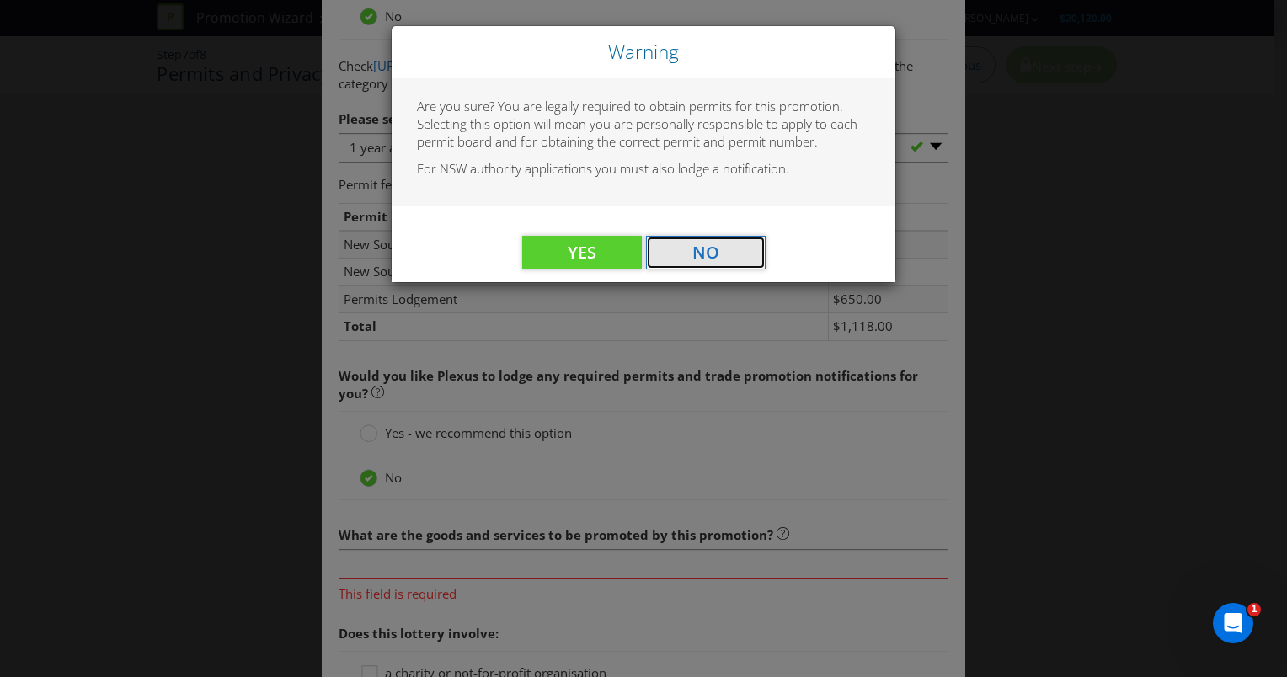
click at [740, 256] on button "No" at bounding box center [706, 253] width 120 height 34
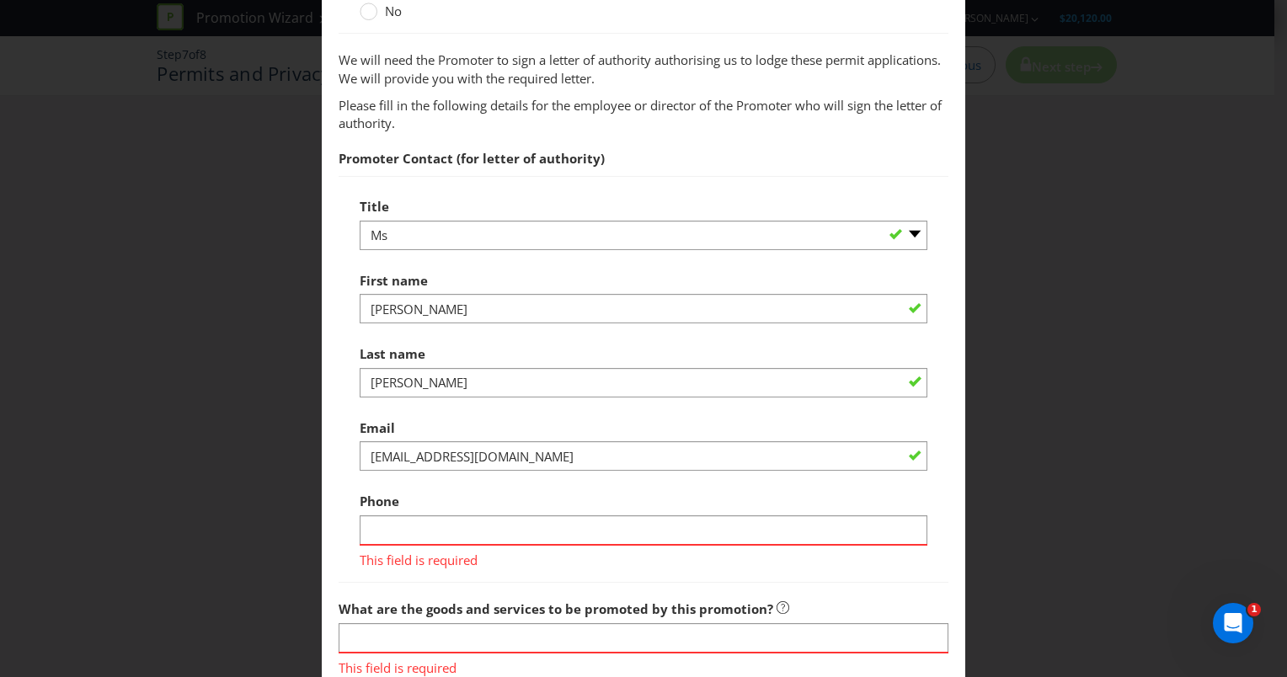
scroll to position [758, 0]
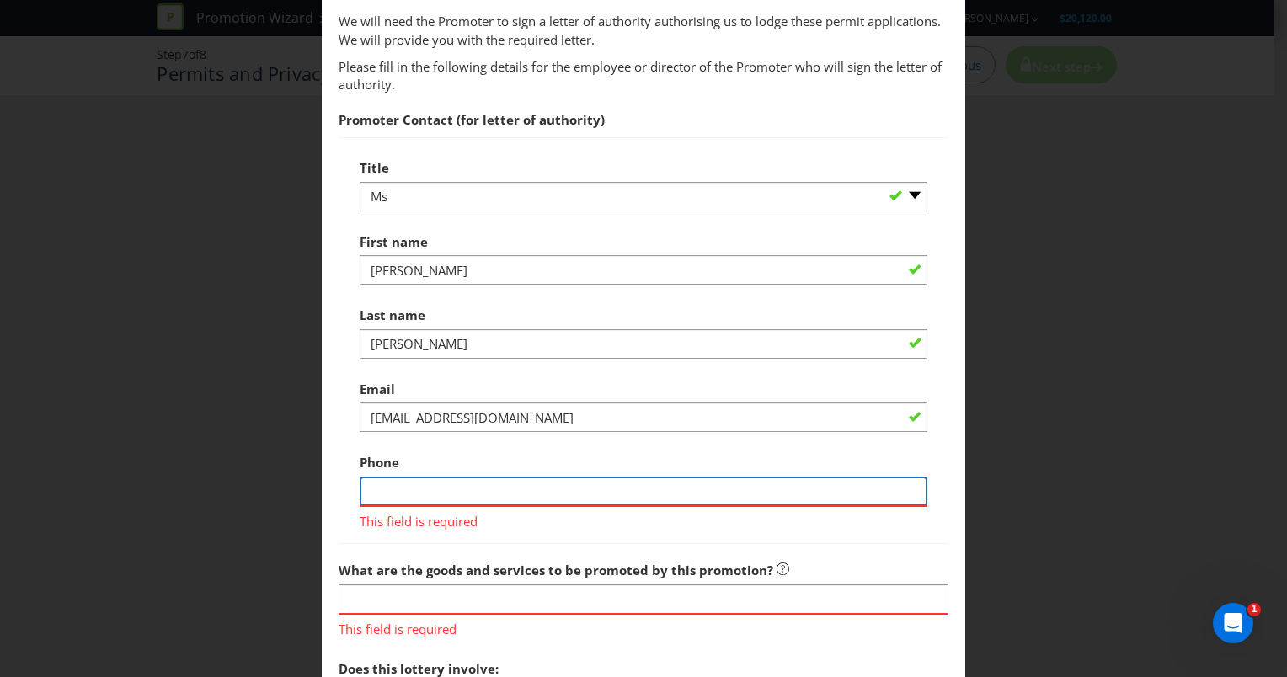
click at [473, 504] on input "text" at bounding box center [644, 491] width 568 height 29
type input "0467186360"
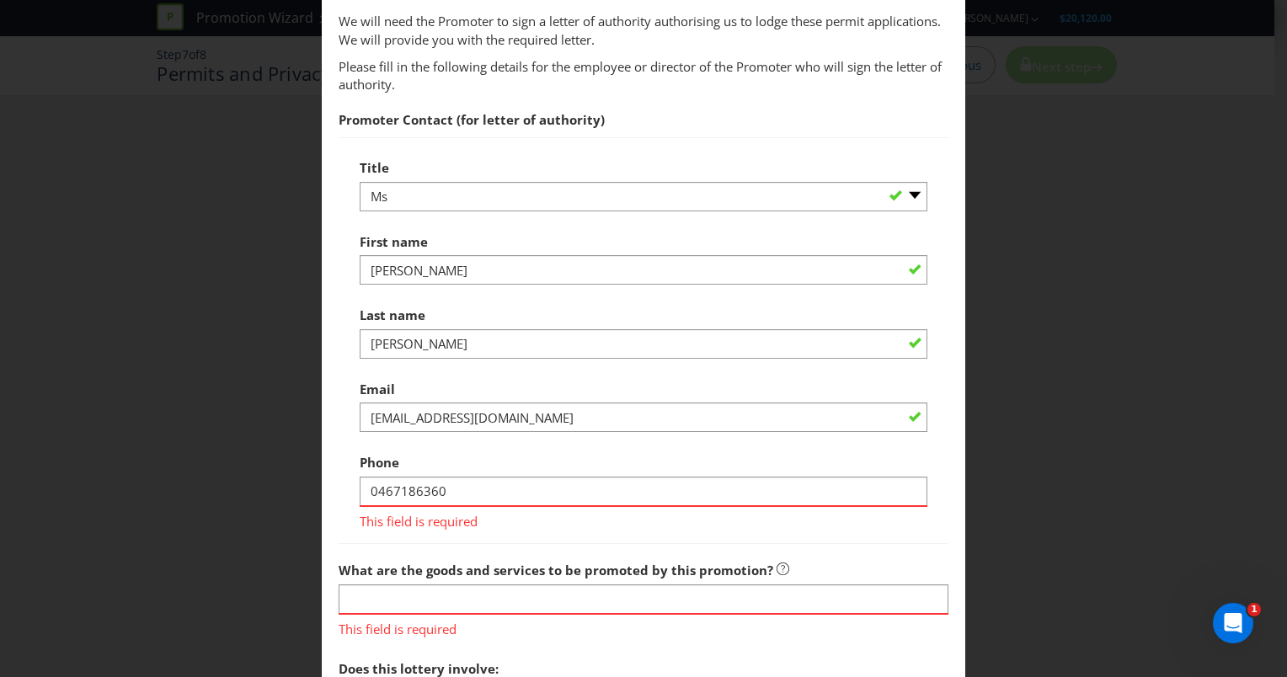
click at [303, 416] on div "Permits and Privacy Permits You need an authority and a trade promotion notific…" at bounding box center [643, 338] width 1287 height 677
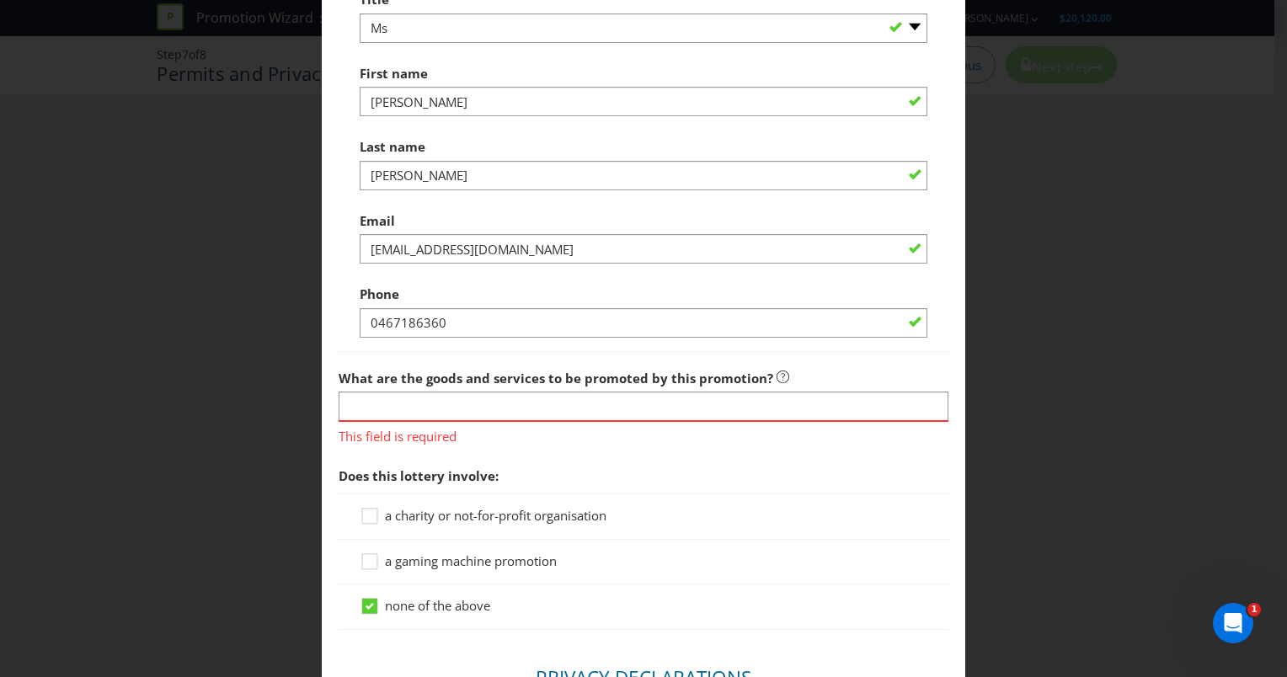
scroll to position [1011, 0]
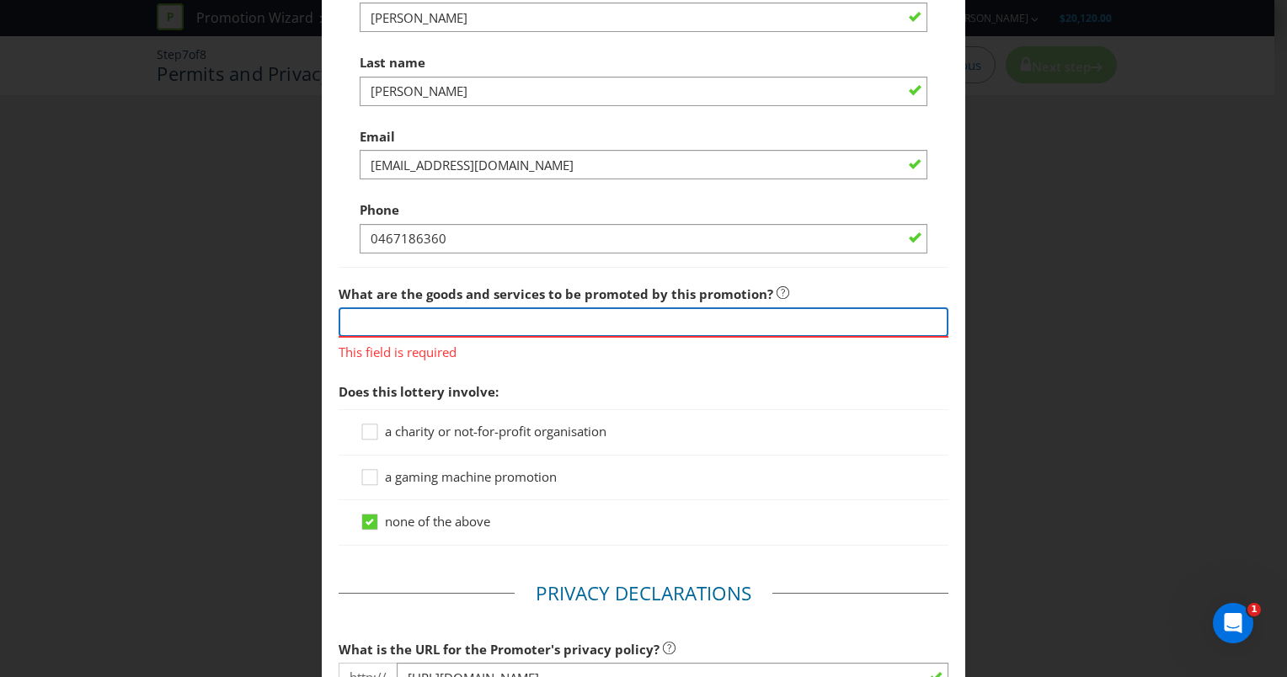
click at [502, 337] on input "text" at bounding box center [644, 321] width 610 height 29
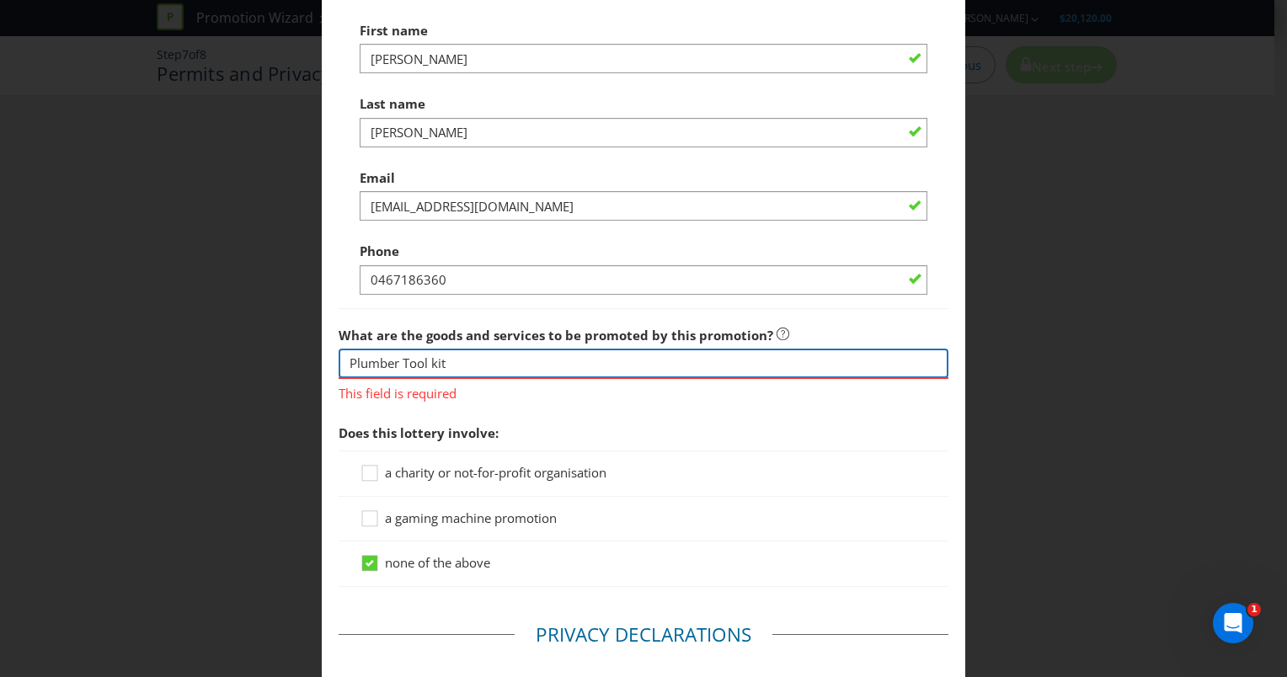
scroll to position [858, 0]
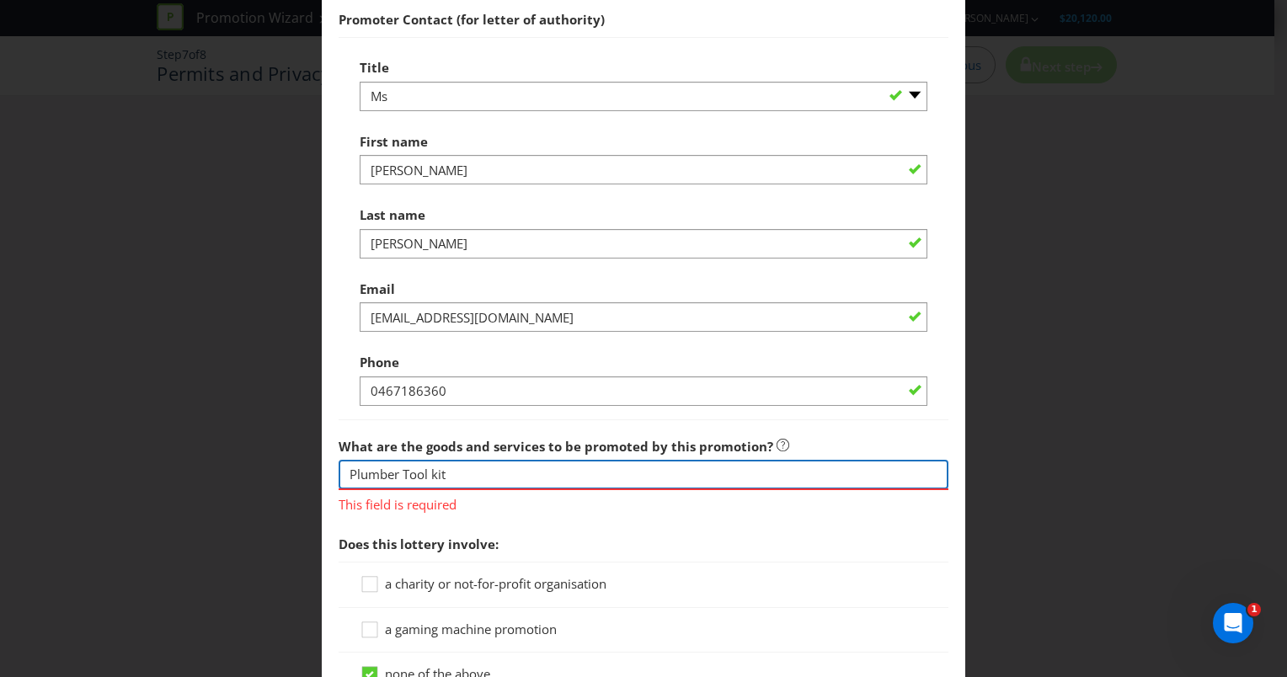
type input "Plumber Tool kit"
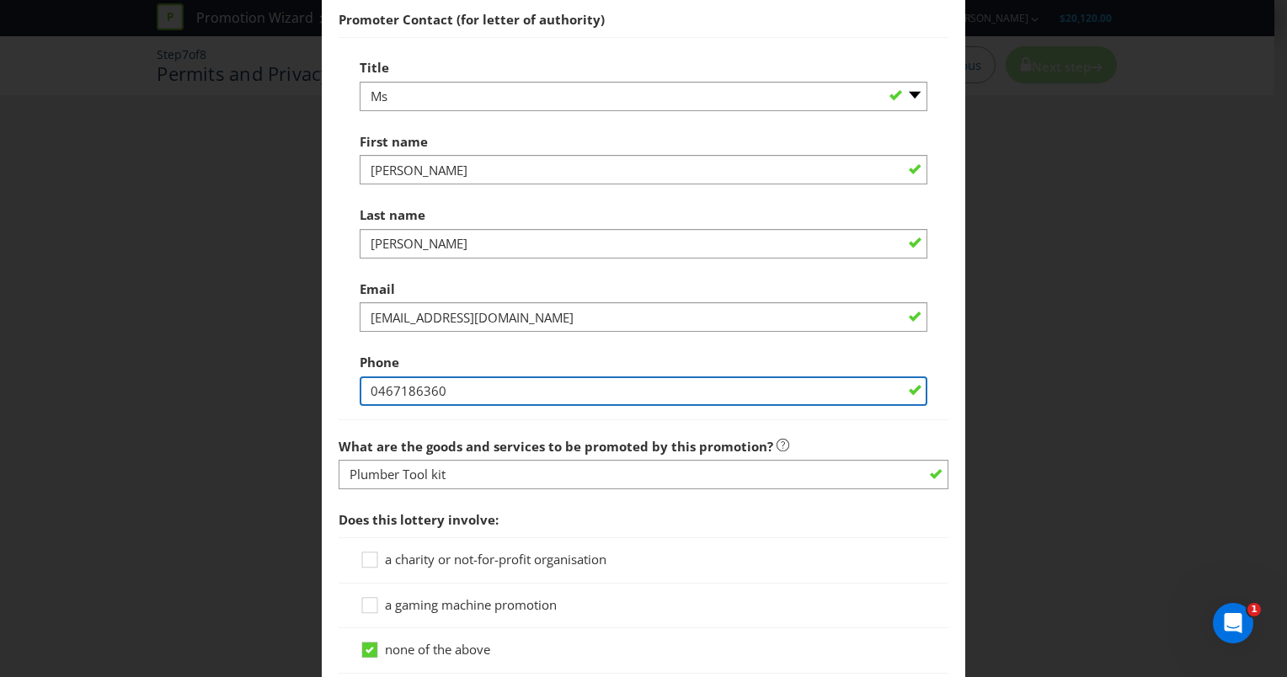
drag, startPoint x: 462, startPoint y: 393, endPoint x: 265, endPoint y: 401, distance: 196.5
click at [265, 401] on div "Permits and Privacy Permits You need an authority and a trade promotion notific…" at bounding box center [643, 338] width 1287 height 677
paste input "2 8575 6808"
click at [366, 404] on input "2 8575 6808" at bounding box center [644, 391] width 568 height 29
click at [419, 406] on input "02 8575 6808" at bounding box center [644, 391] width 568 height 29
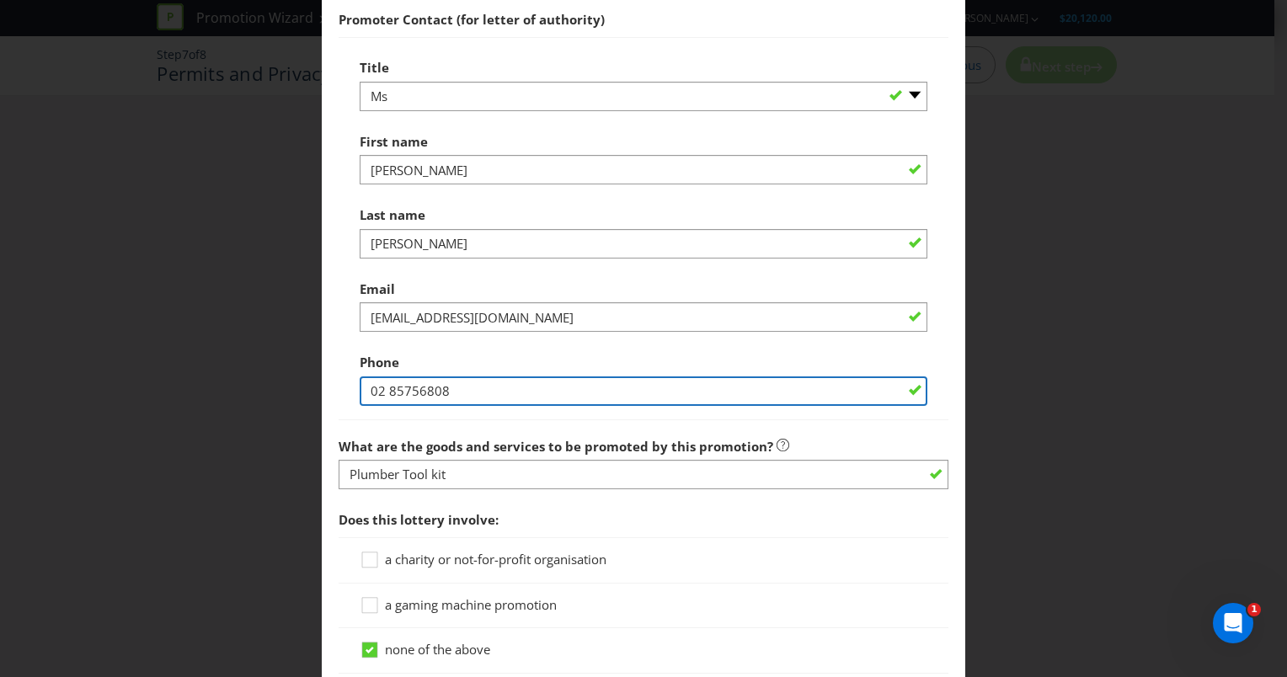
click at [387, 406] on input "02 85756808" at bounding box center [644, 391] width 568 height 29
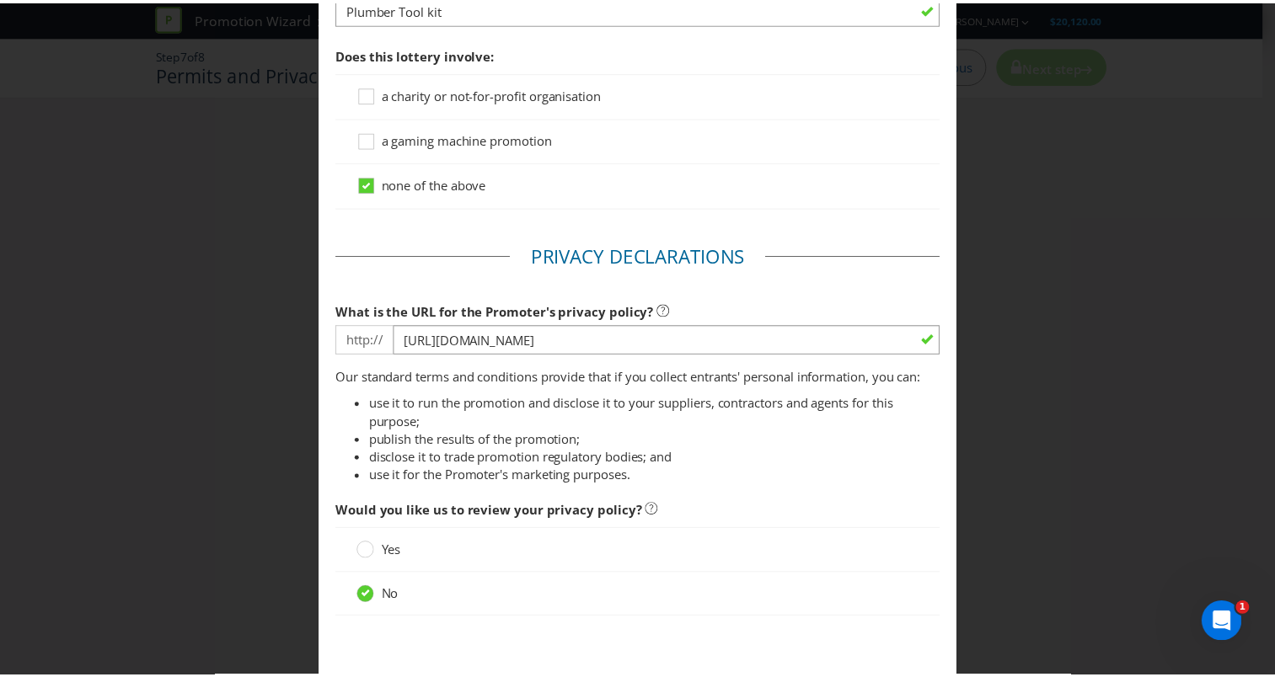
scroll to position [1424, 0]
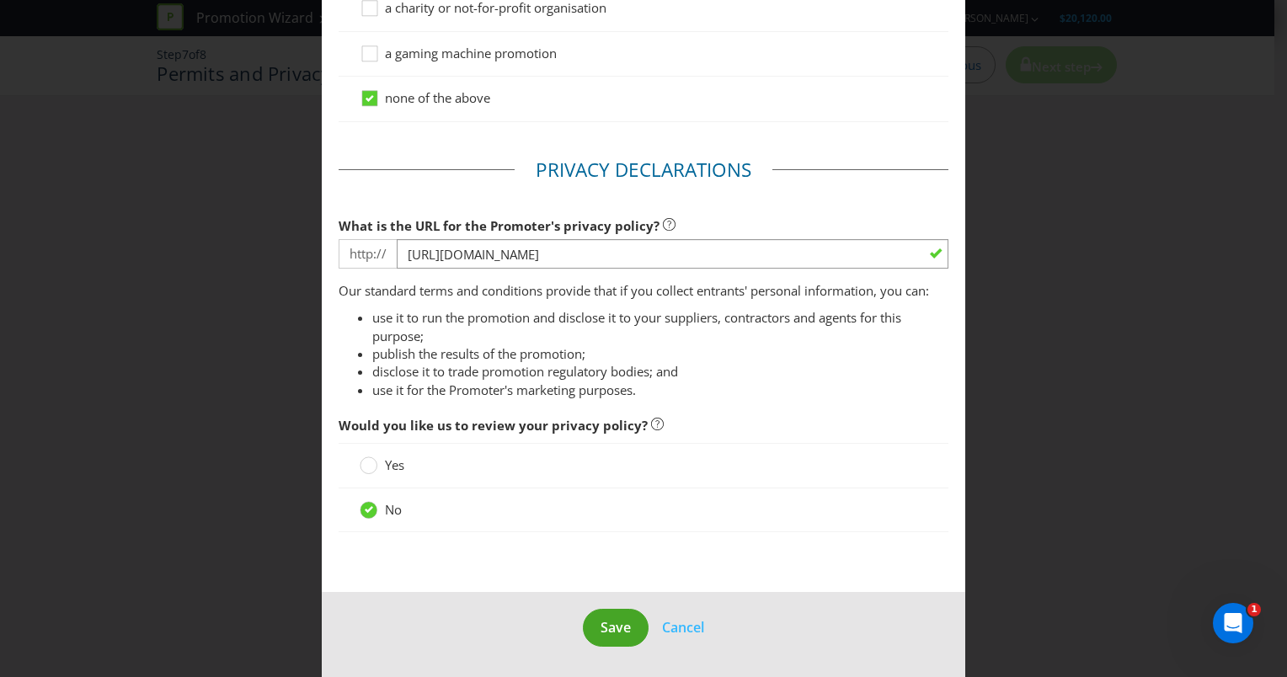
type input "0285756808"
click at [601, 626] on span "Save" at bounding box center [616, 627] width 30 height 19
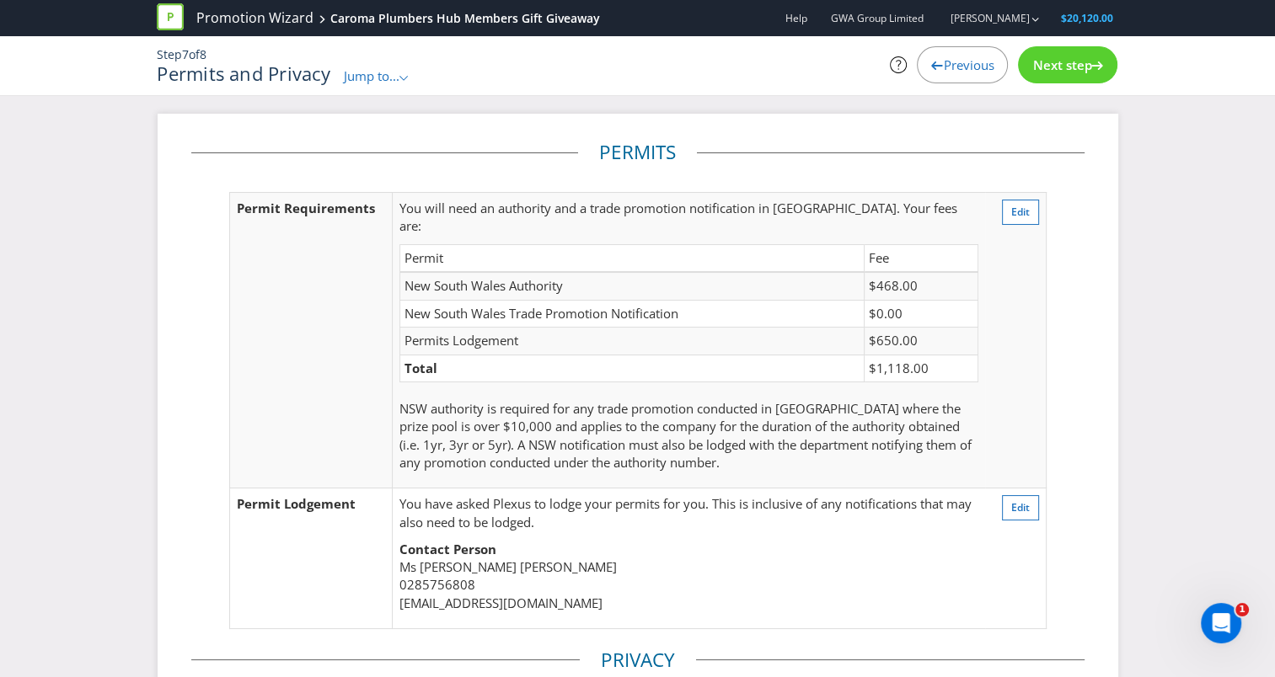
click at [1065, 70] on span "Next step" at bounding box center [1061, 64] width 59 height 17
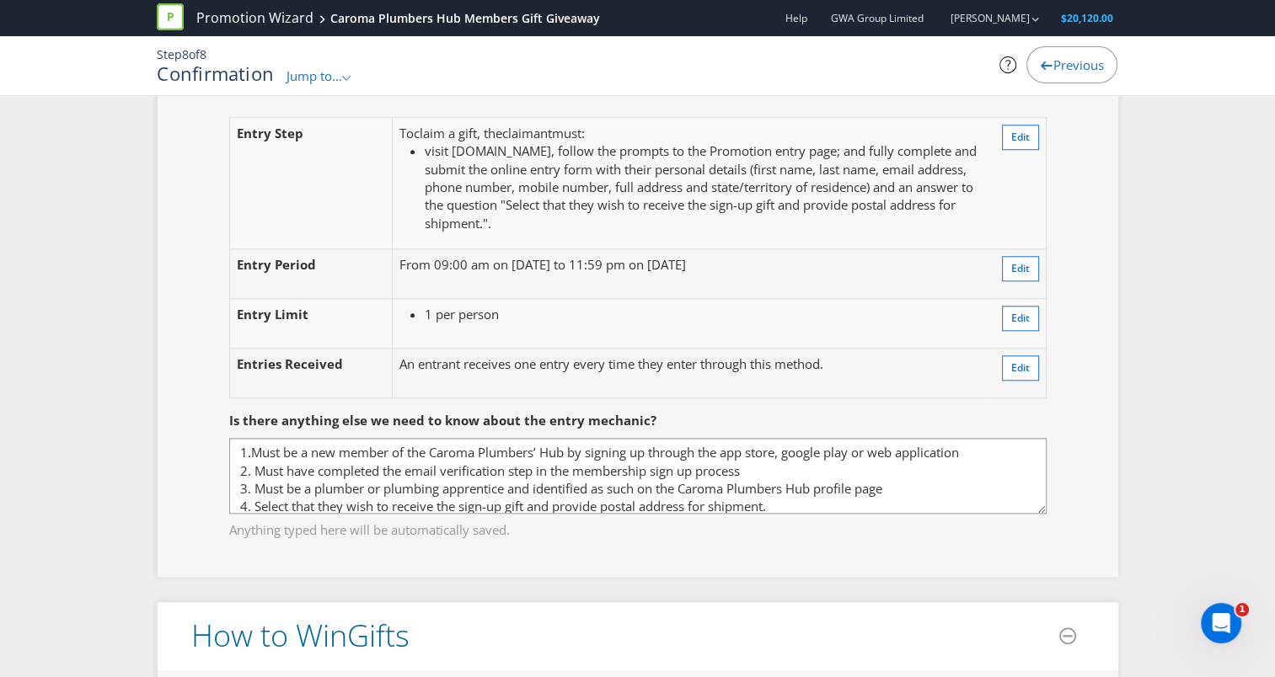
scroll to position [1601, 0]
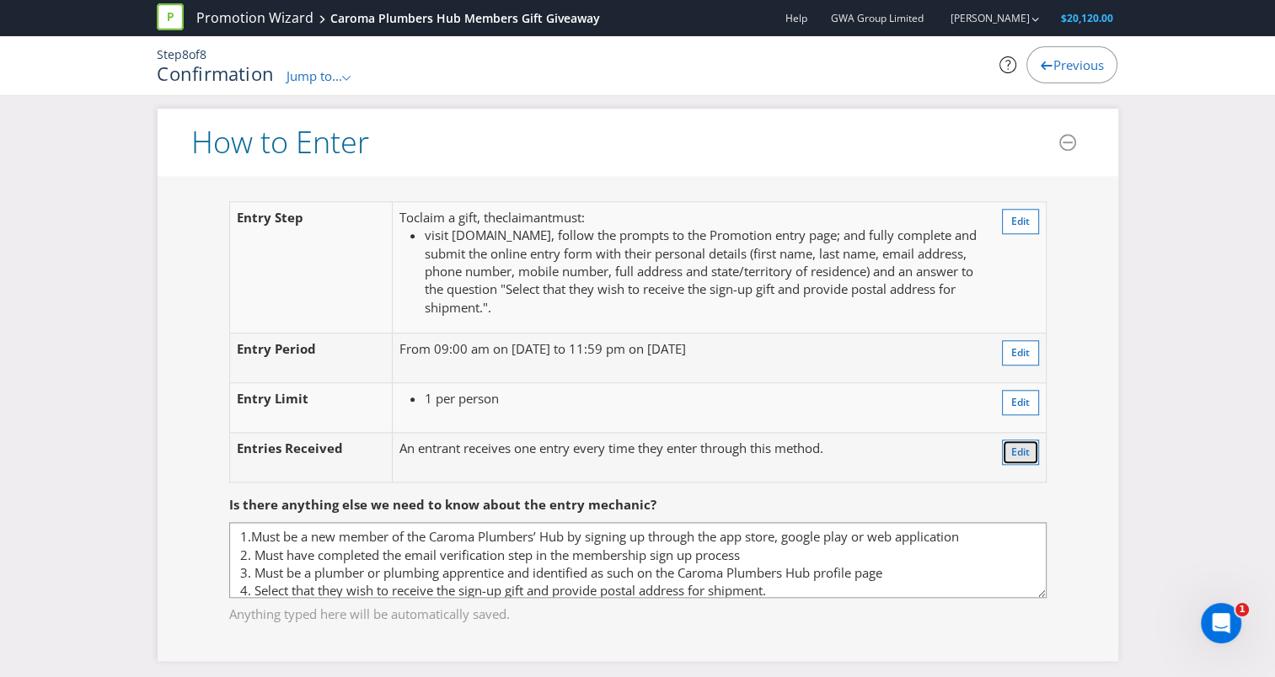
click at [1034, 451] on button "Edit" at bounding box center [1020, 452] width 37 height 25
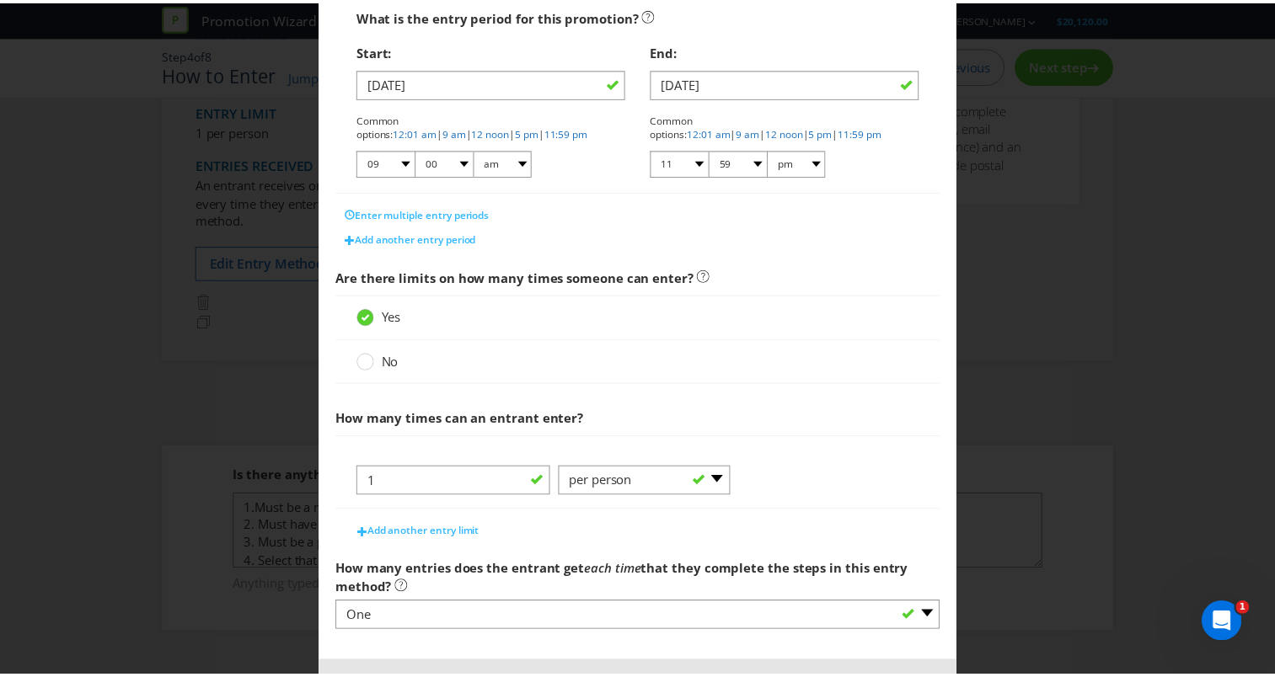
scroll to position [408, 0]
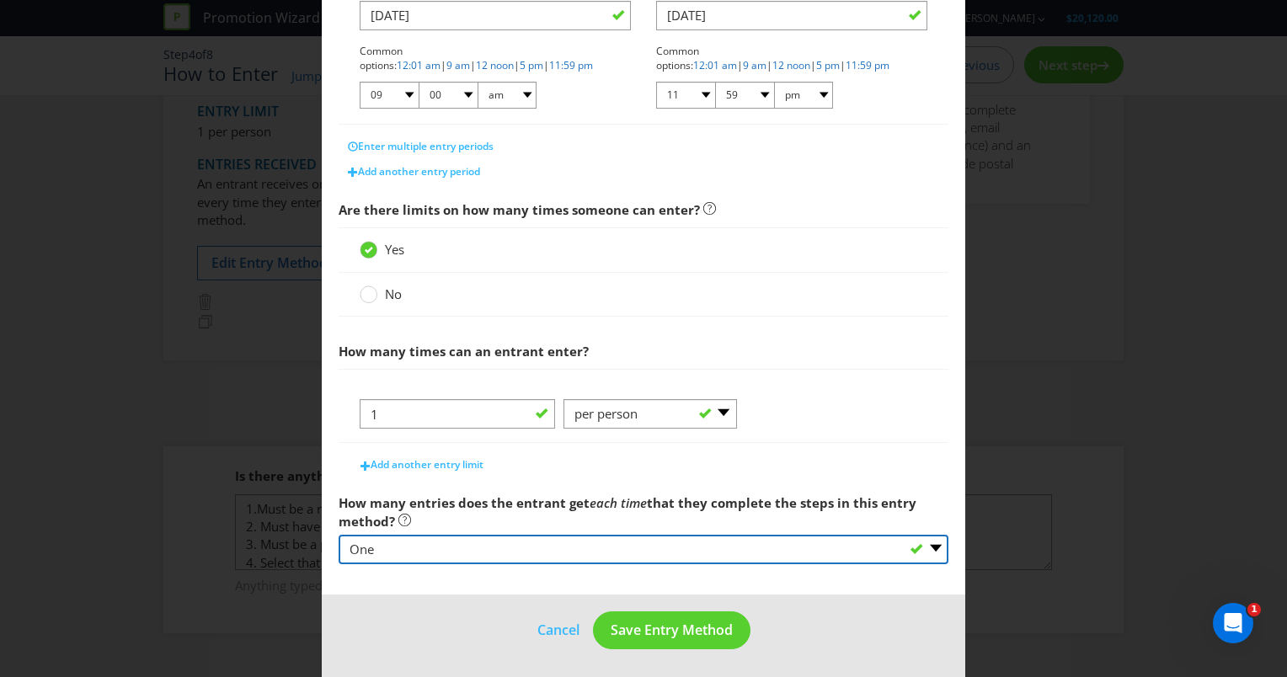
click at [617, 546] on select "-- Please select -- One More than one Other (please specify) Not applicable - g…" at bounding box center [644, 549] width 610 height 29
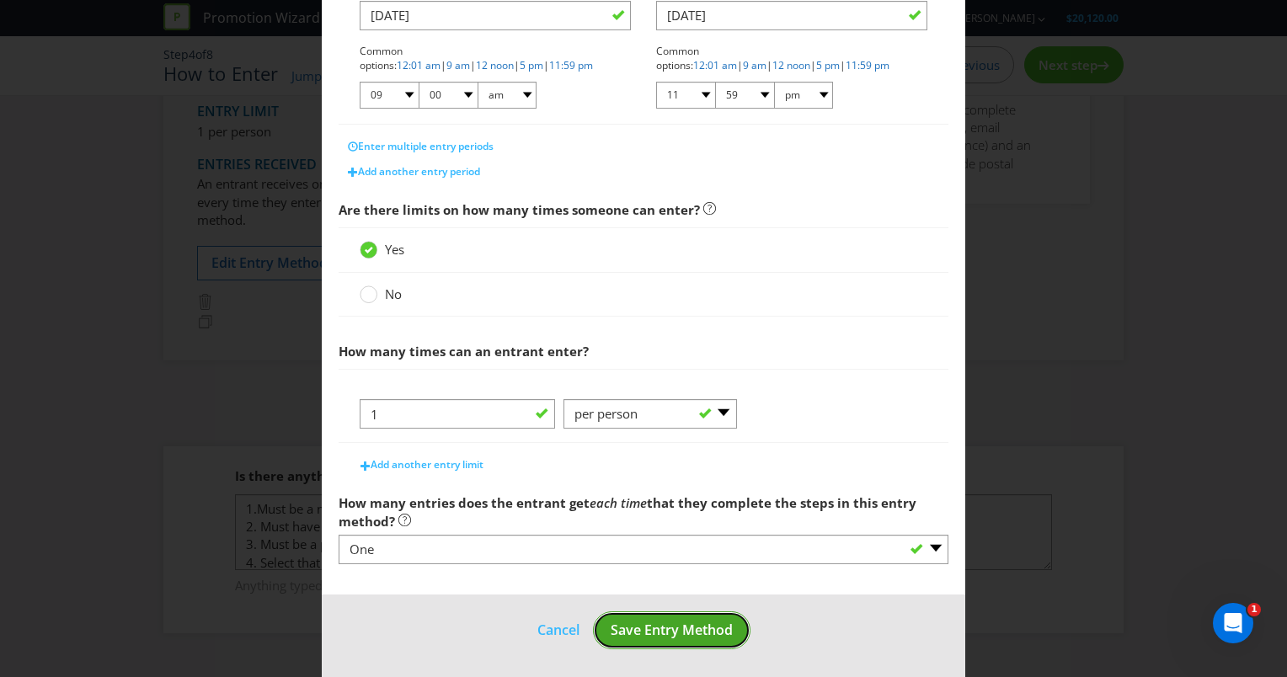
click at [637, 628] on span "Save Entry Method" at bounding box center [672, 630] width 122 height 19
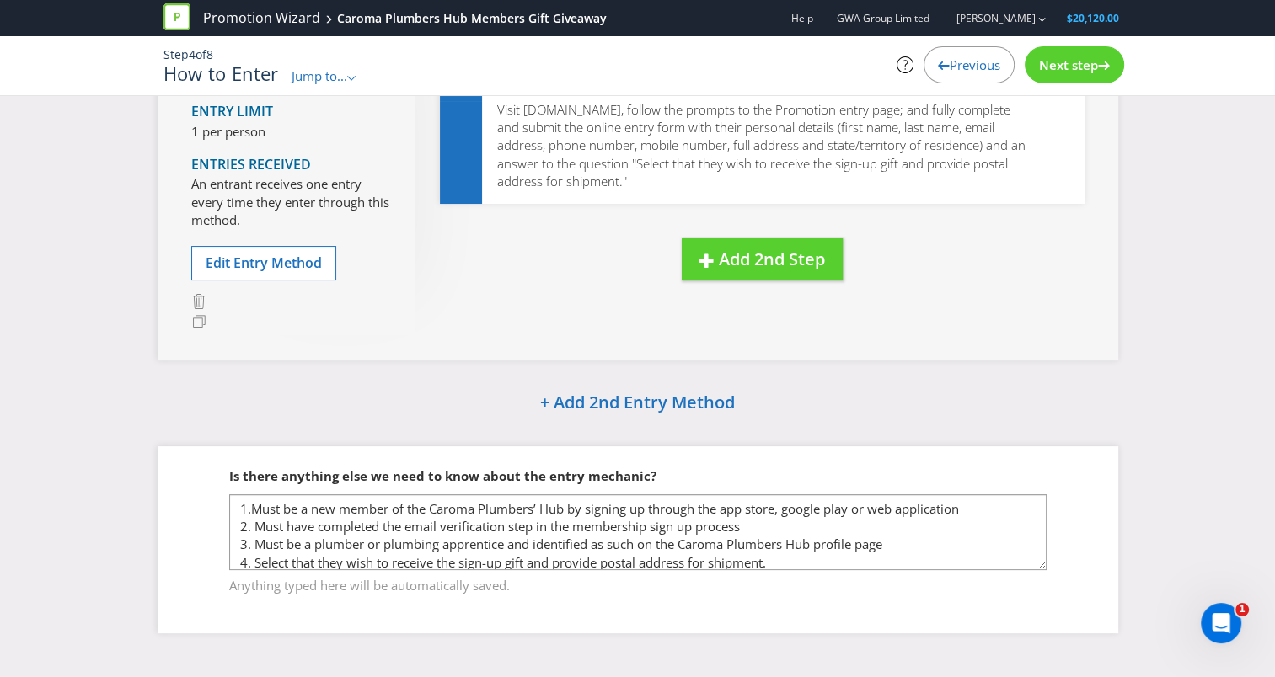
click at [1042, 74] on div "Next step" at bounding box center [1073, 64] width 99 height 37
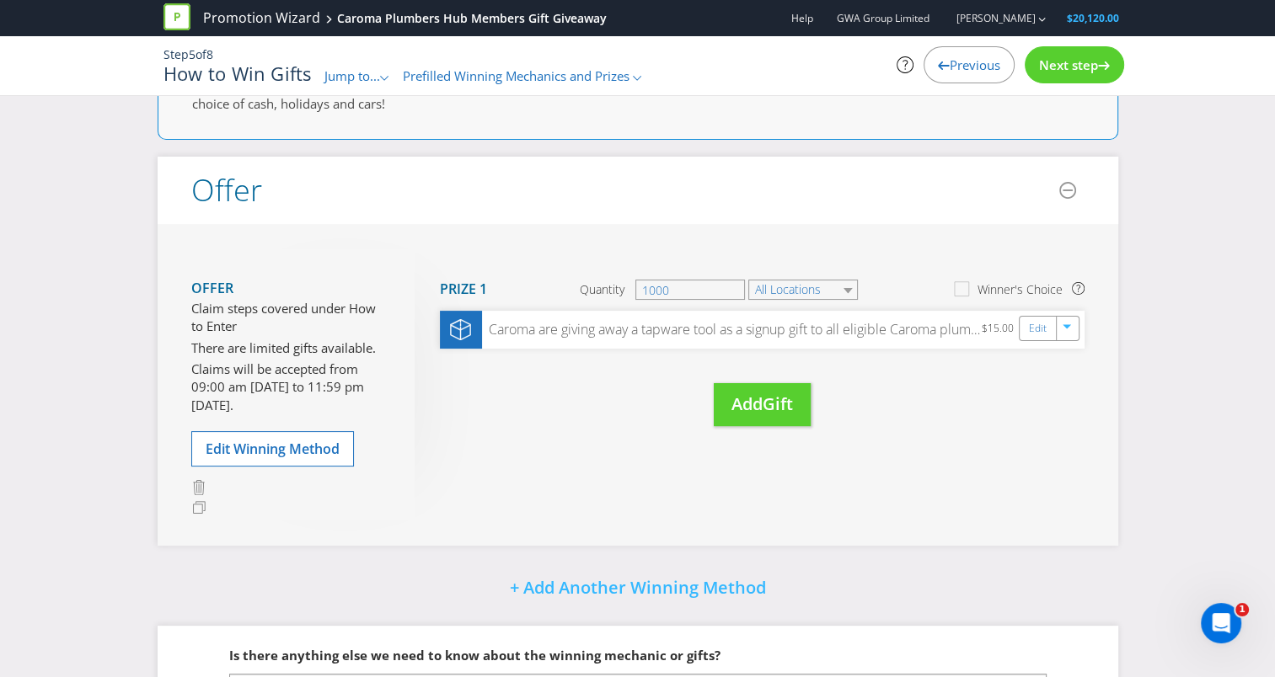
click at [1042, 74] on div "Next step" at bounding box center [1073, 64] width 99 height 37
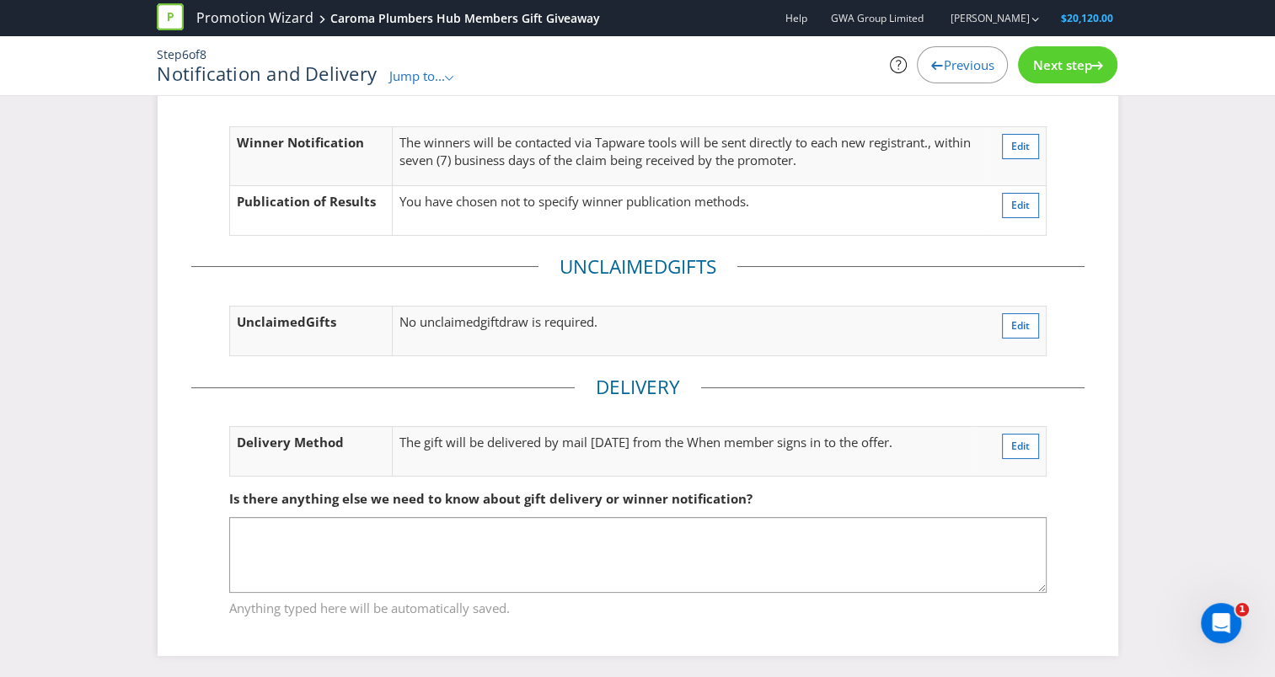
click at [1042, 74] on div "Next step" at bounding box center [1067, 64] width 99 height 37
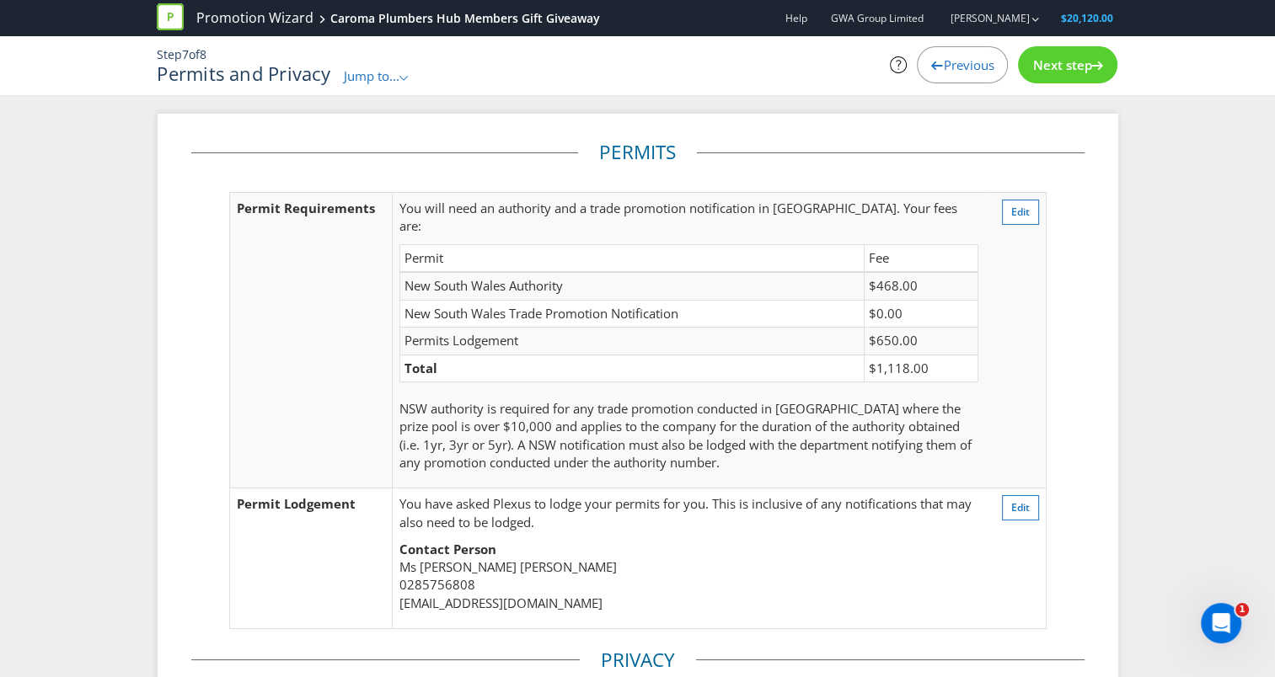
click at [1058, 63] on span "Next step" at bounding box center [1061, 64] width 59 height 17
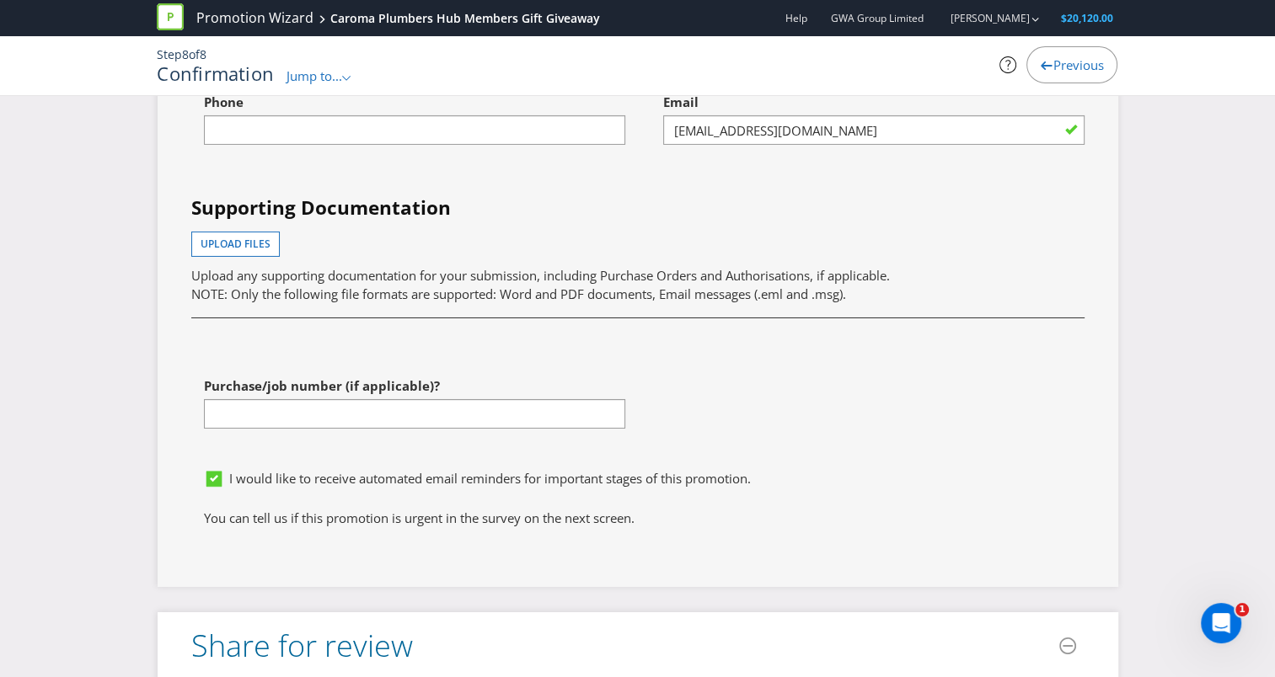
scroll to position [6075, 0]
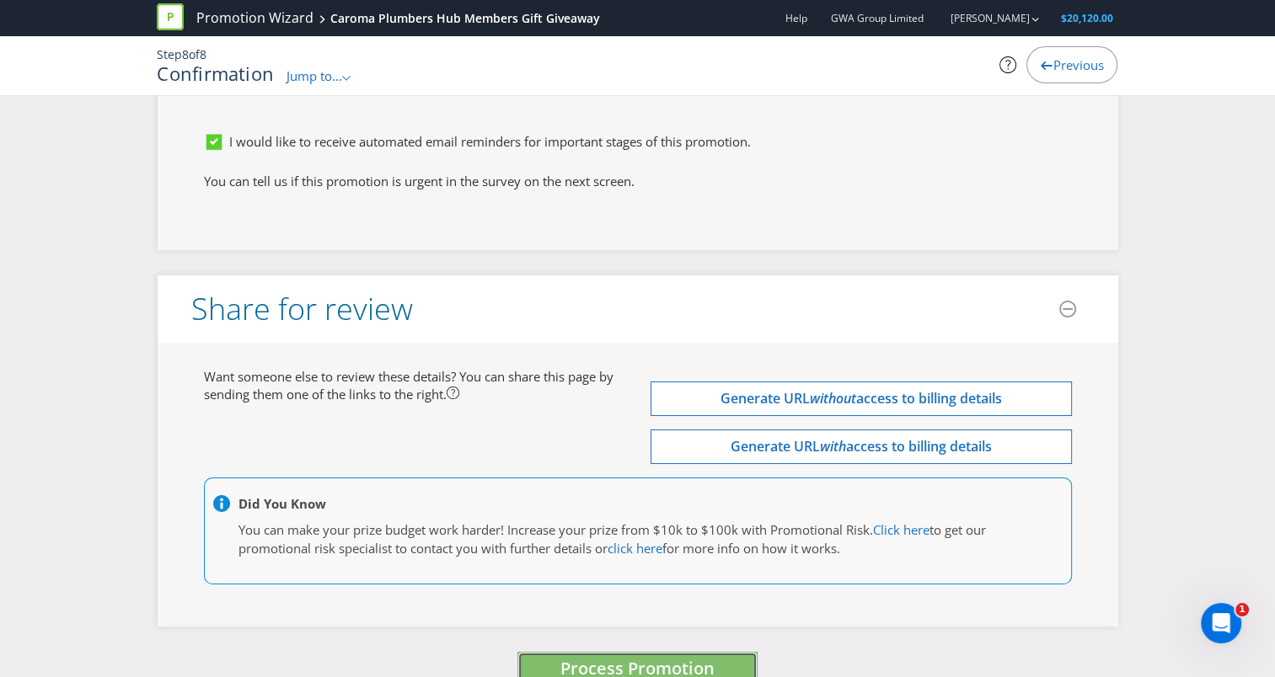
click at [582, 657] on span "Process Promotion" at bounding box center [637, 668] width 154 height 23
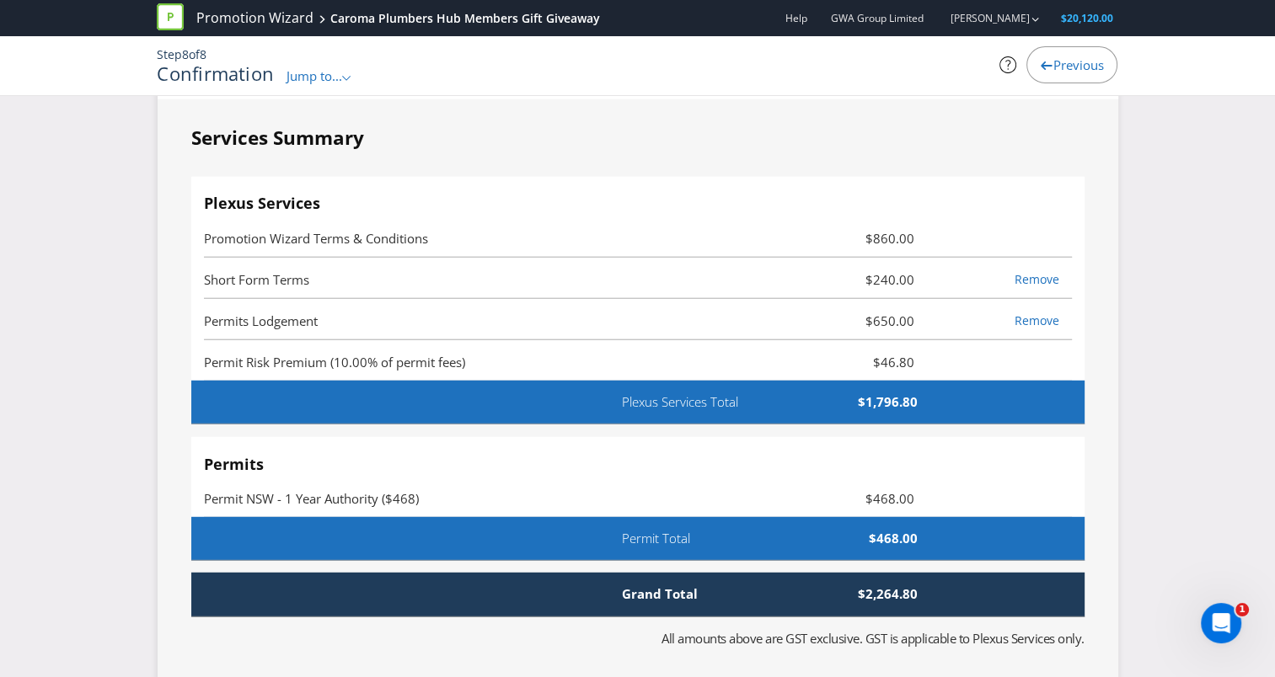
click at [704, 393] on span "Plexus Services Total" at bounding box center [705, 402] width 193 height 18
click at [682, 530] on span "Permit Total" at bounding box center [673, 539] width 128 height 18
click at [682, 533] on fieldset "Services Summary Plexus Services Promotion Wizard Terms & Conditions $860.00 Sh…" at bounding box center [637, 628] width 893 height 1007
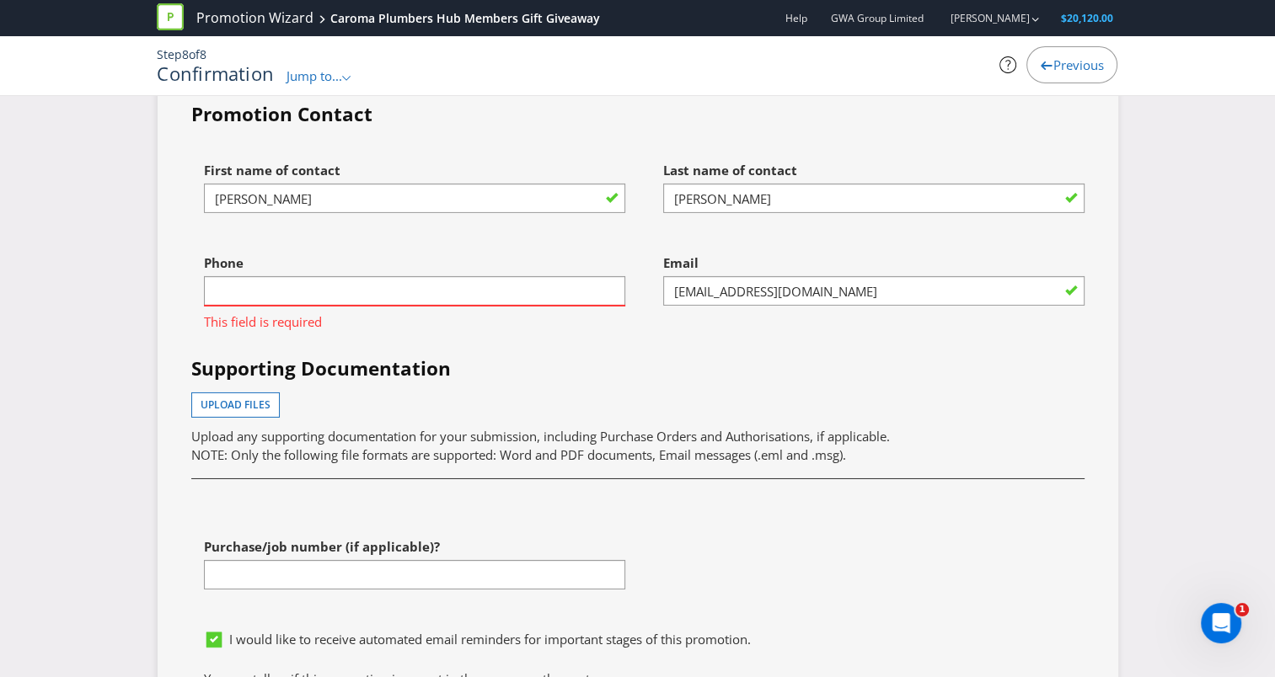
scroll to position [5616, 0]
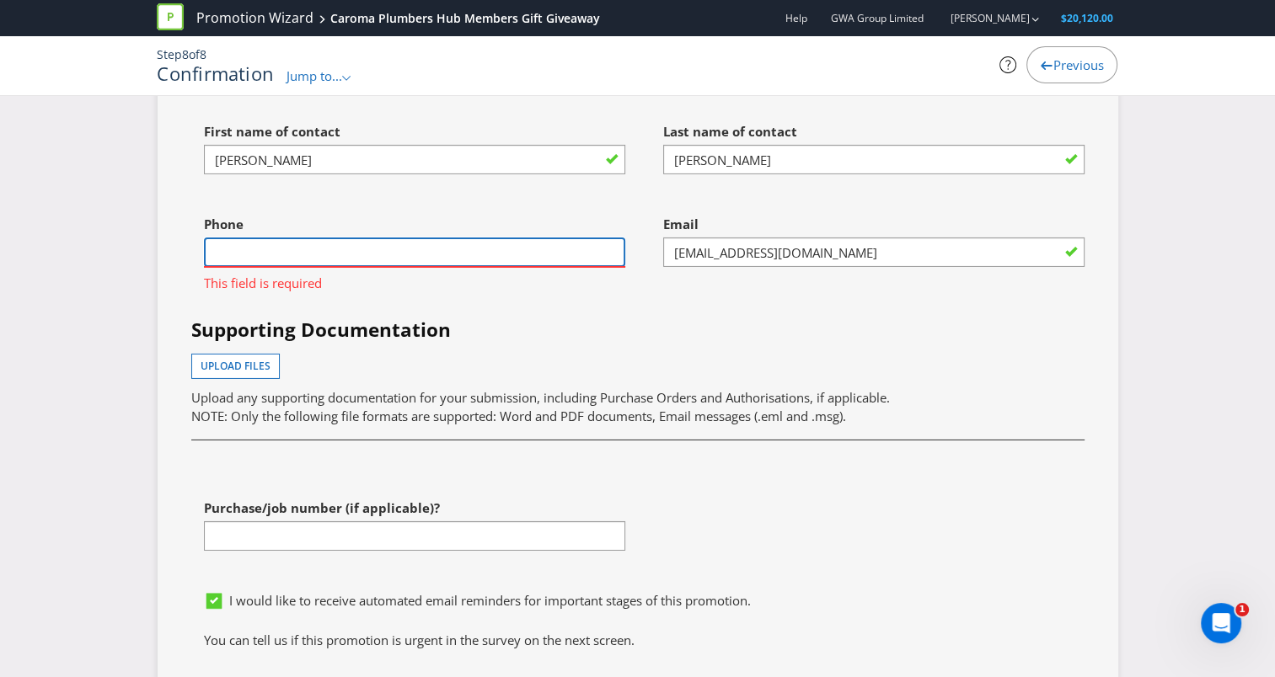
click at [352, 238] on input "text" at bounding box center [414, 252] width 421 height 29
paste input "2 8575 6808"
click at [226, 238] on input "2 8575 6808" at bounding box center [414, 252] width 421 height 29
click at [256, 238] on input "28575 6808" at bounding box center [414, 252] width 421 height 29
click at [212, 238] on input "285756808" at bounding box center [414, 252] width 421 height 29
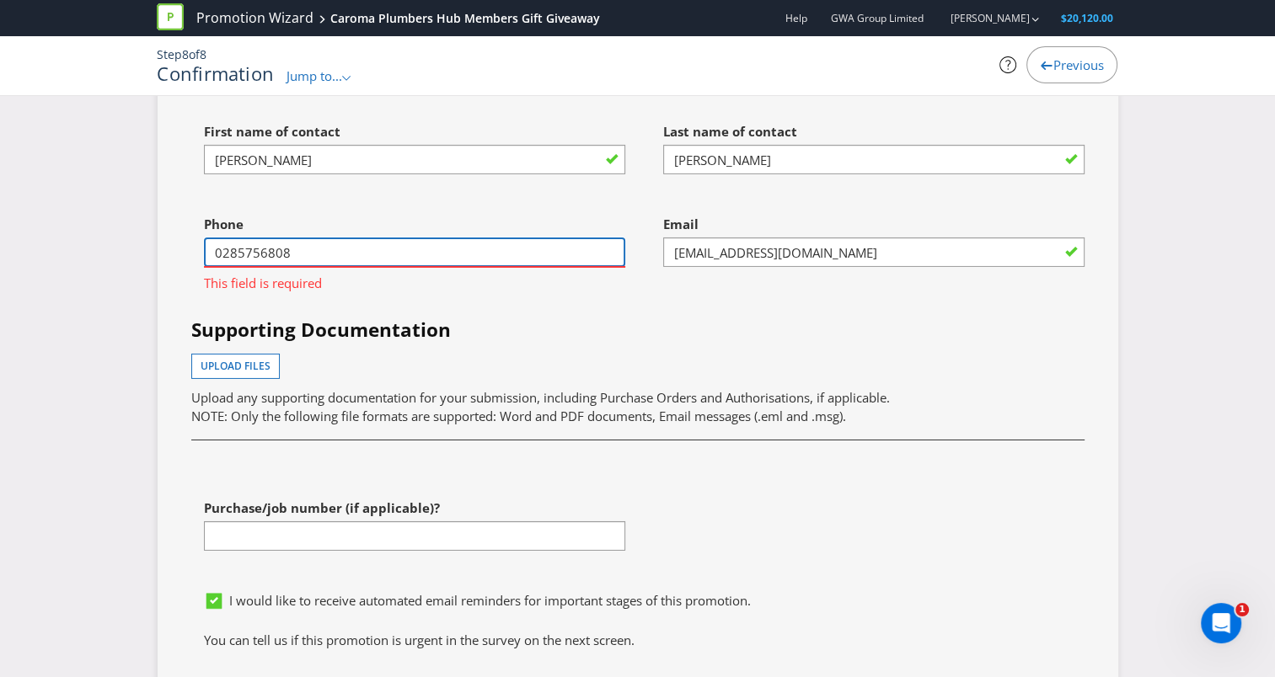
type input "0285756808"
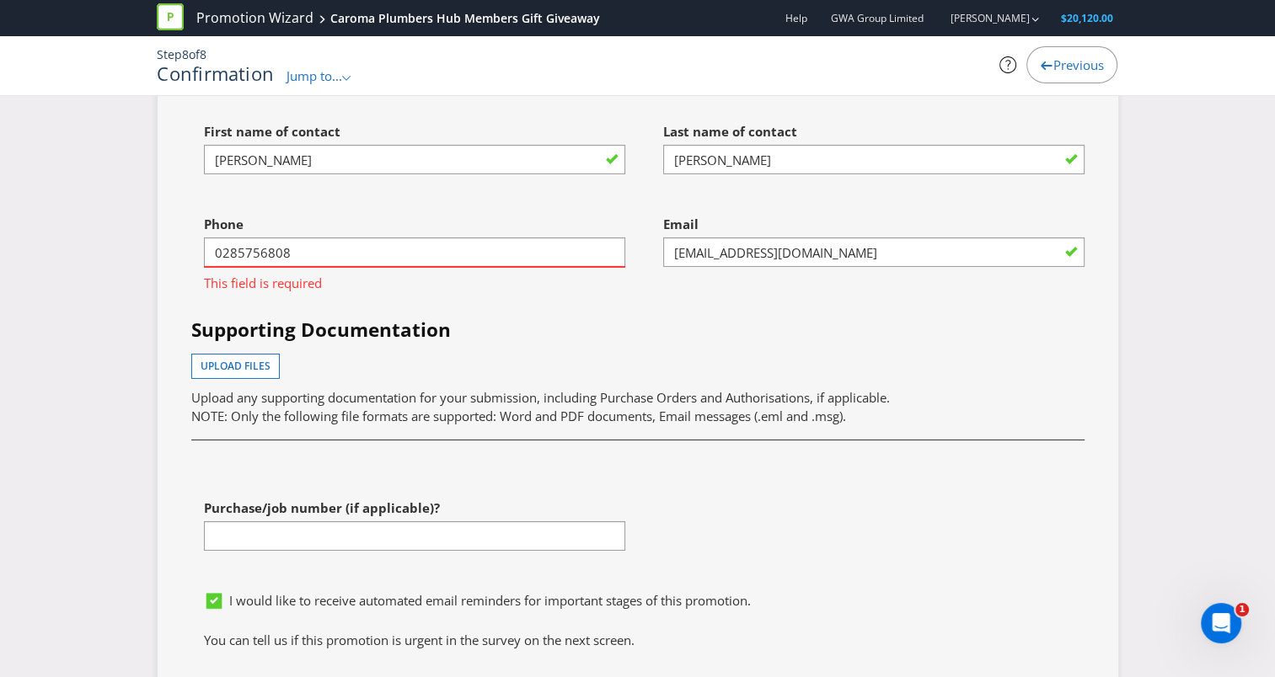
click at [714, 317] on h4 "Supporting Documentation" at bounding box center [637, 330] width 893 height 27
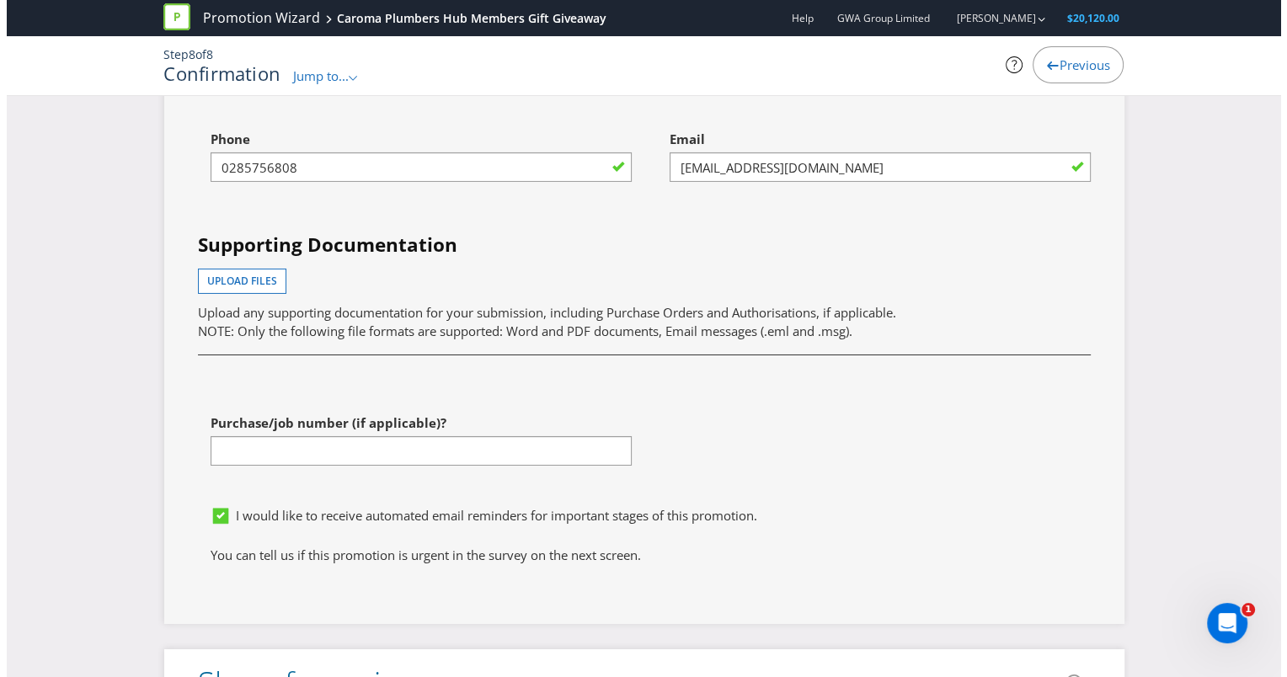
scroll to position [6075, 0]
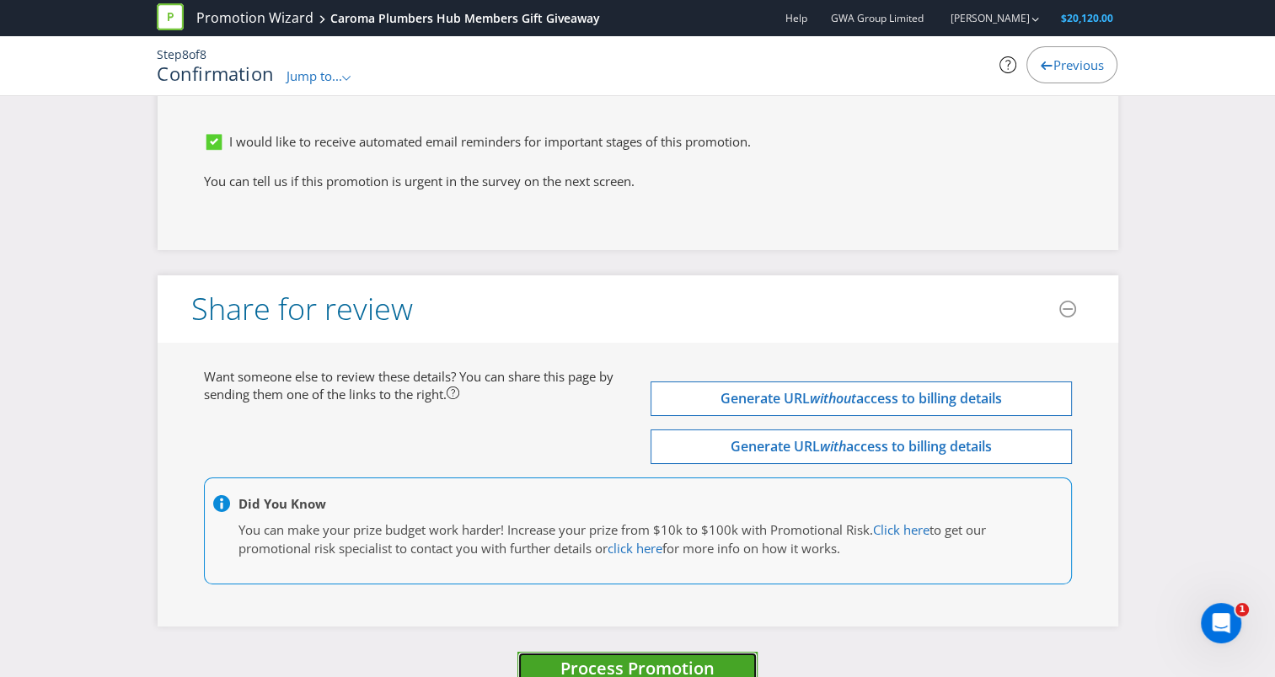
click at [577, 657] on span "Process Promotion" at bounding box center [637, 668] width 154 height 23
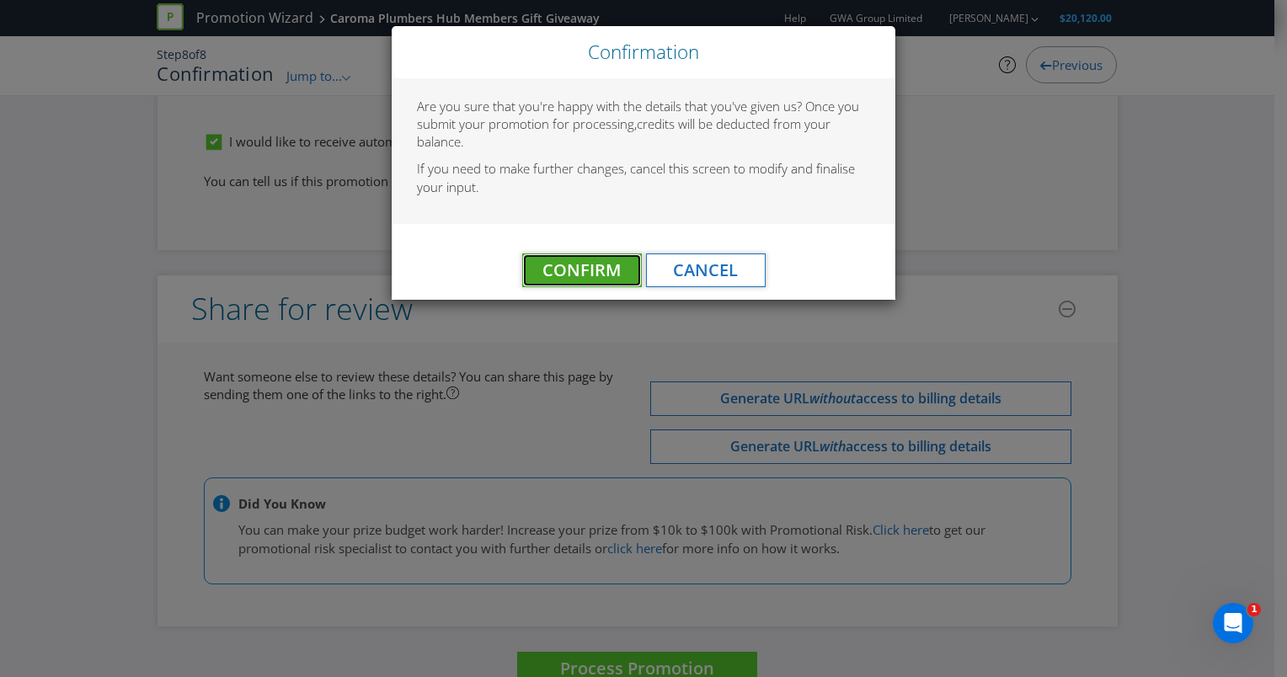
click at [580, 265] on span "Confirm" at bounding box center [581, 270] width 78 height 23
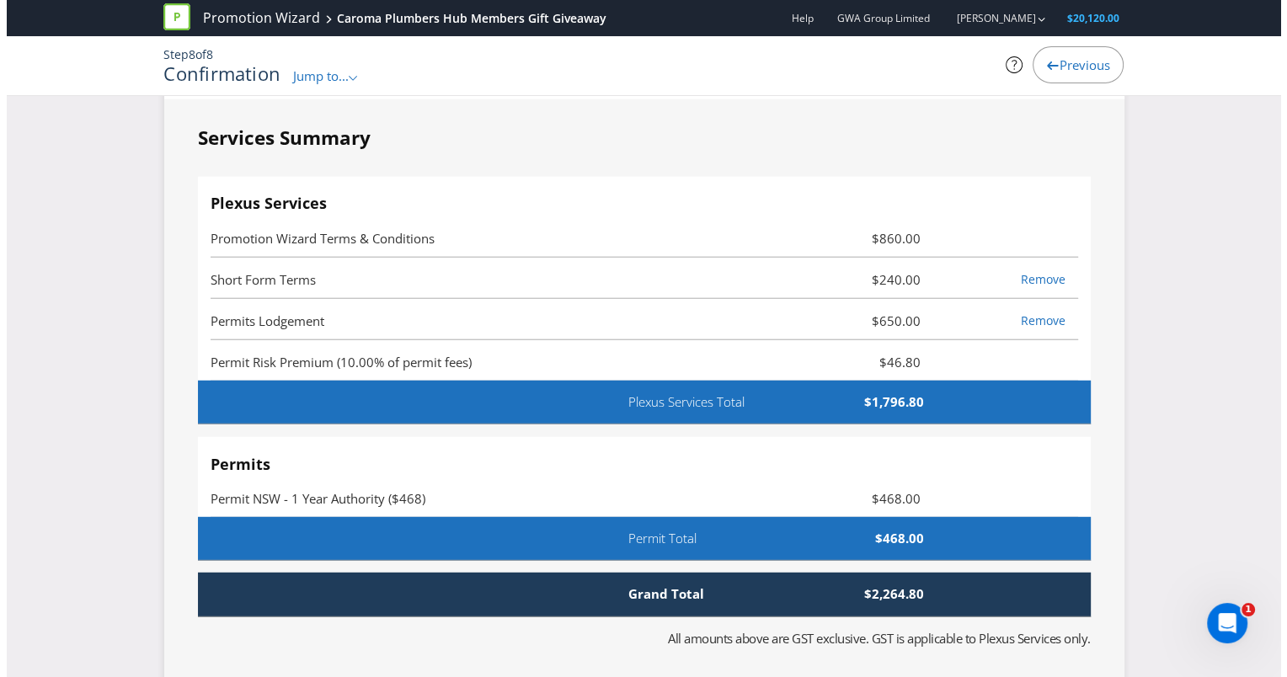
scroll to position [0, 0]
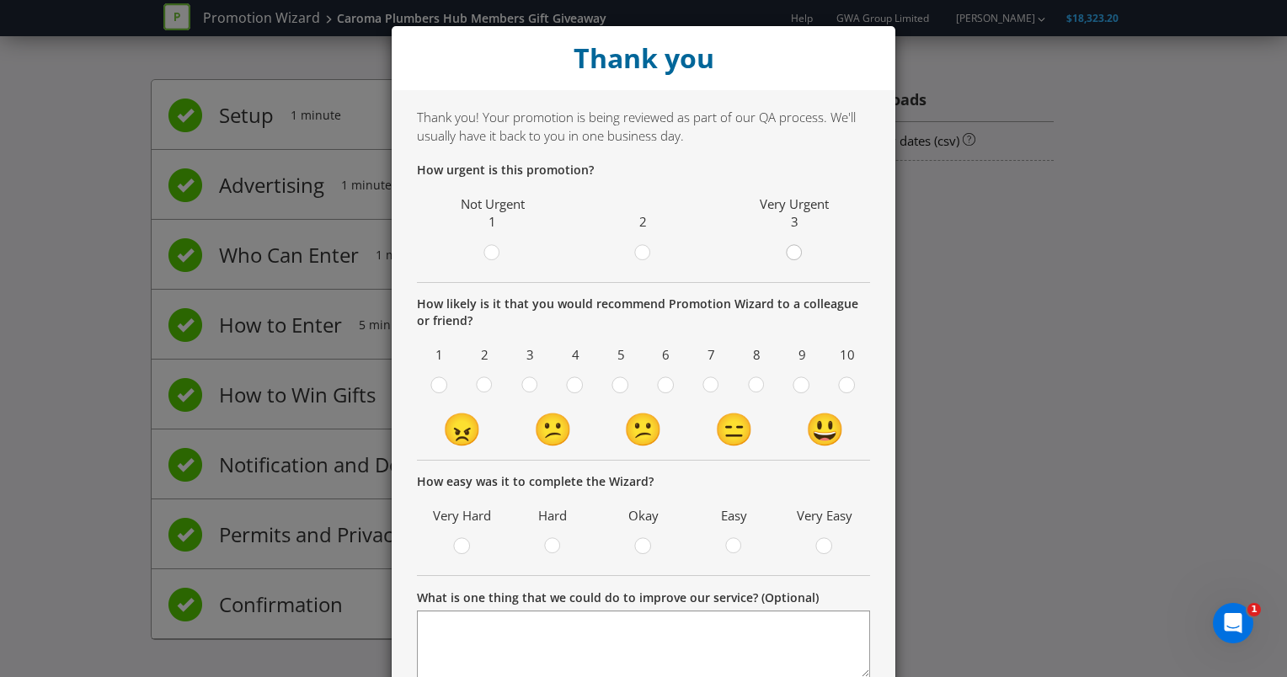
click at [786, 257] on icon at bounding box center [794, 252] width 17 height 17
click at [0, 0] on input "radio" at bounding box center [0, 0] width 0 height 0
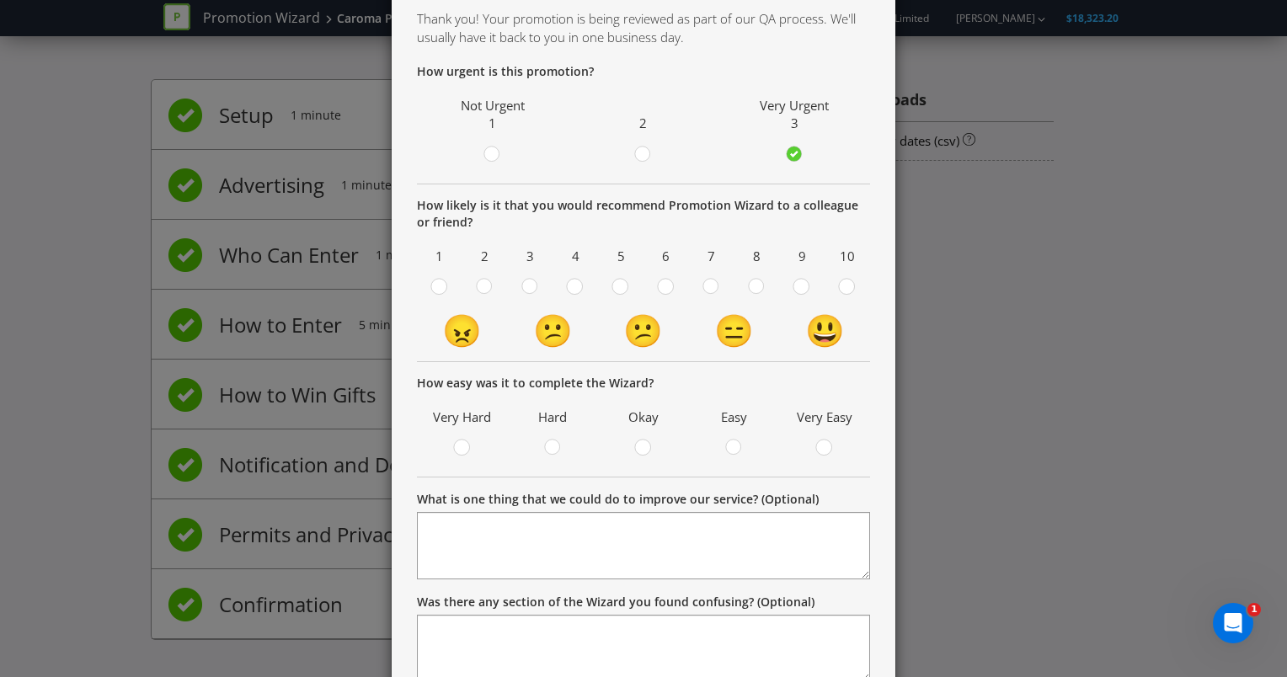
scroll to position [168, 0]
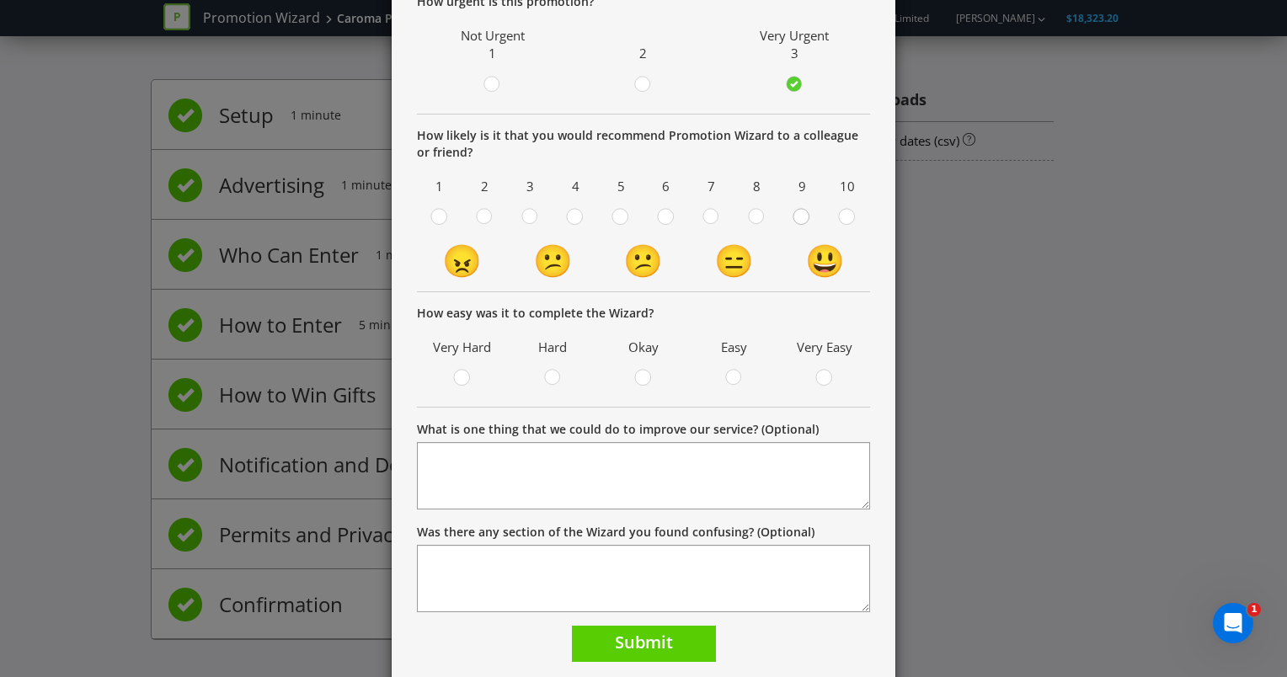
click at [794, 220] on circle at bounding box center [801, 216] width 15 height 15
click at [0, 0] on input "radio" at bounding box center [0, 0] width 0 height 0
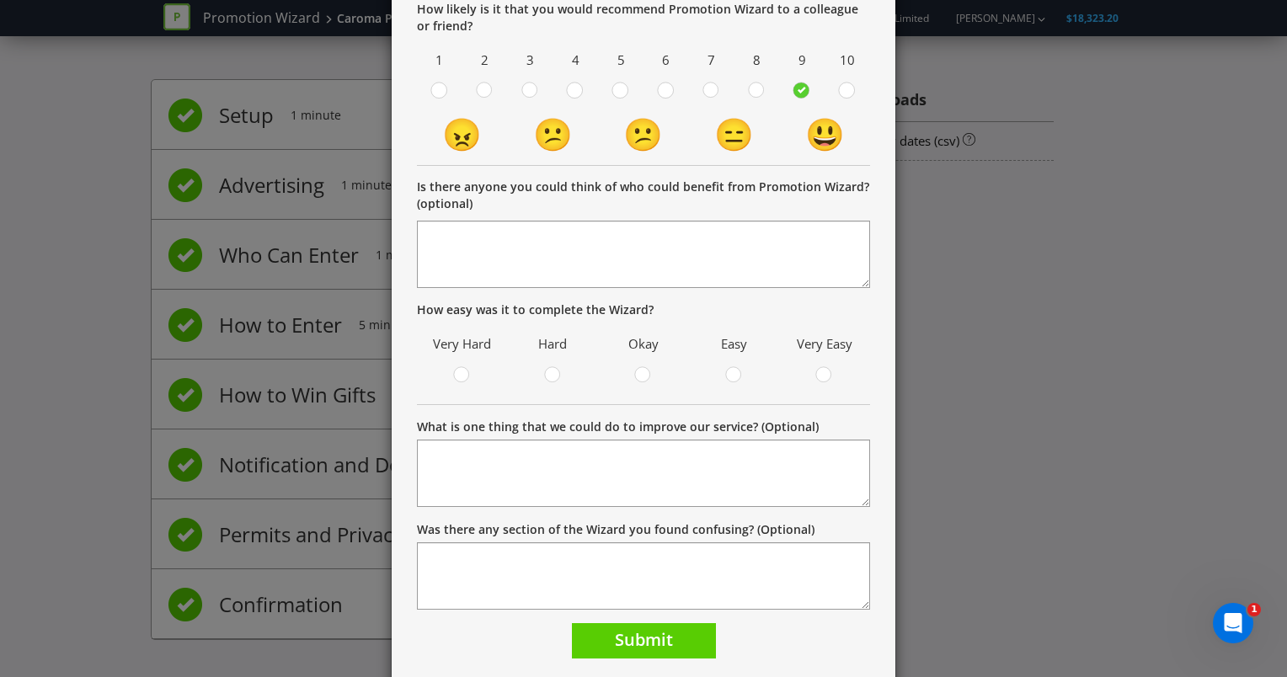
scroll to position [337, 0]
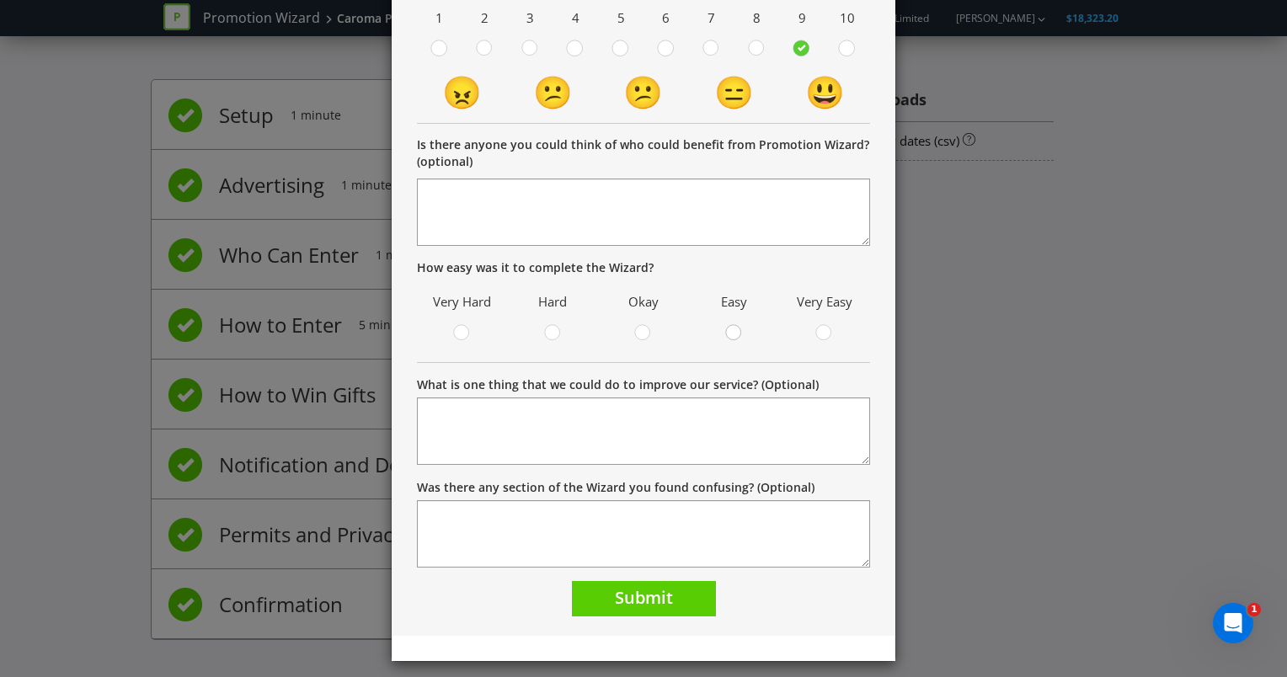
click at [730, 326] on div at bounding box center [734, 327] width 8 height 8
click at [0, 0] on input "radio" at bounding box center [0, 0] width 0 height 0
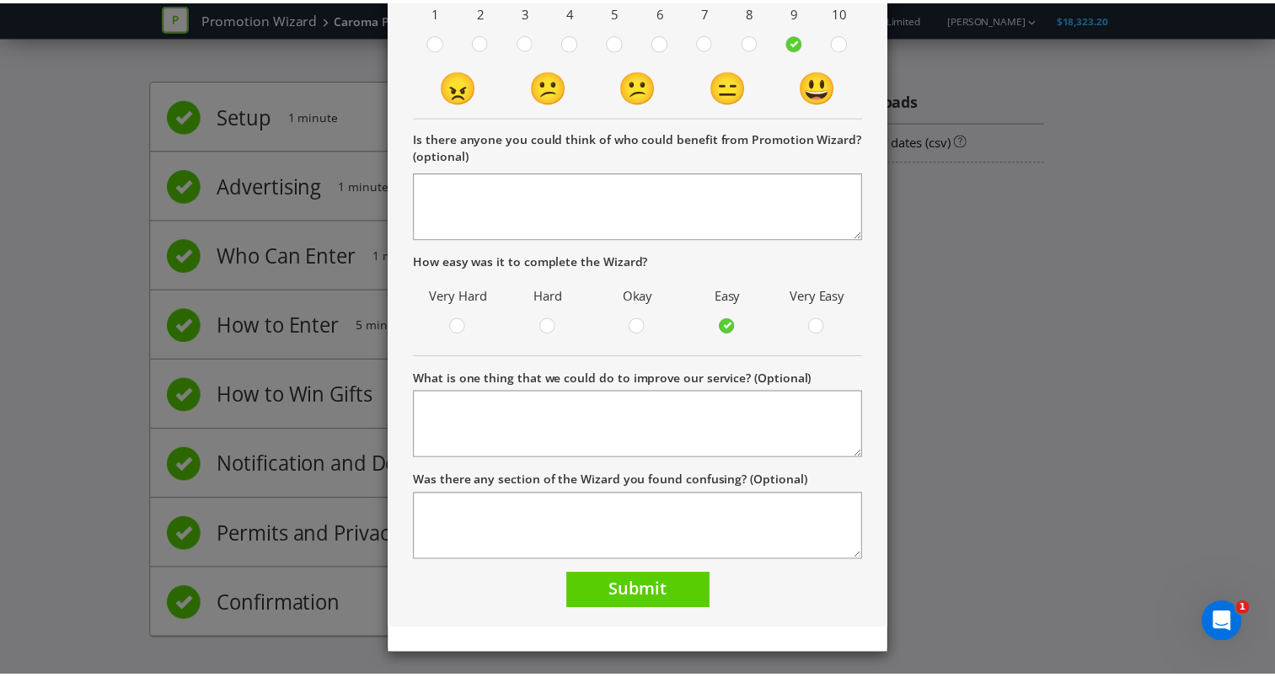
scroll to position [345, 0]
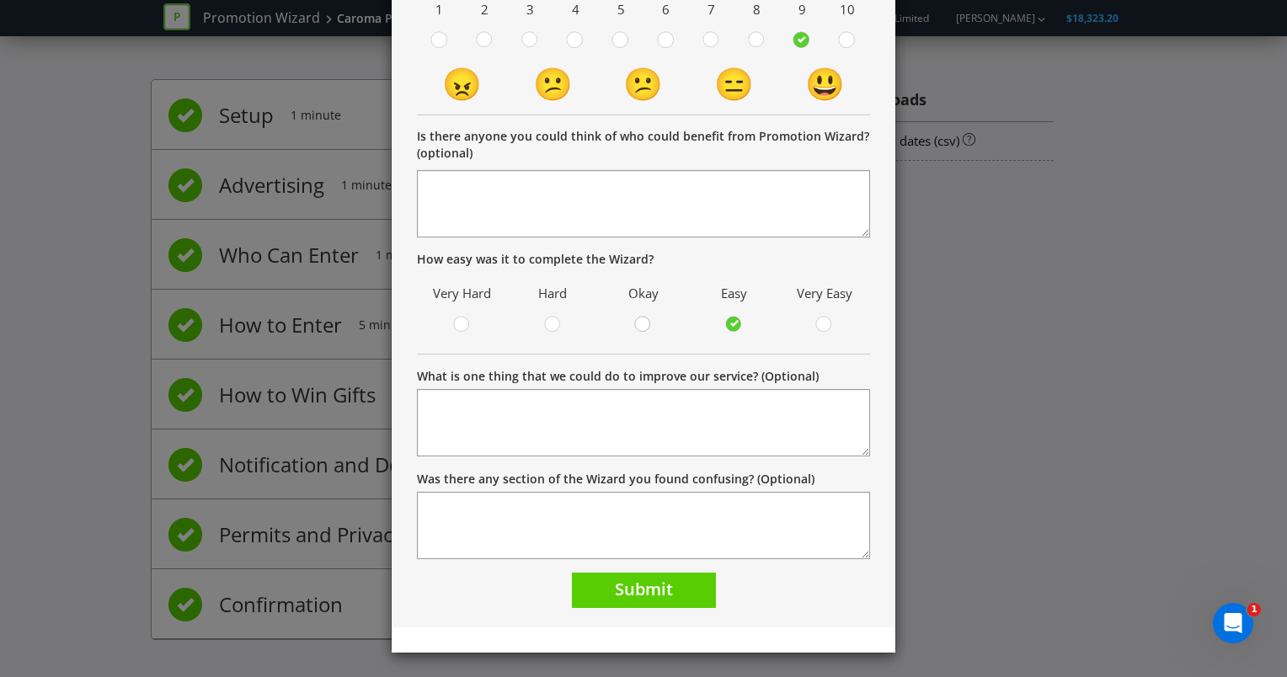
click at [639, 321] on div at bounding box center [643, 319] width 8 height 8
click at [0, 0] on input "radio" at bounding box center [0, 0] width 0 height 0
click at [643, 596] on span "Submit" at bounding box center [644, 589] width 58 height 23
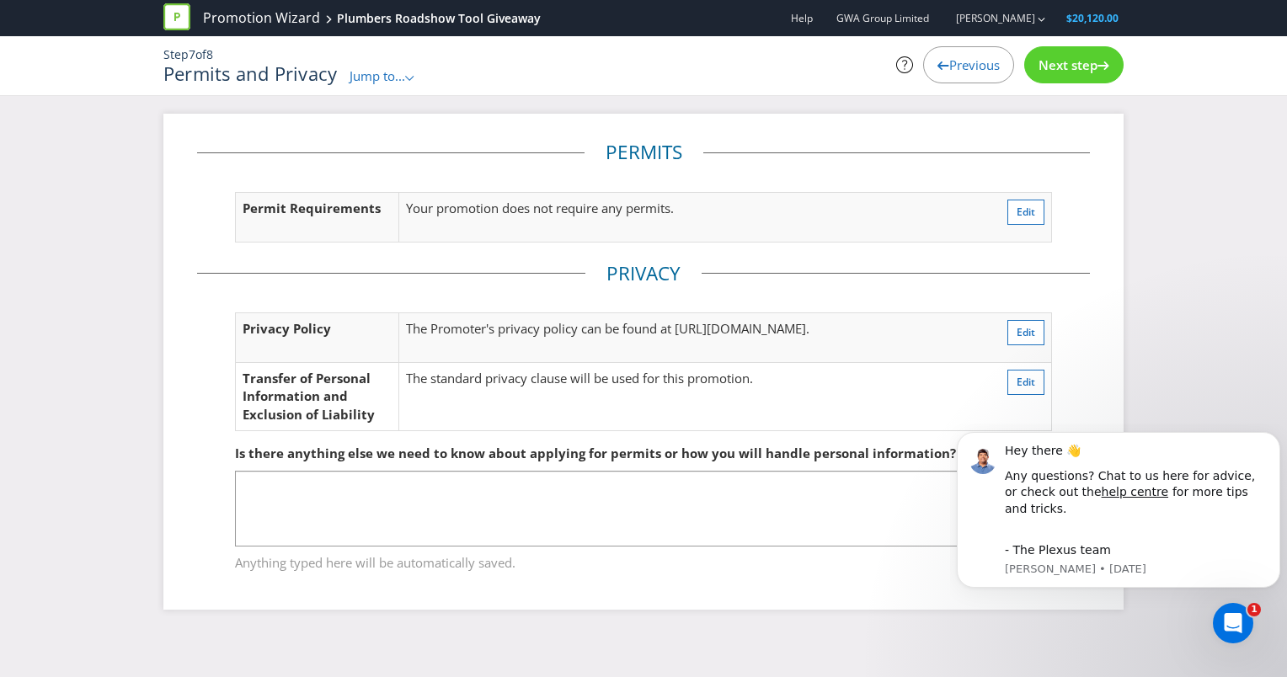
click at [1061, 67] on span "Next step" at bounding box center [1068, 64] width 59 height 17
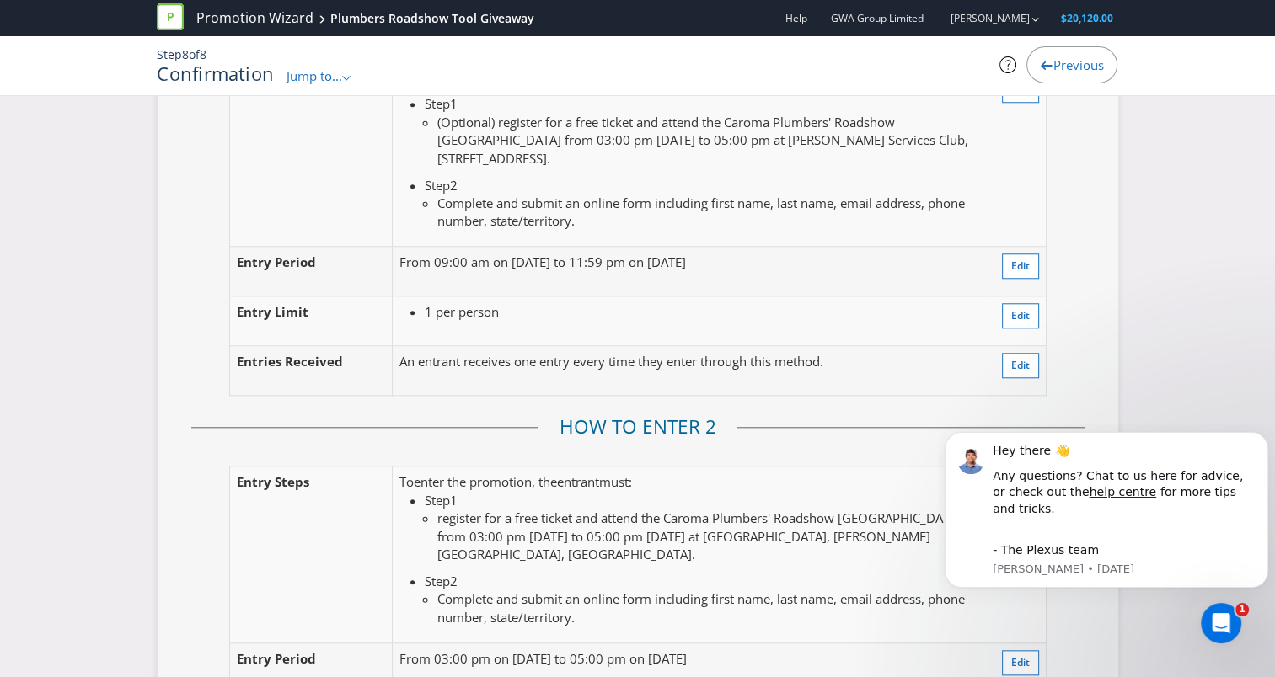
scroll to position [1853, 0]
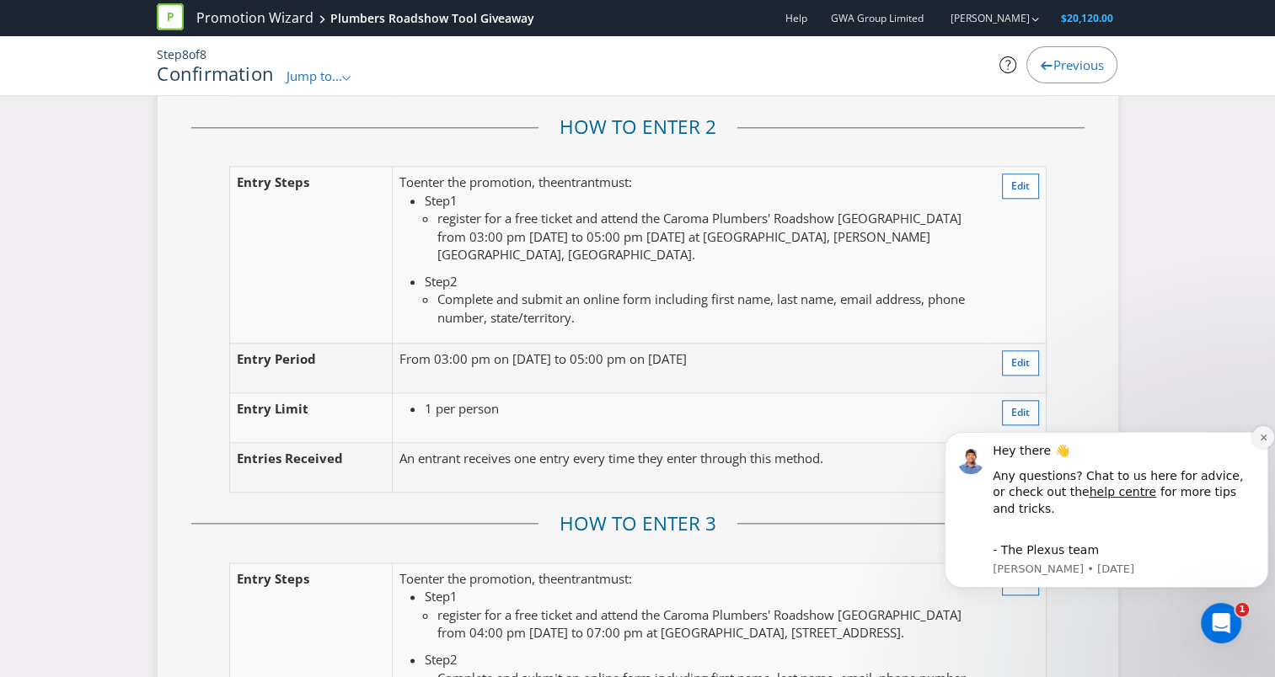
click at [1267, 448] on button "Dismiss notification" at bounding box center [1263, 437] width 22 height 22
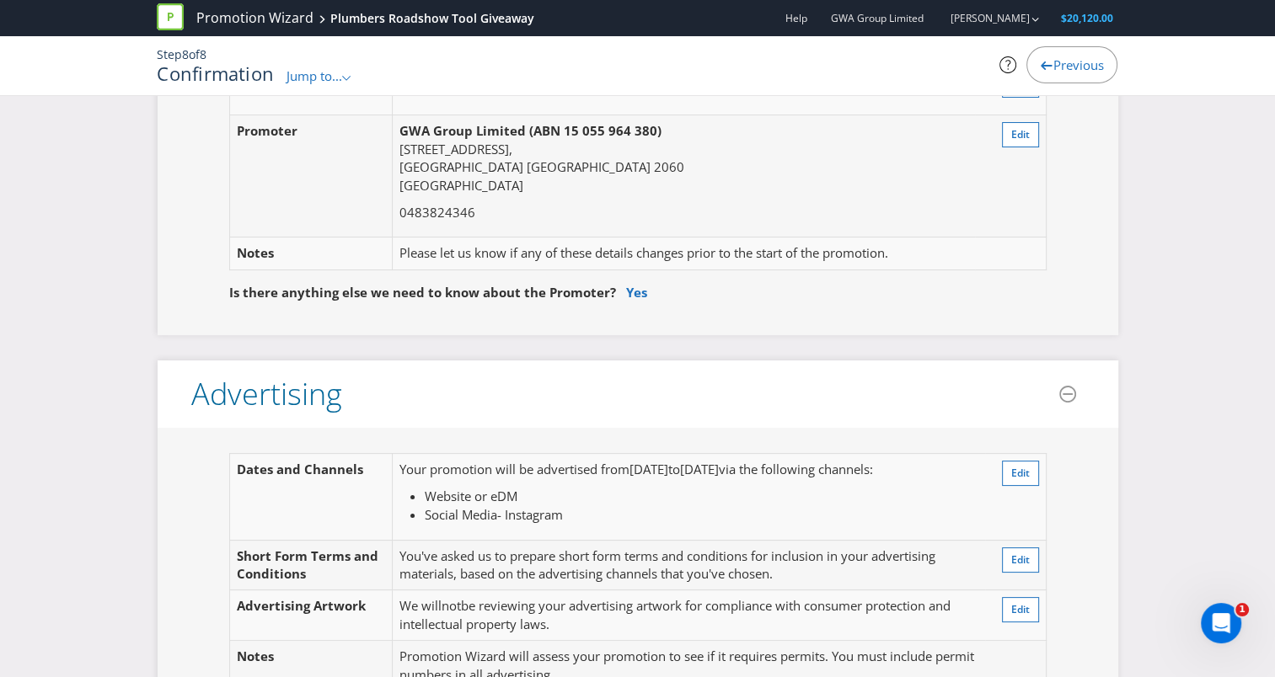
scroll to position [0, 0]
